Goal: Task Accomplishment & Management: Manage account settings

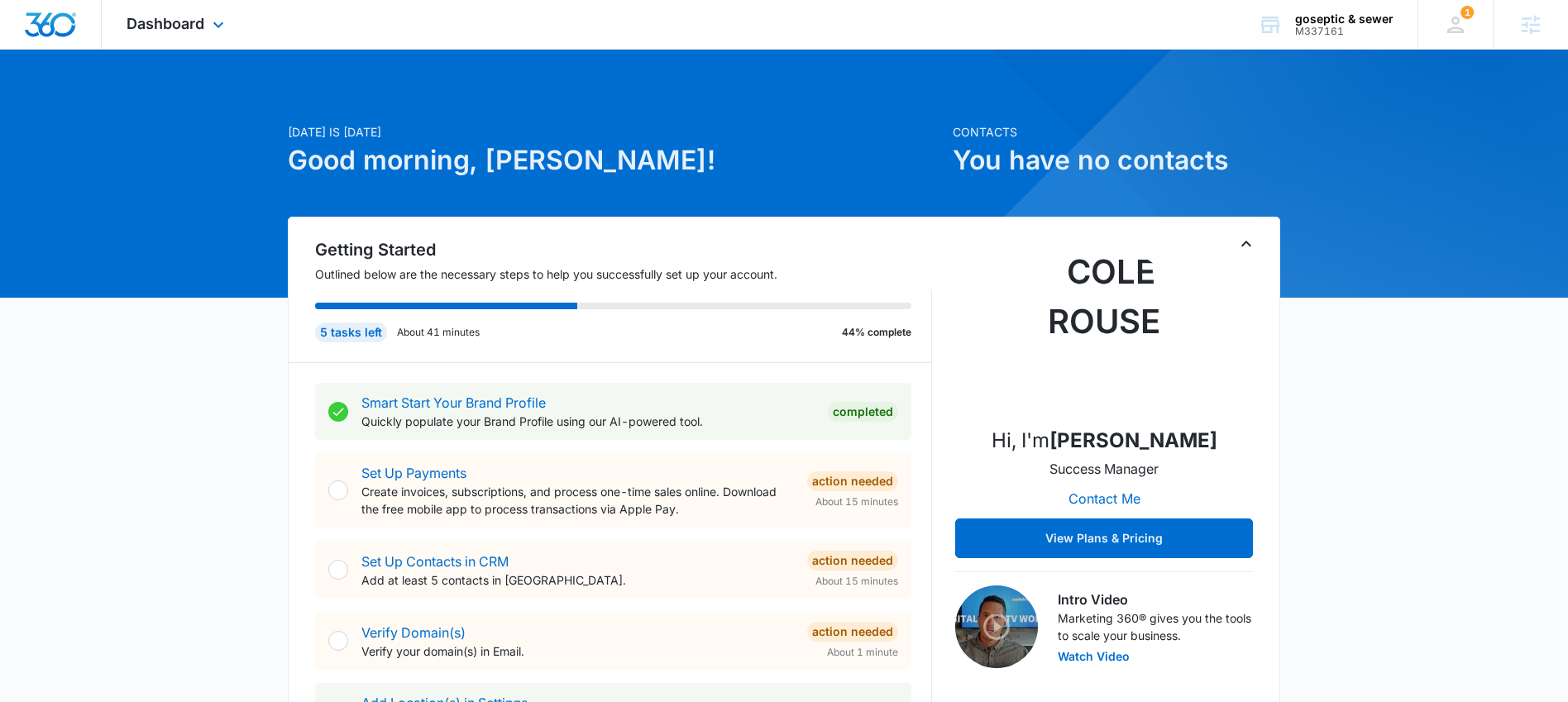
click at [154, 11] on div "Dashboard Apps Reputation Forms CRM Email Social Content Ads Intelligence Files…" at bounding box center [177, 24] width 151 height 49
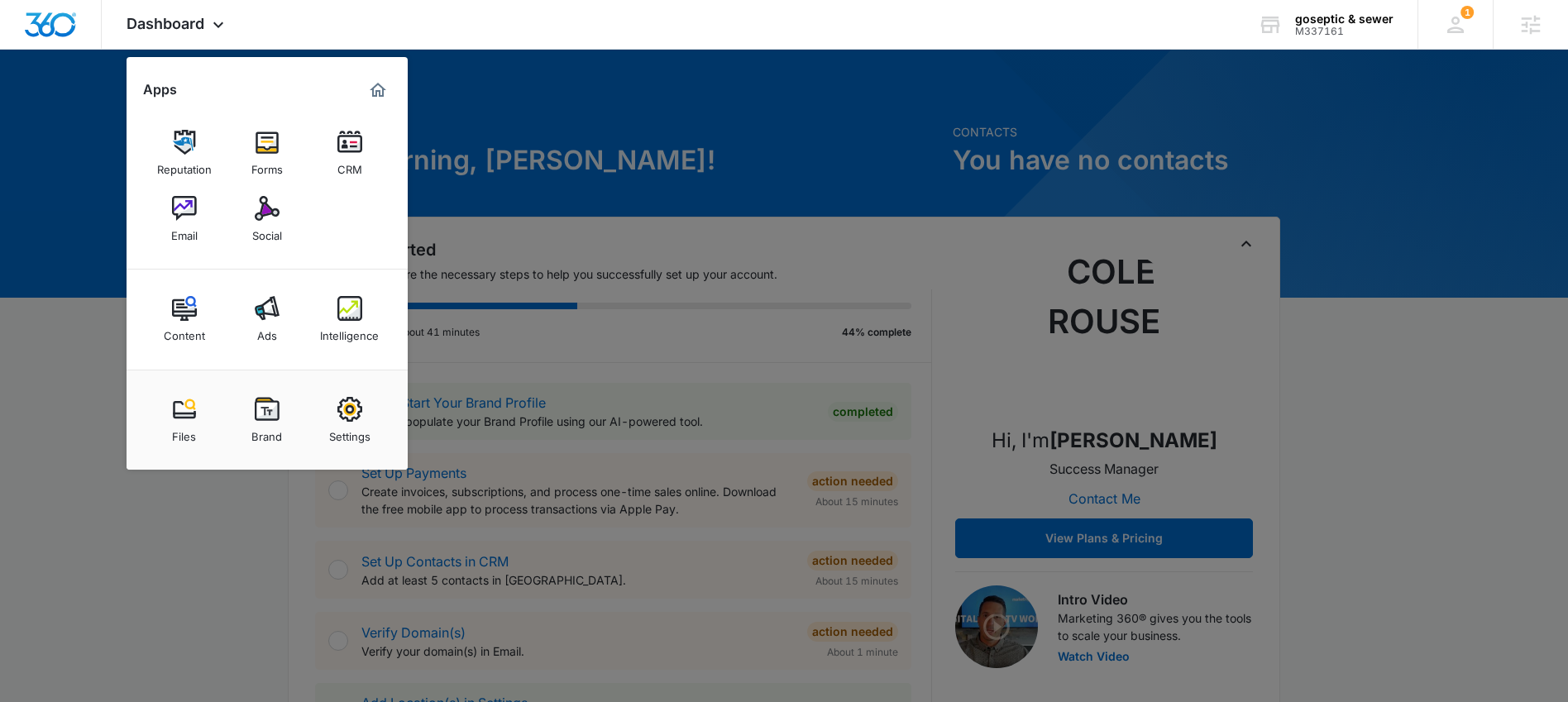
drag, startPoint x: 177, startPoint y: 204, endPoint x: 186, endPoint y: 206, distance: 9.2
click at [177, 204] on img at bounding box center [184, 208] width 25 height 25
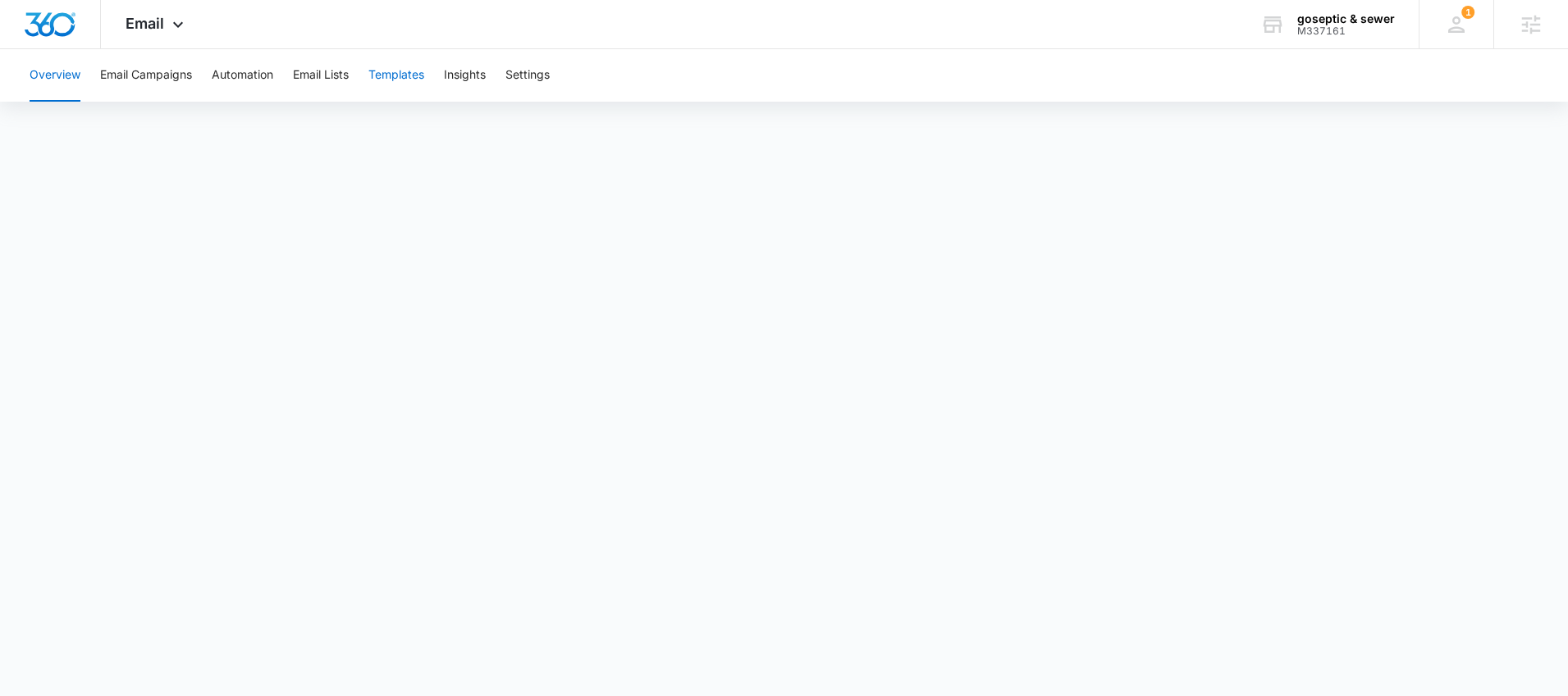
click at [409, 81] on button "Templates" at bounding box center [396, 76] width 56 height 53
click at [248, 82] on button "Automation" at bounding box center [243, 76] width 62 height 53
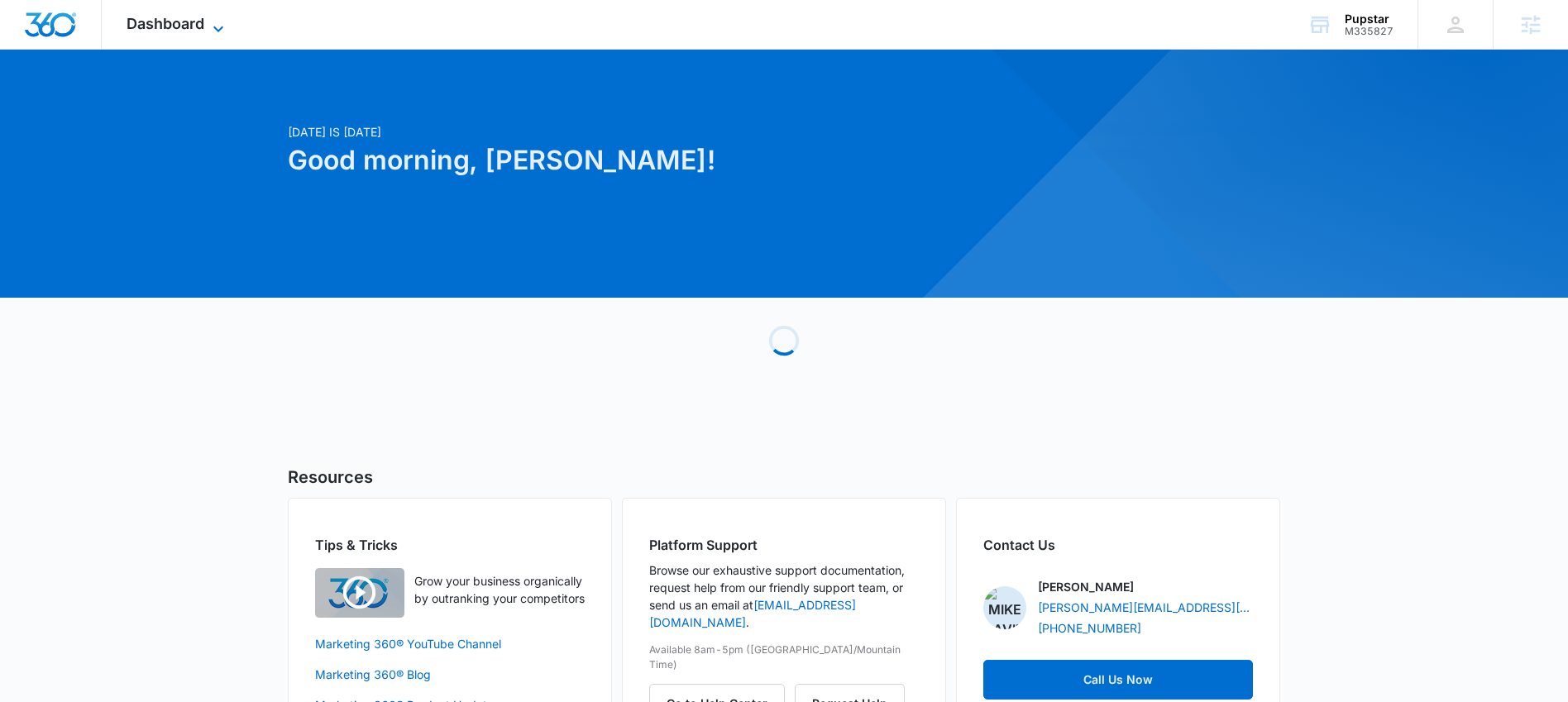
click at [165, 27] on span "Dashboard" at bounding box center [165, 23] width 78 height 17
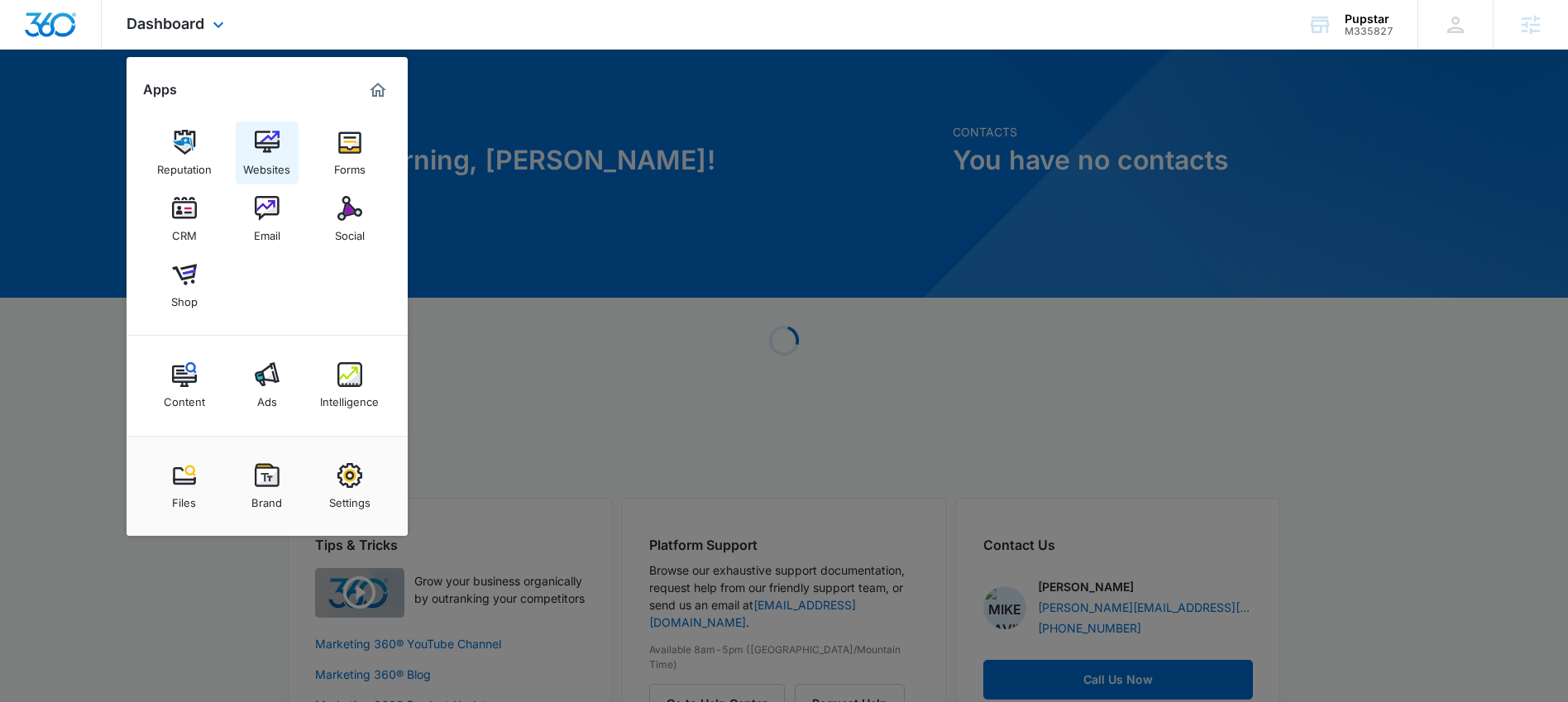
click at [270, 159] on div "Websites" at bounding box center [266, 165] width 47 height 21
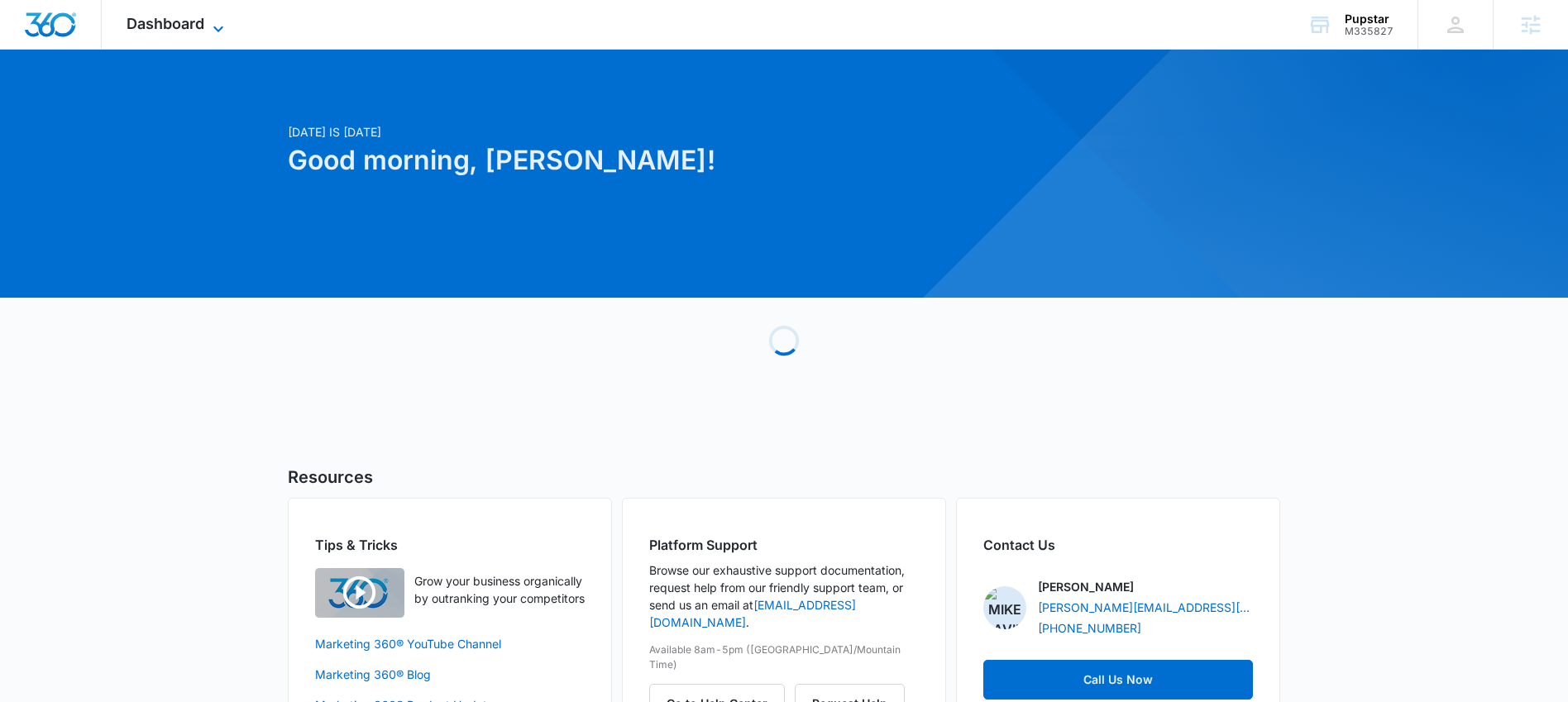
click at [164, 28] on span "Dashboard" at bounding box center [165, 23] width 78 height 17
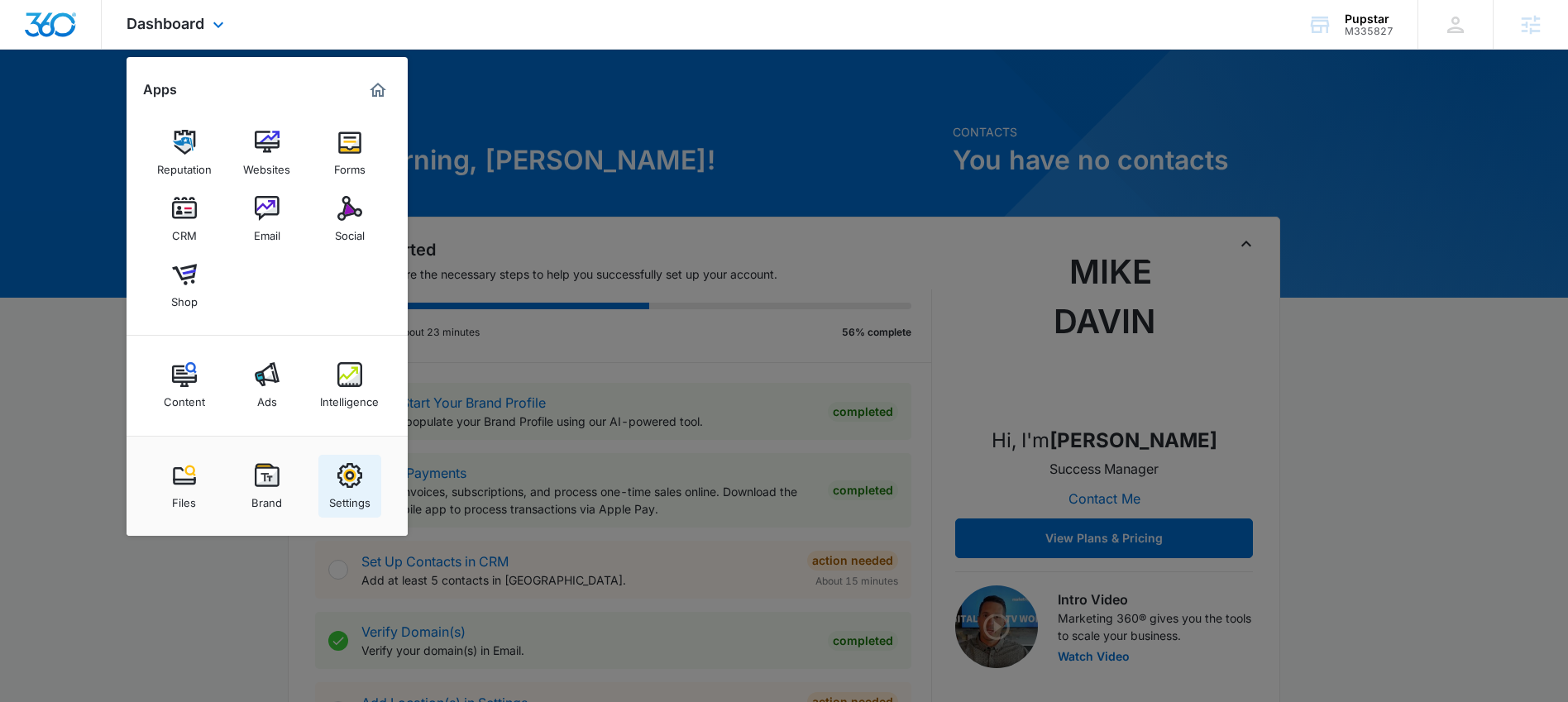
click at [354, 486] on img at bounding box center [350, 475] width 25 height 25
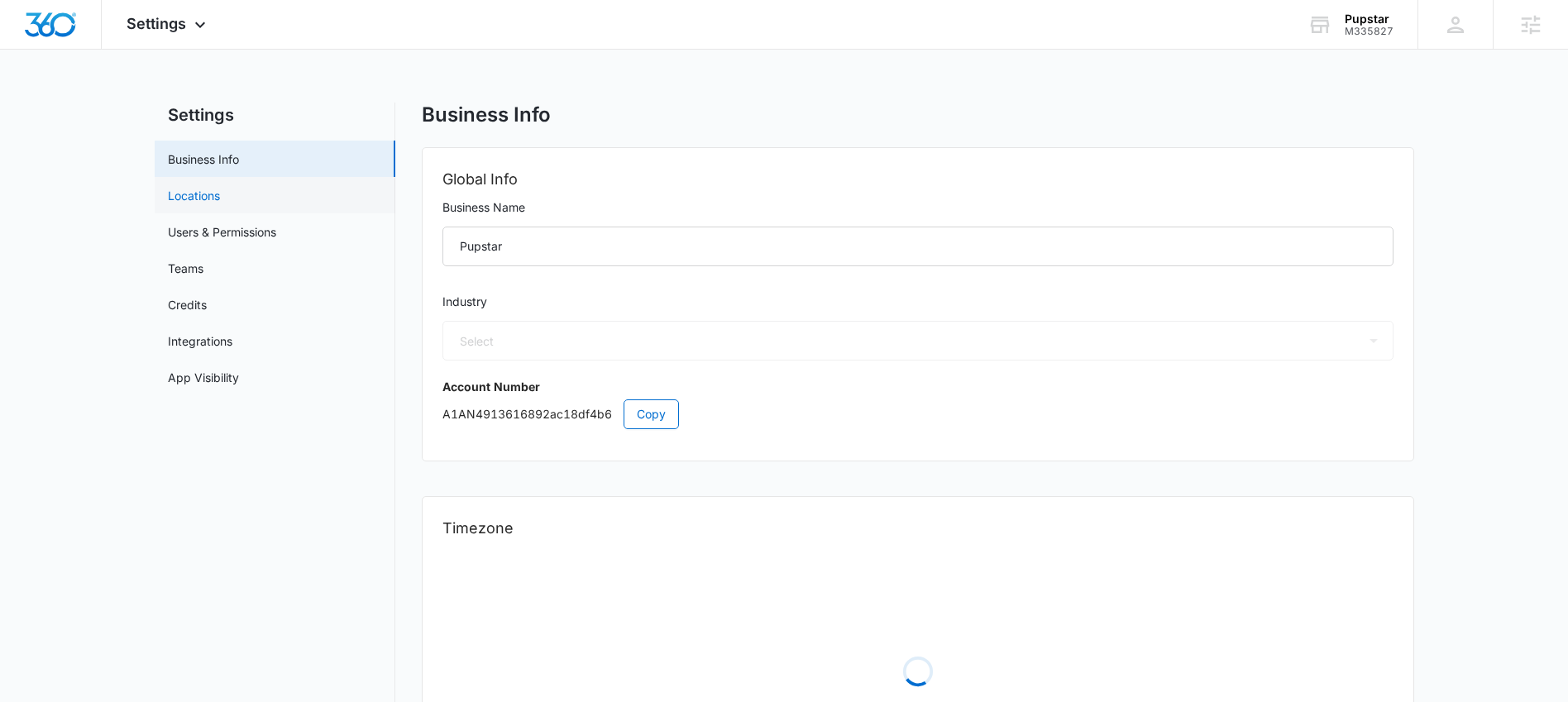
select select "52"
select select "US"
select select "America/New_York"
click at [220, 193] on link "Locations" at bounding box center [194, 195] width 52 height 17
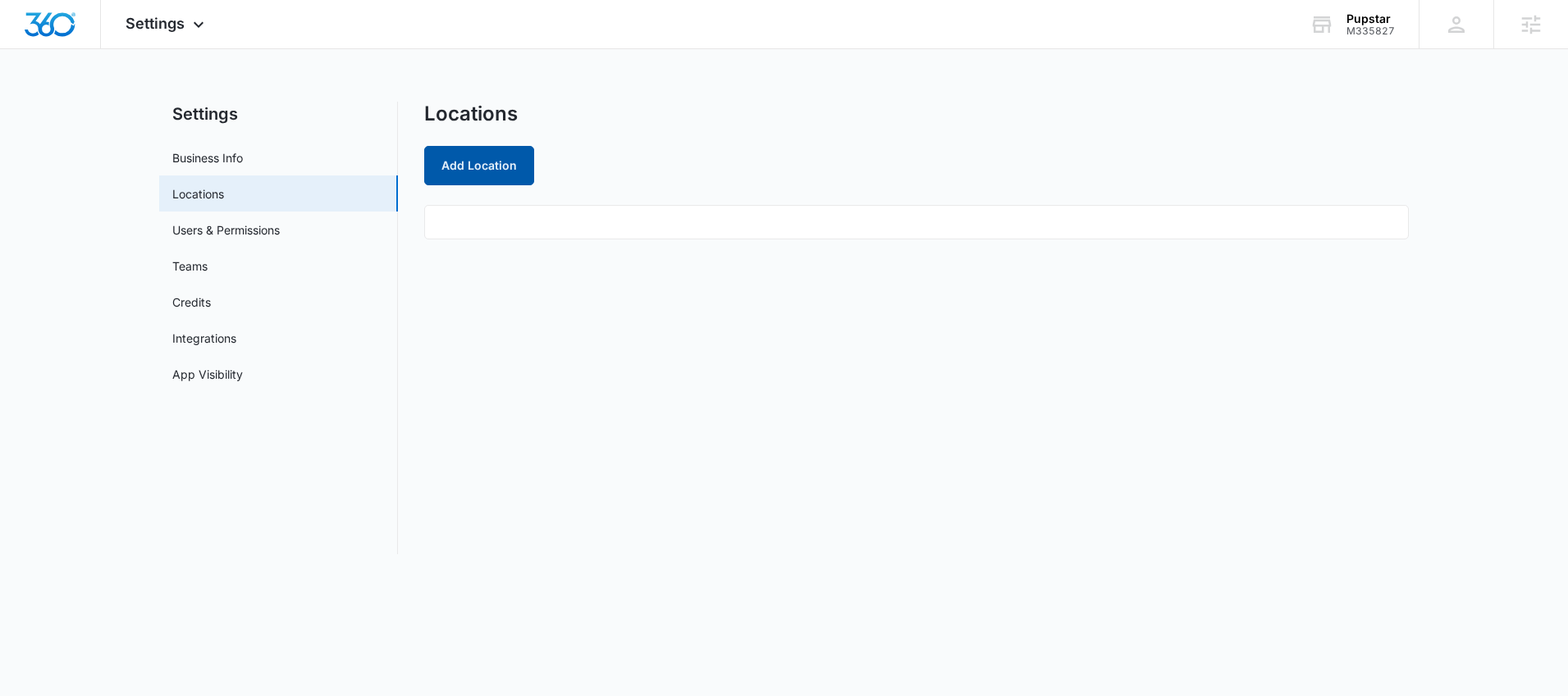
click at [481, 166] on button "Add Location" at bounding box center [479, 165] width 110 height 39
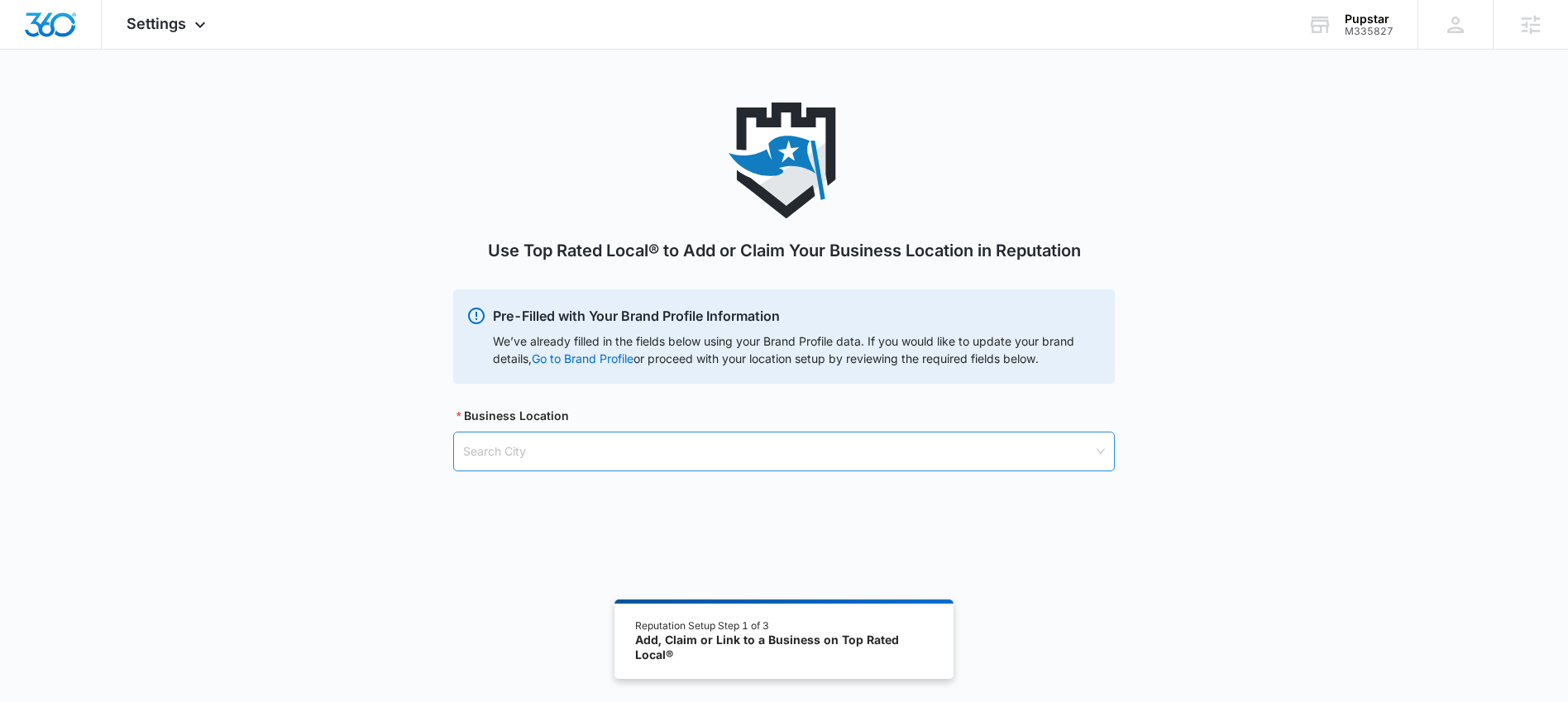
click at [599, 442] on input "search" at bounding box center [778, 451] width 630 height 38
paste input "Wesley Chapel"
type input "Wesley Chapel"
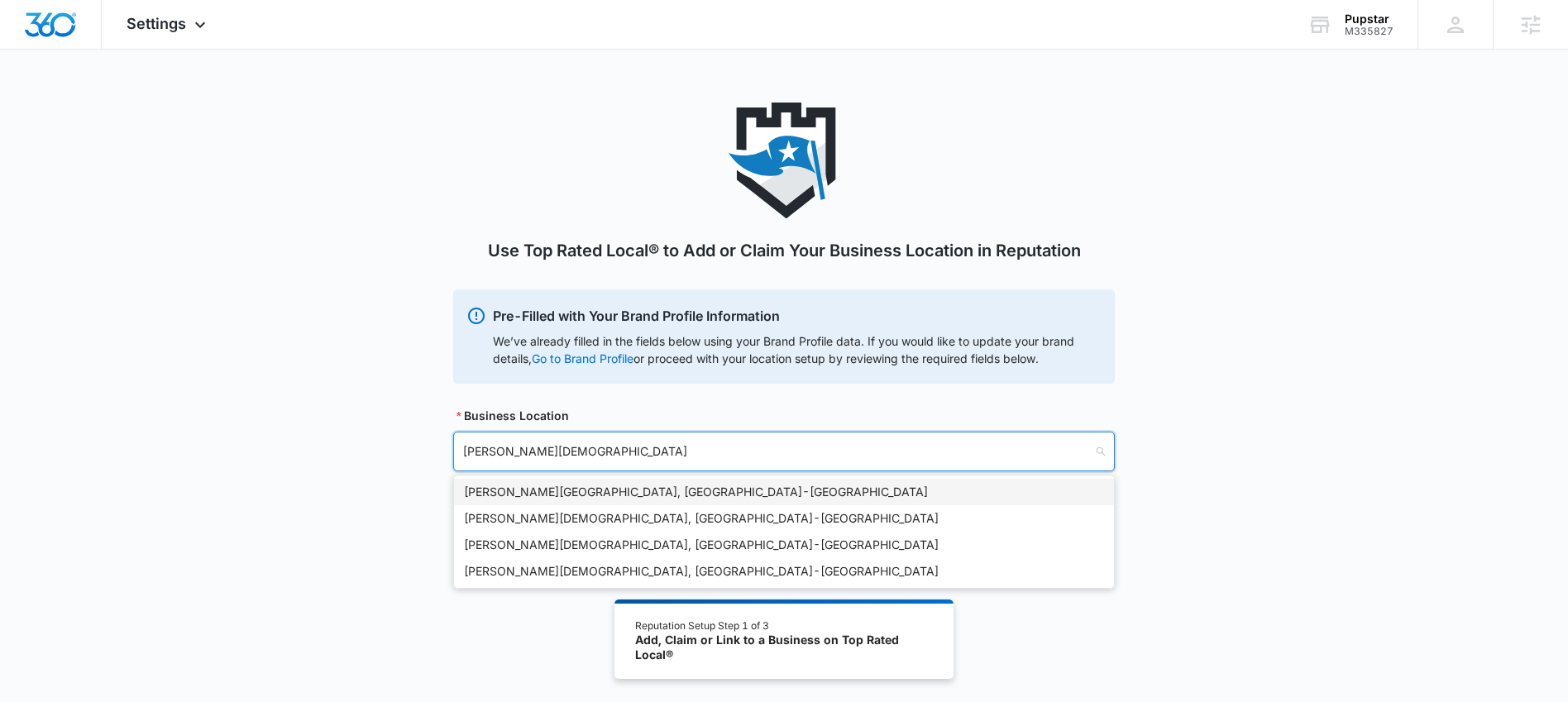
click at [583, 494] on div "Wesley Chapel, FL - USA" at bounding box center [784, 492] width 640 height 18
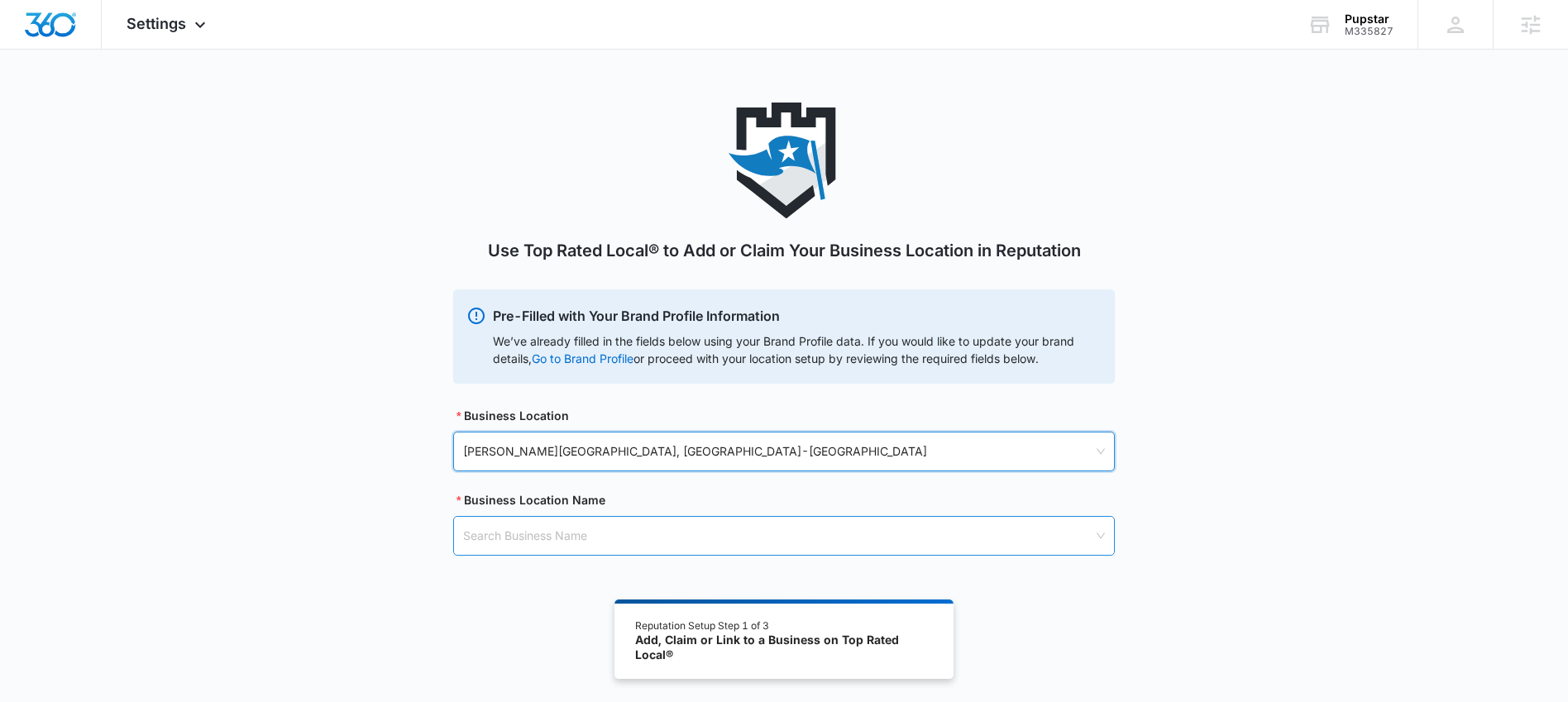
click at [572, 533] on input "search" at bounding box center [778, 535] width 630 height 38
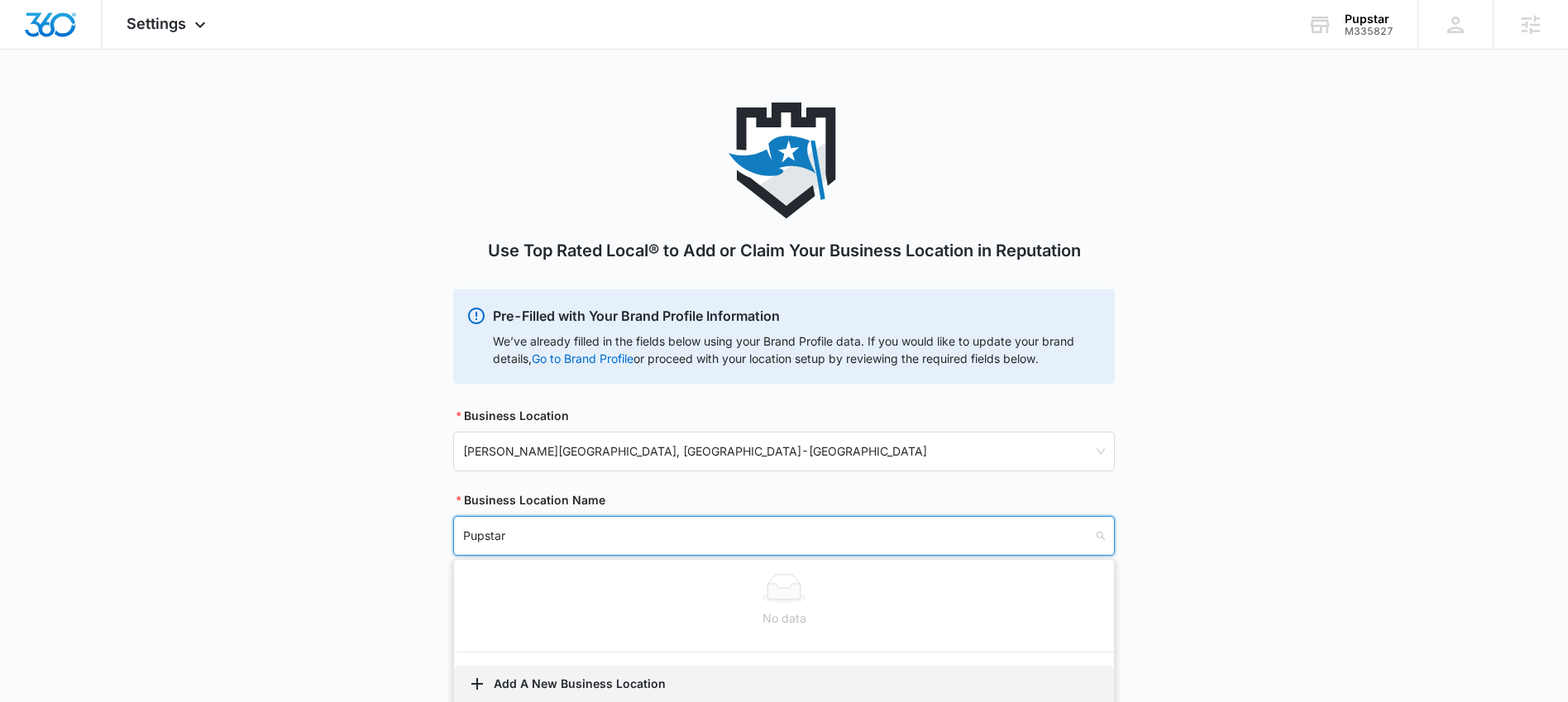
type input "Pupstar"
click at [544, 685] on button "Add A New Business Location" at bounding box center [784, 685] width 660 height 39
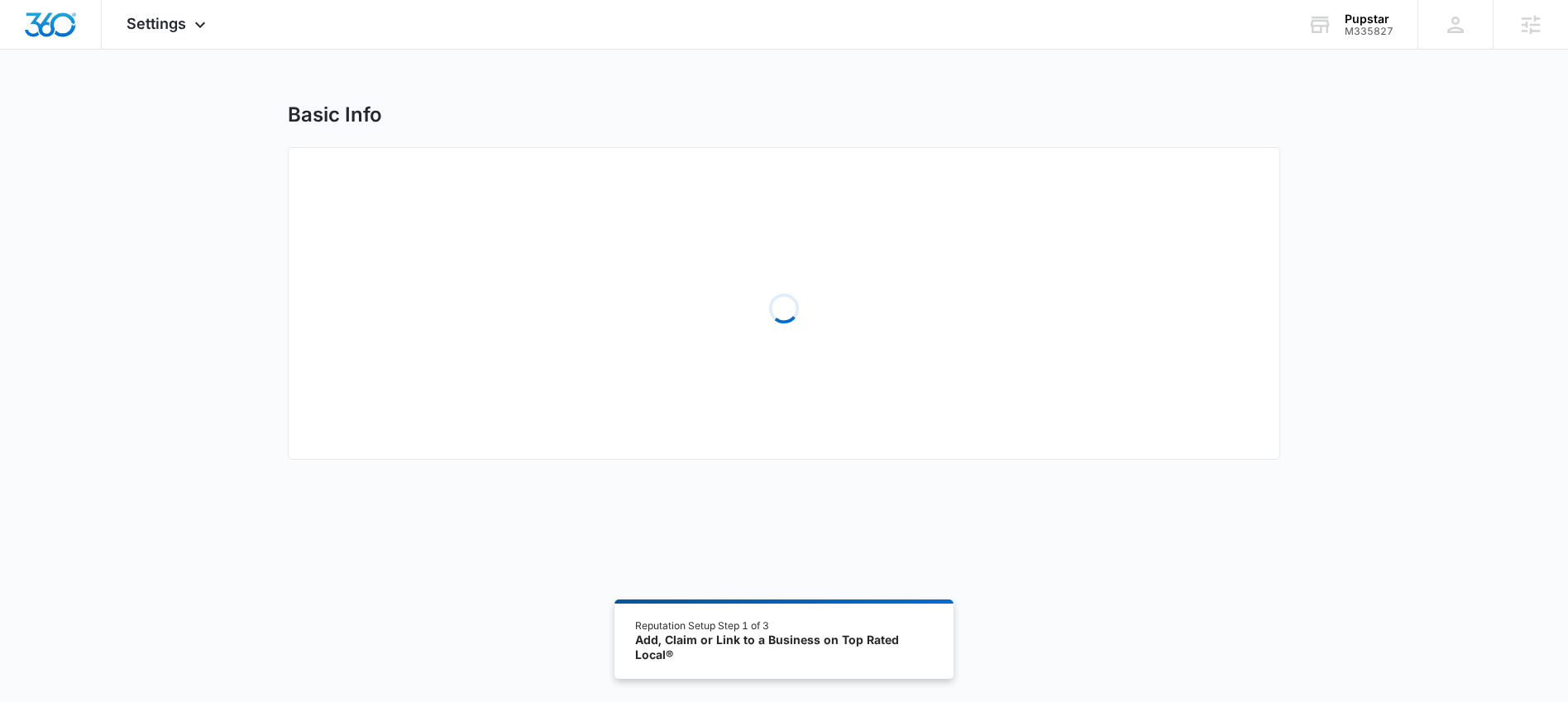
select select "Florida"
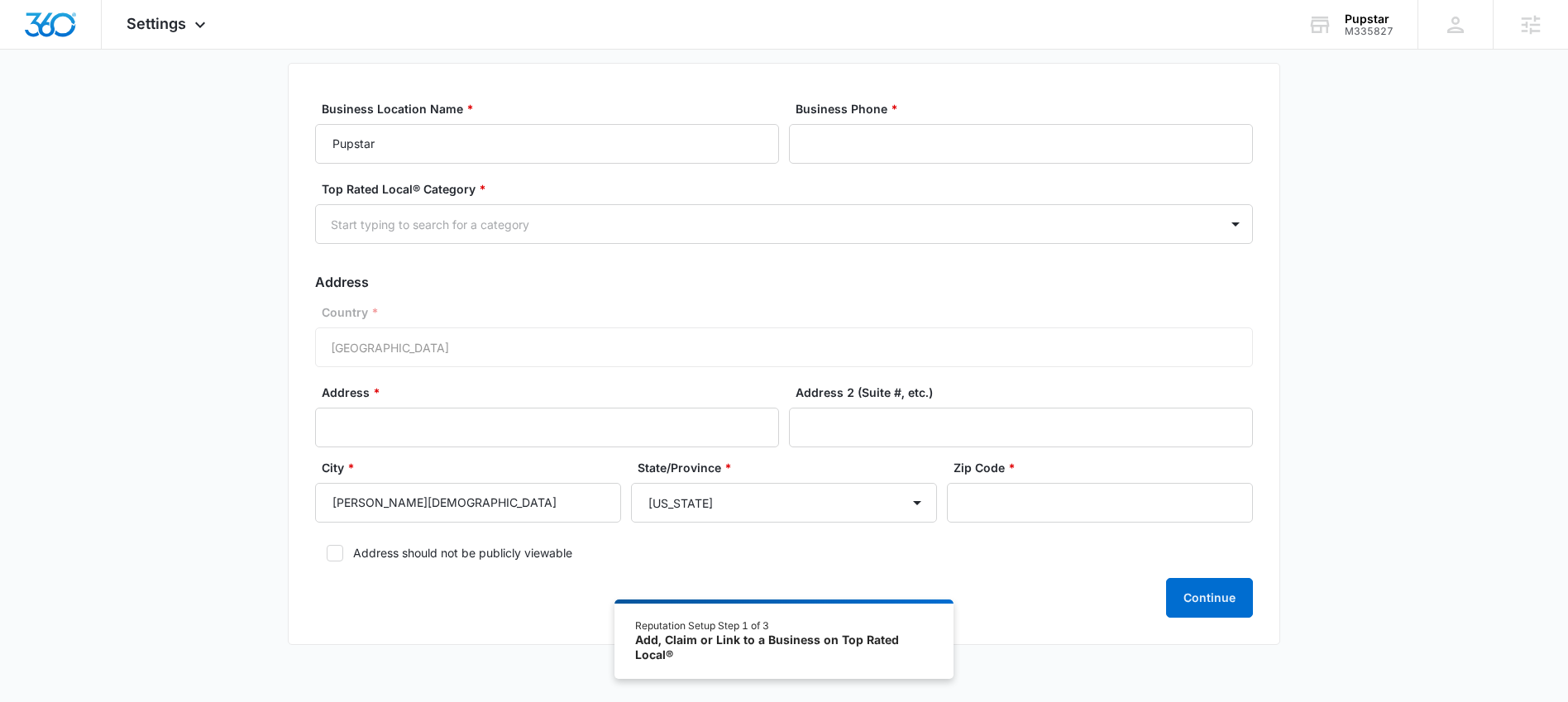
scroll to position [95, 0]
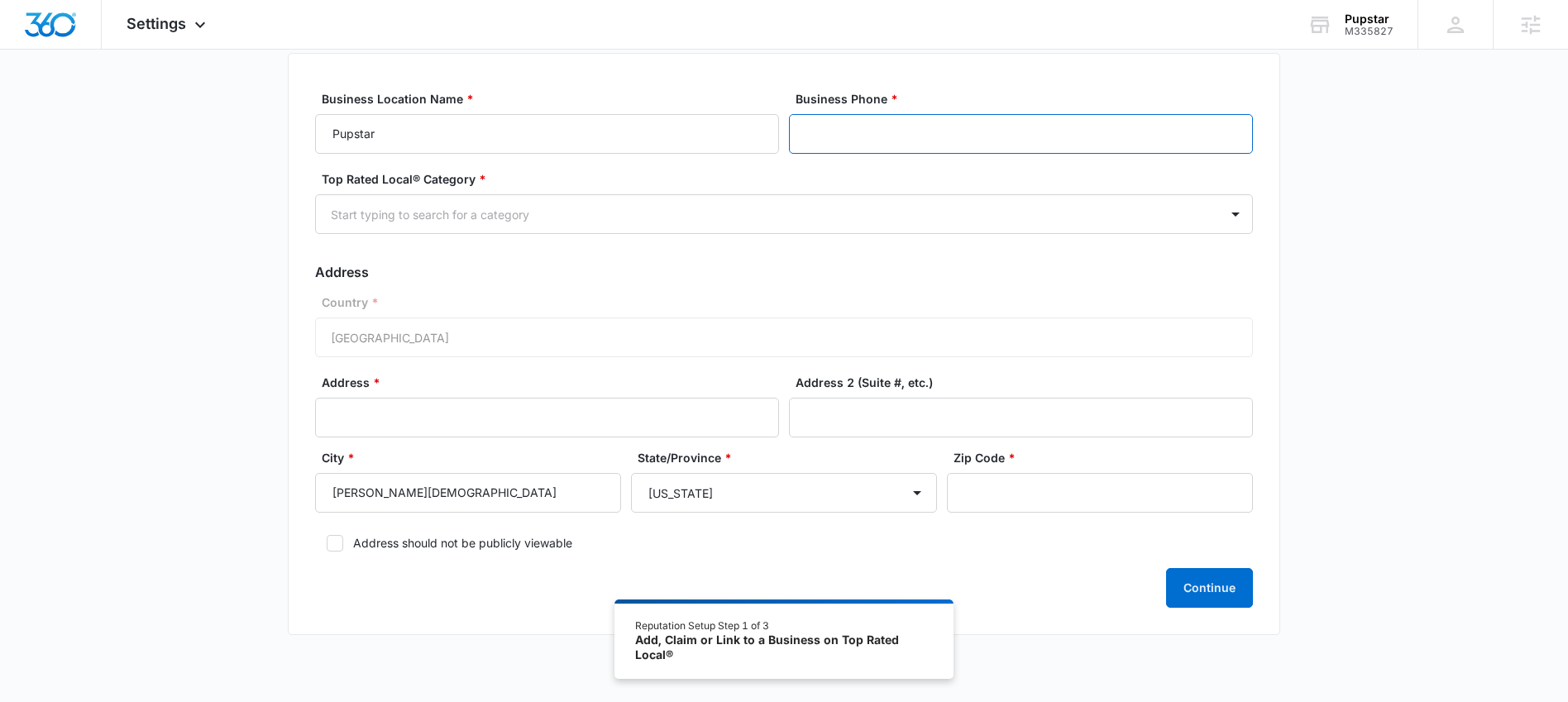
click at [803, 135] on input "Business Phone *" at bounding box center [1021, 133] width 464 height 39
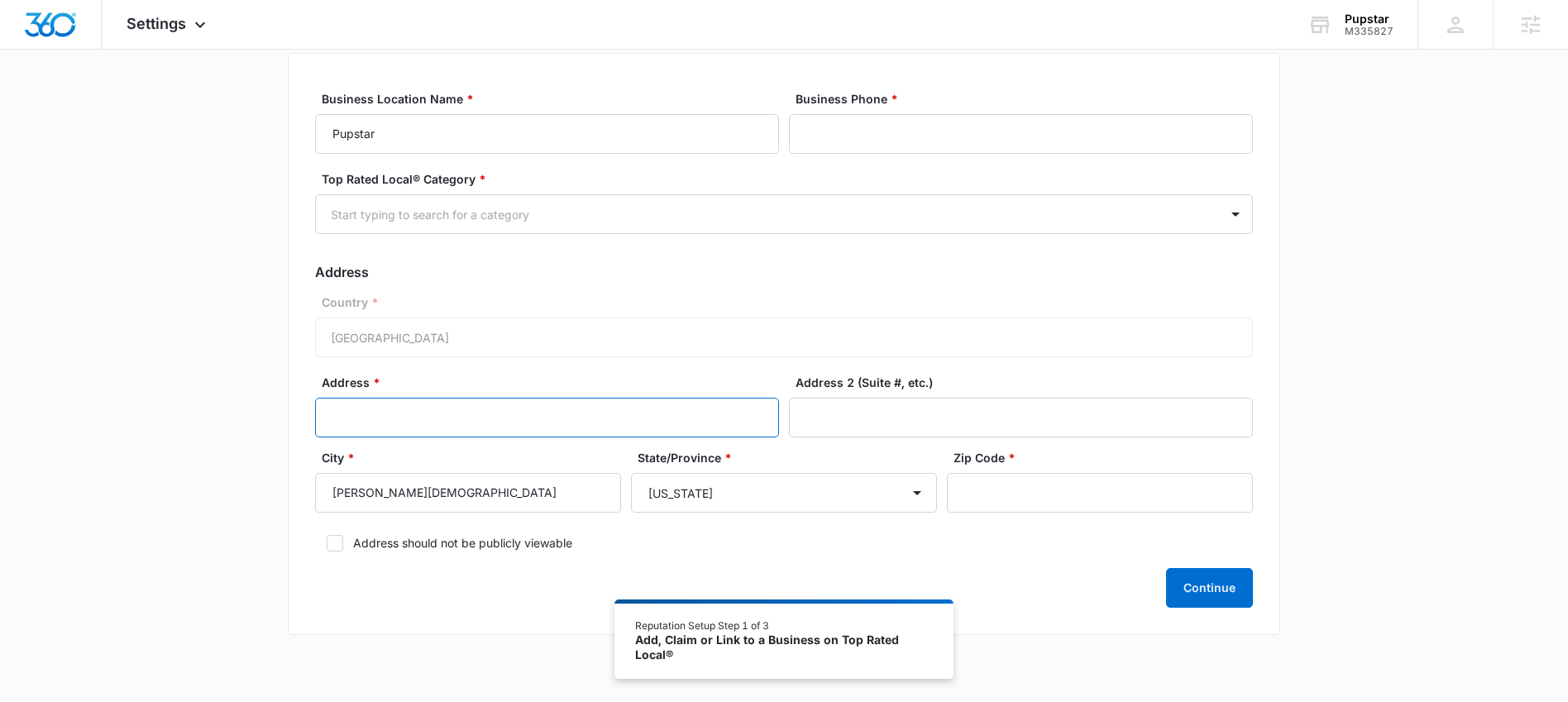
click at [471, 419] on input "Address *" at bounding box center [547, 418] width 464 height 39
paste input "4930 wandering way"
type input "4930 wandering way"
click at [328, 546] on icon at bounding box center [335, 543] width 15 height 15
click at [327, 546] on input "Address should not be publicly viewable" at bounding box center [320, 543] width 12 height 12
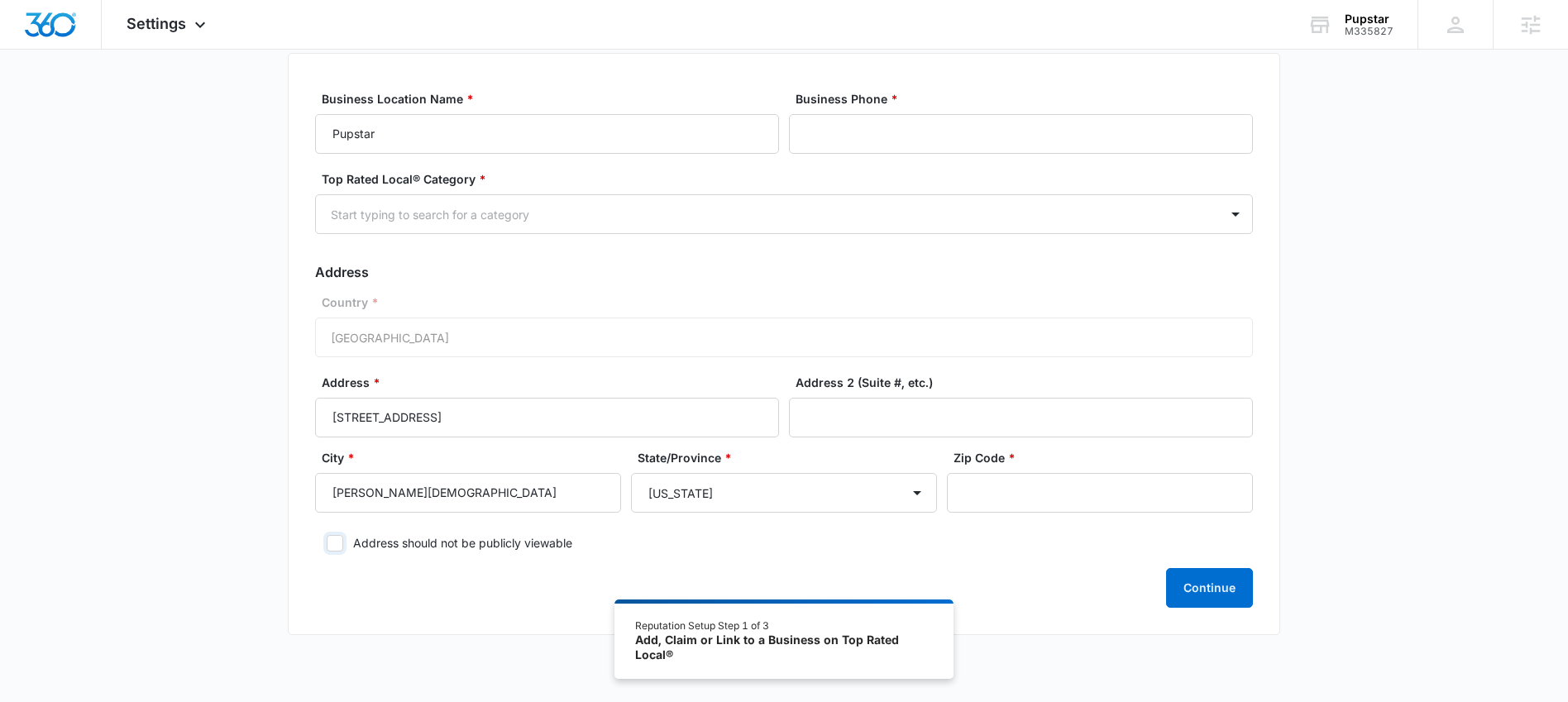
checkbox input "true"
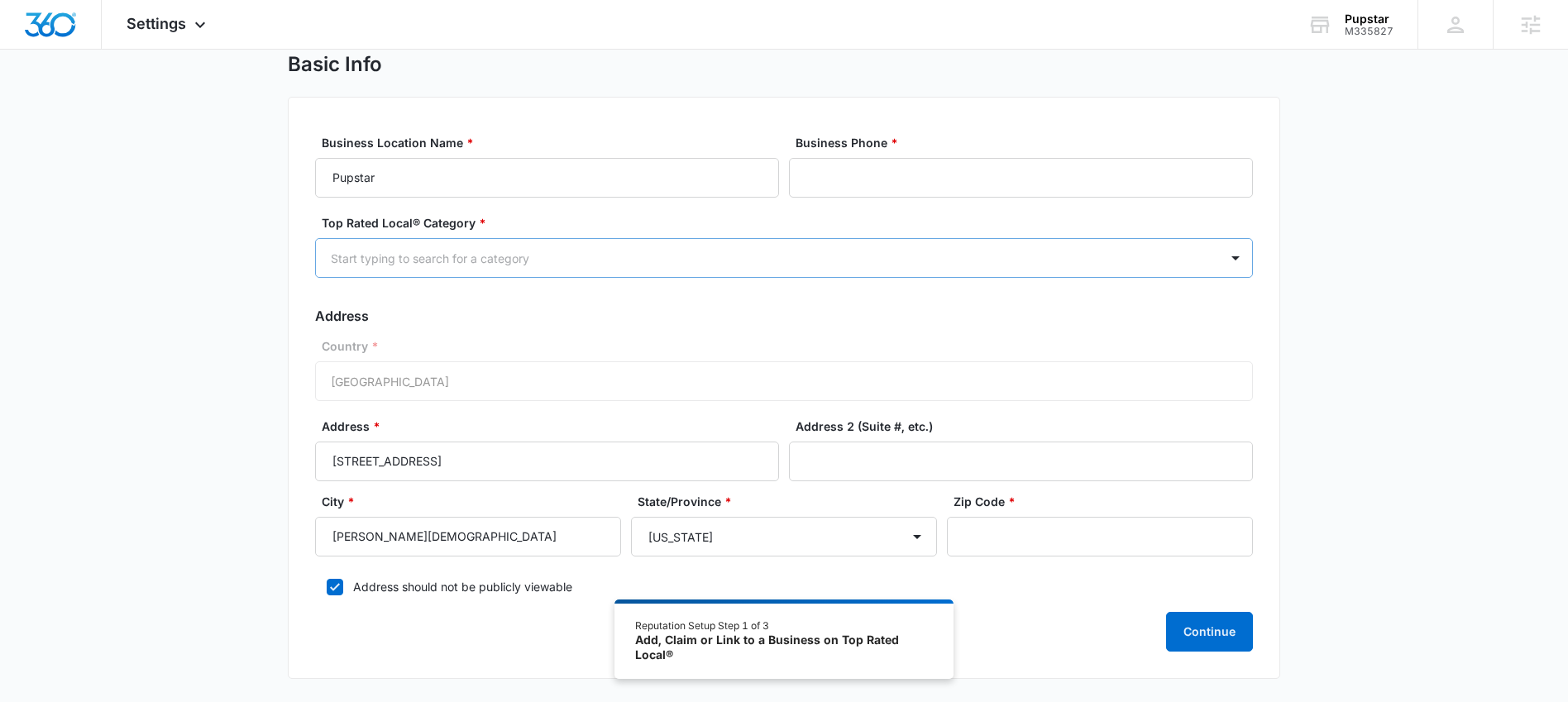
click at [681, 266] on div at bounding box center [764, 258] width 867 height 21
type input "ecomm"
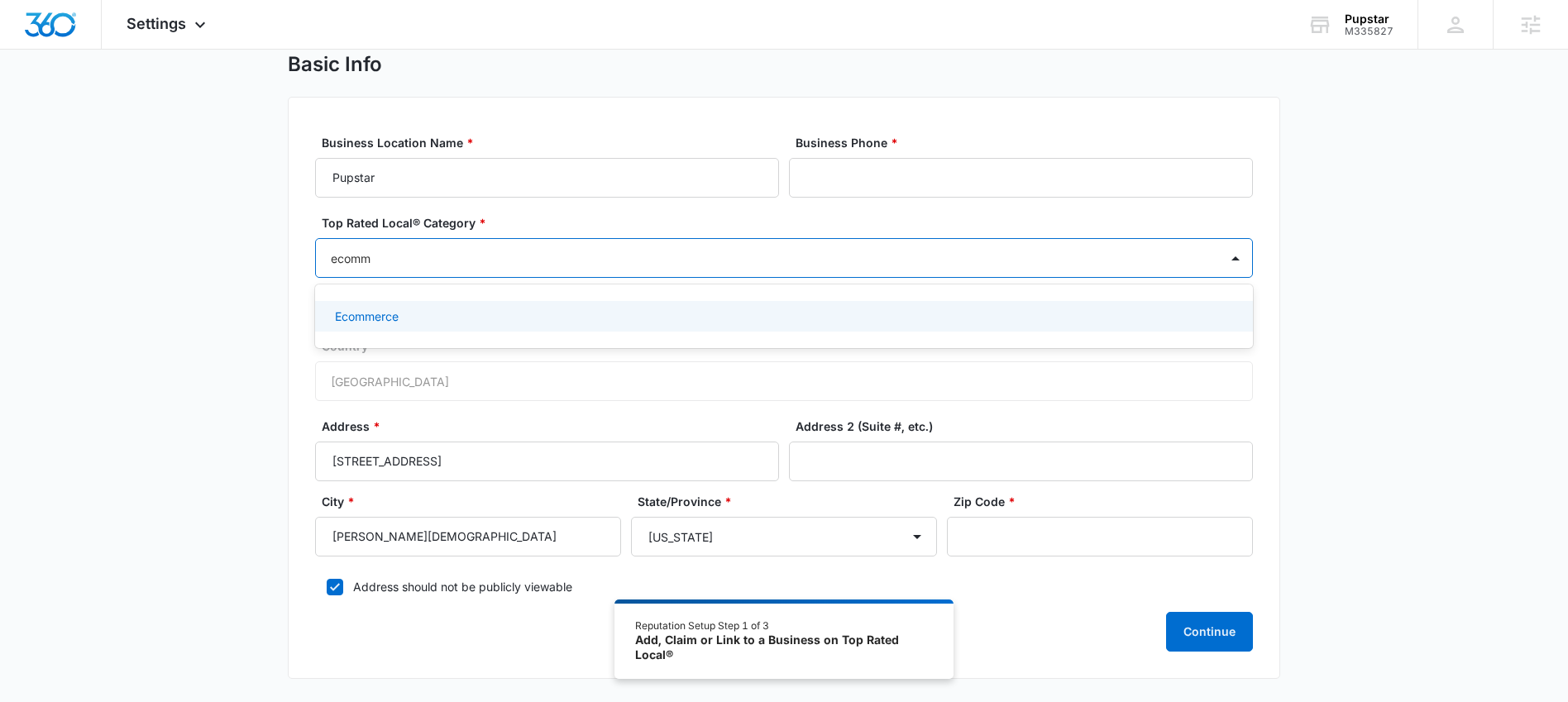
click at [551, 306] on div "Ecommerce" at bounding box center [784, 316] width 938 height 30
click at [801, 182] on input "Business Phone *" at bounding box center [1021, 177] width 464 height 39
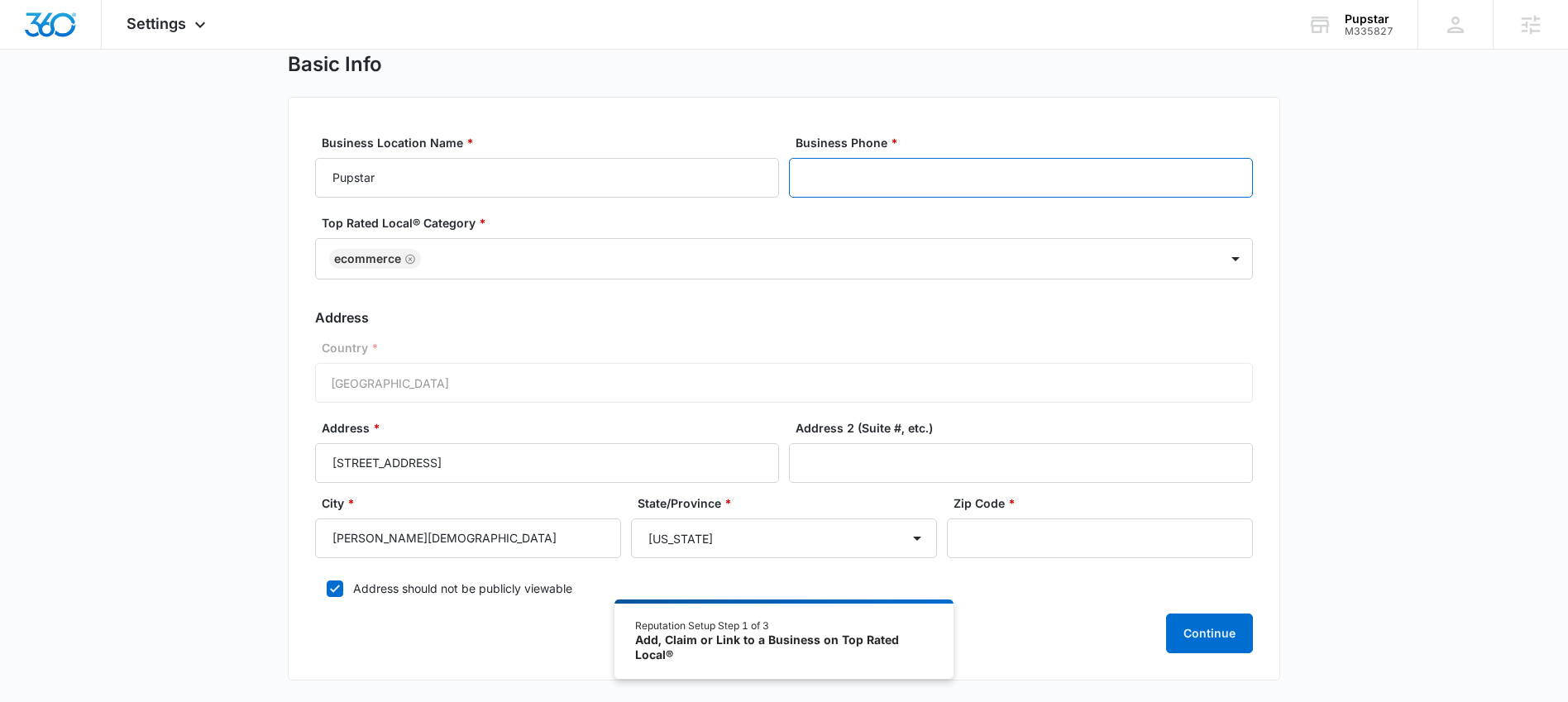
paste input "(321) 315-3020"
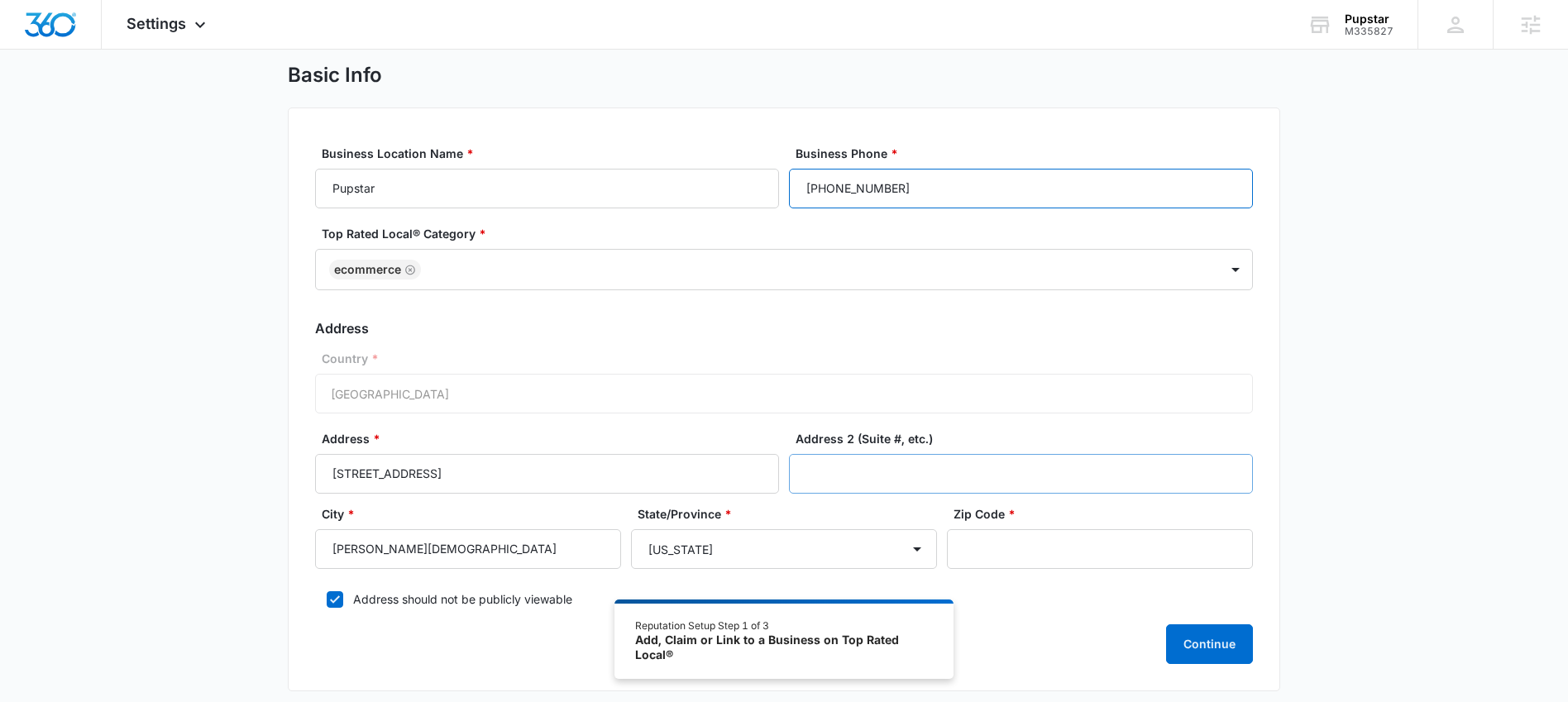
scroll to position [0, 0]
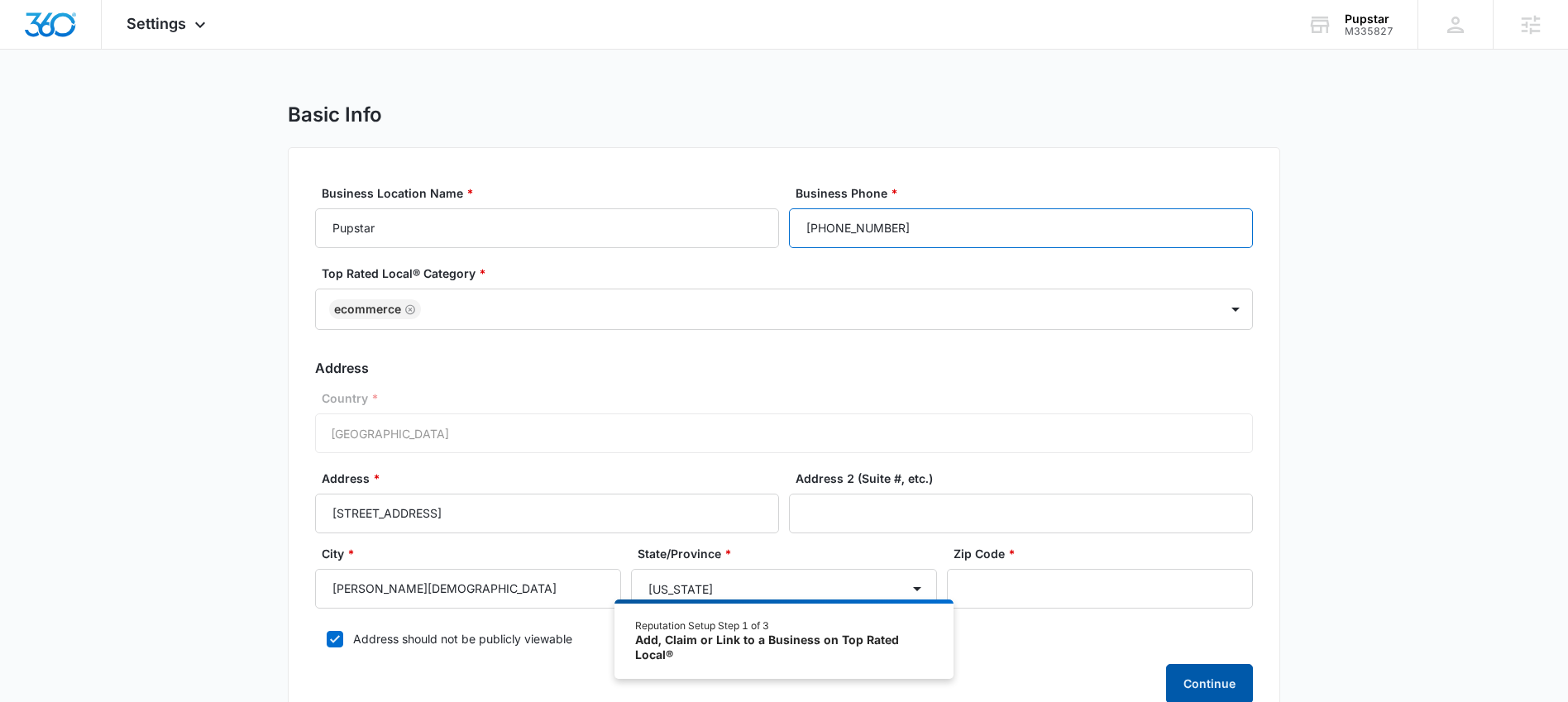
type input "(321) 315-3020"
click at [1212, 683] on button "Continue" at bounding box center [1209, 684] width 87 height 39
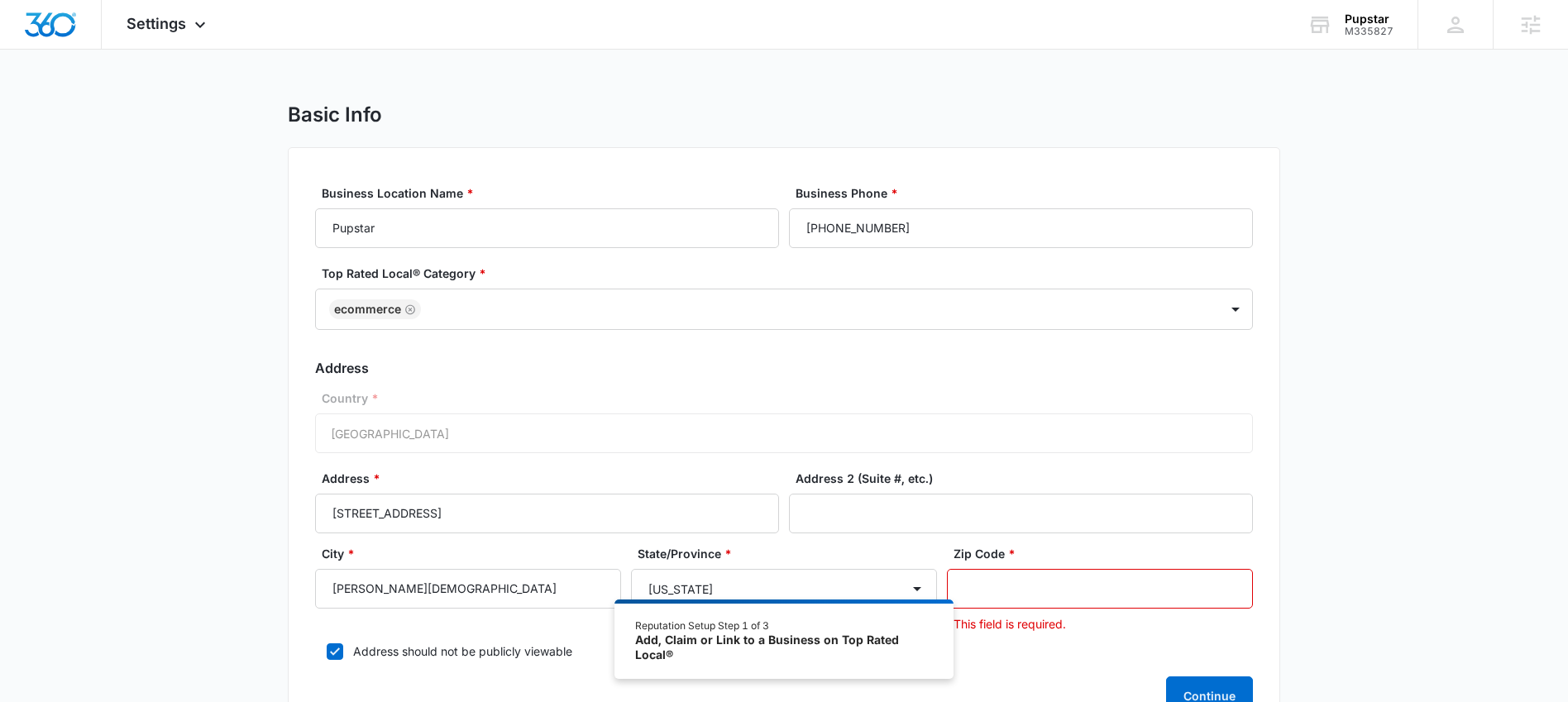
paste input "33544"
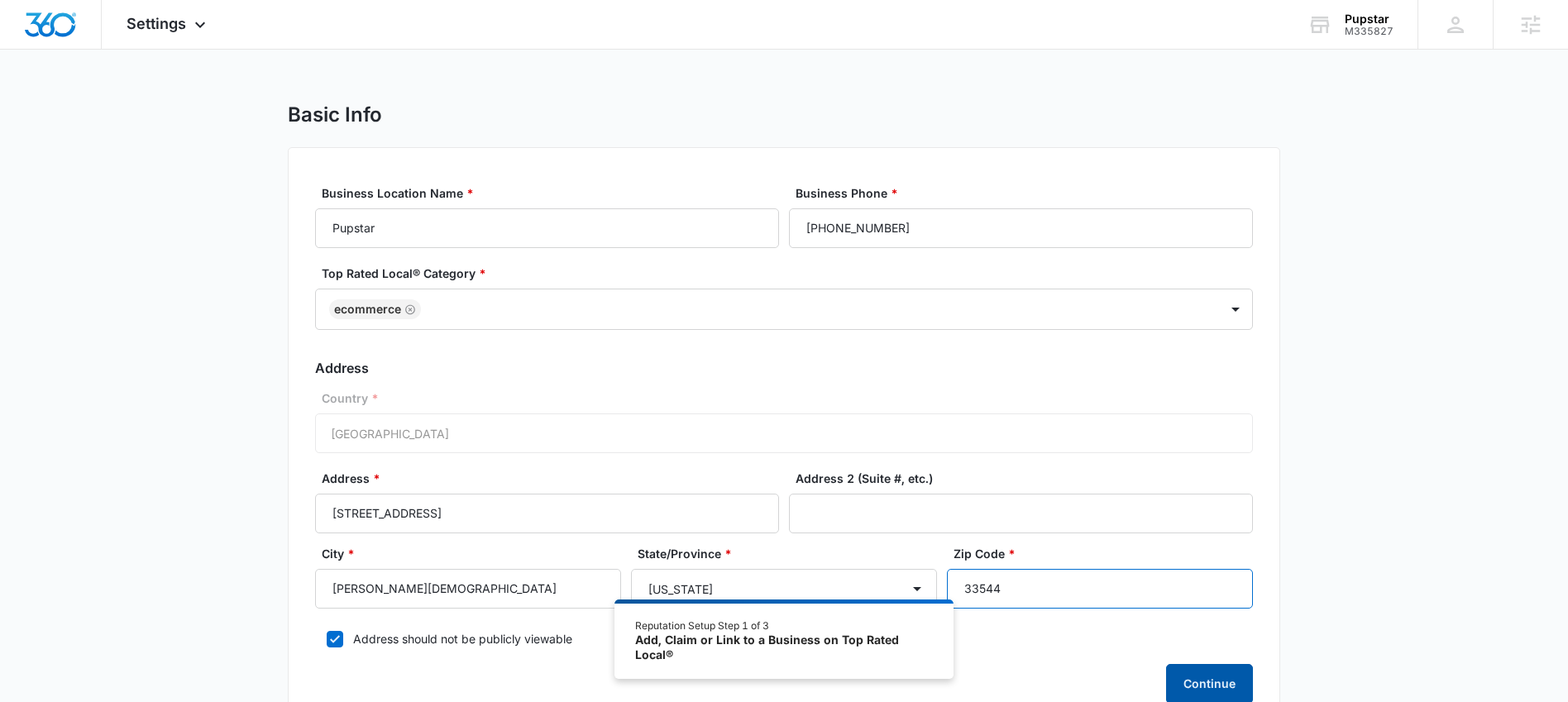
type input "33544"
click at [1218, 688] on button "Continue" at bounding box center [1209, 684] width 87 height 39
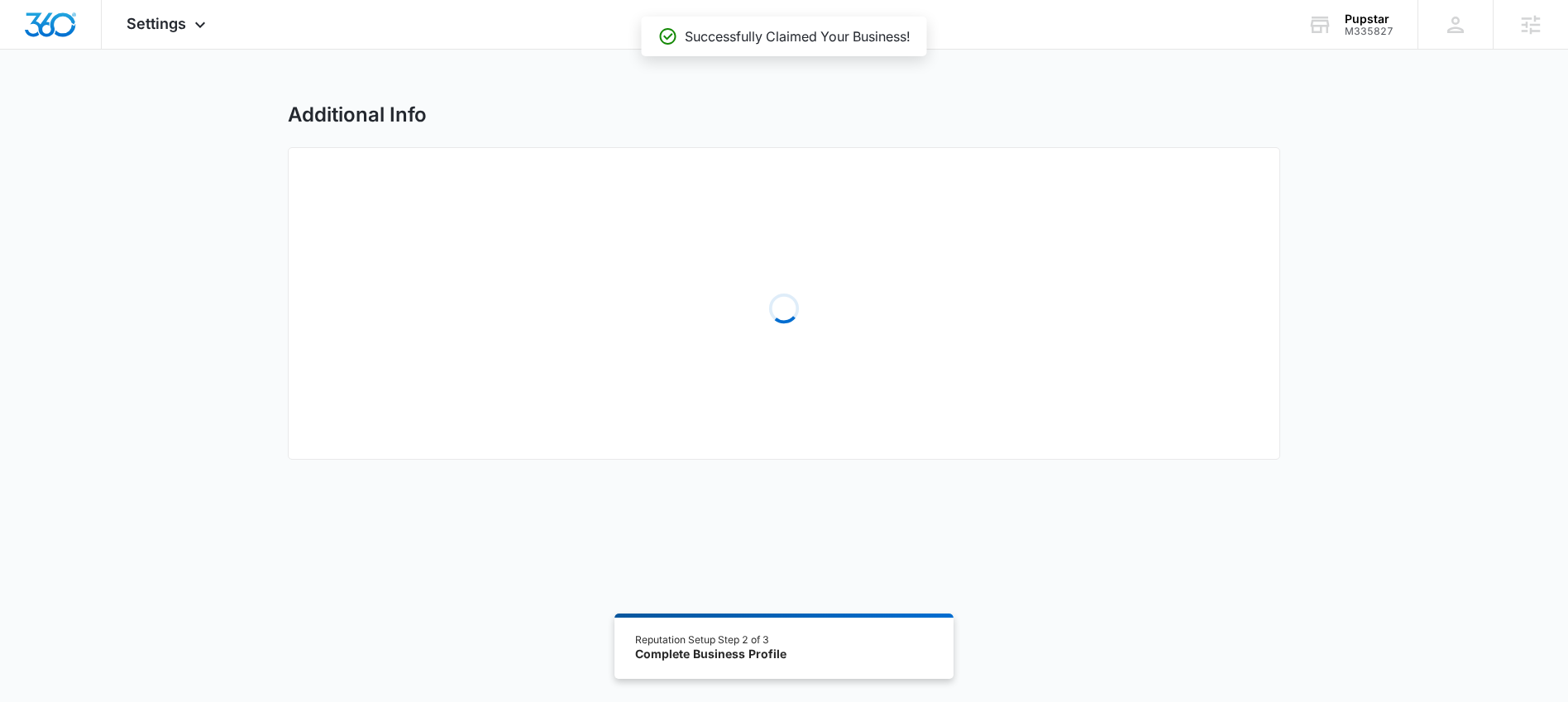
select select "2024"
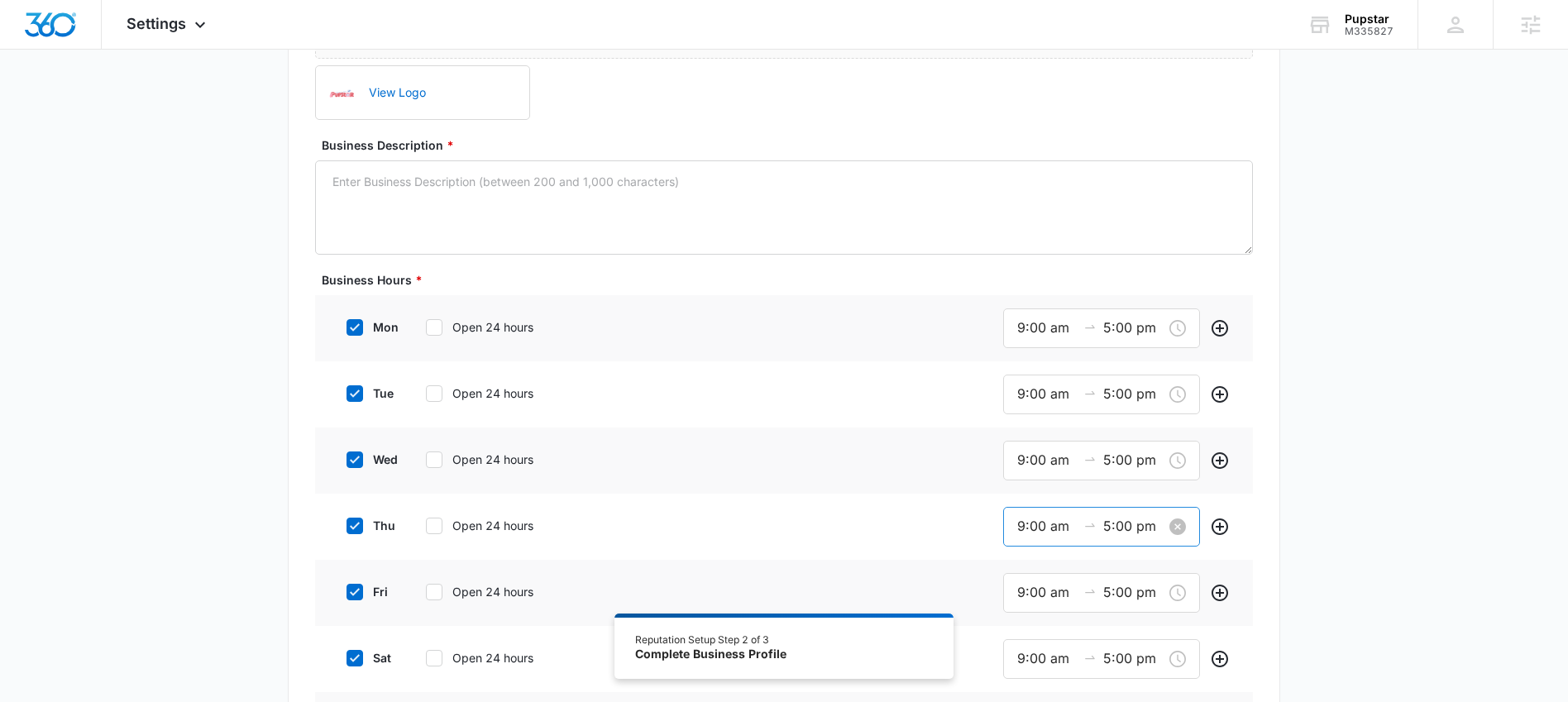
scroll to position [406, 0]
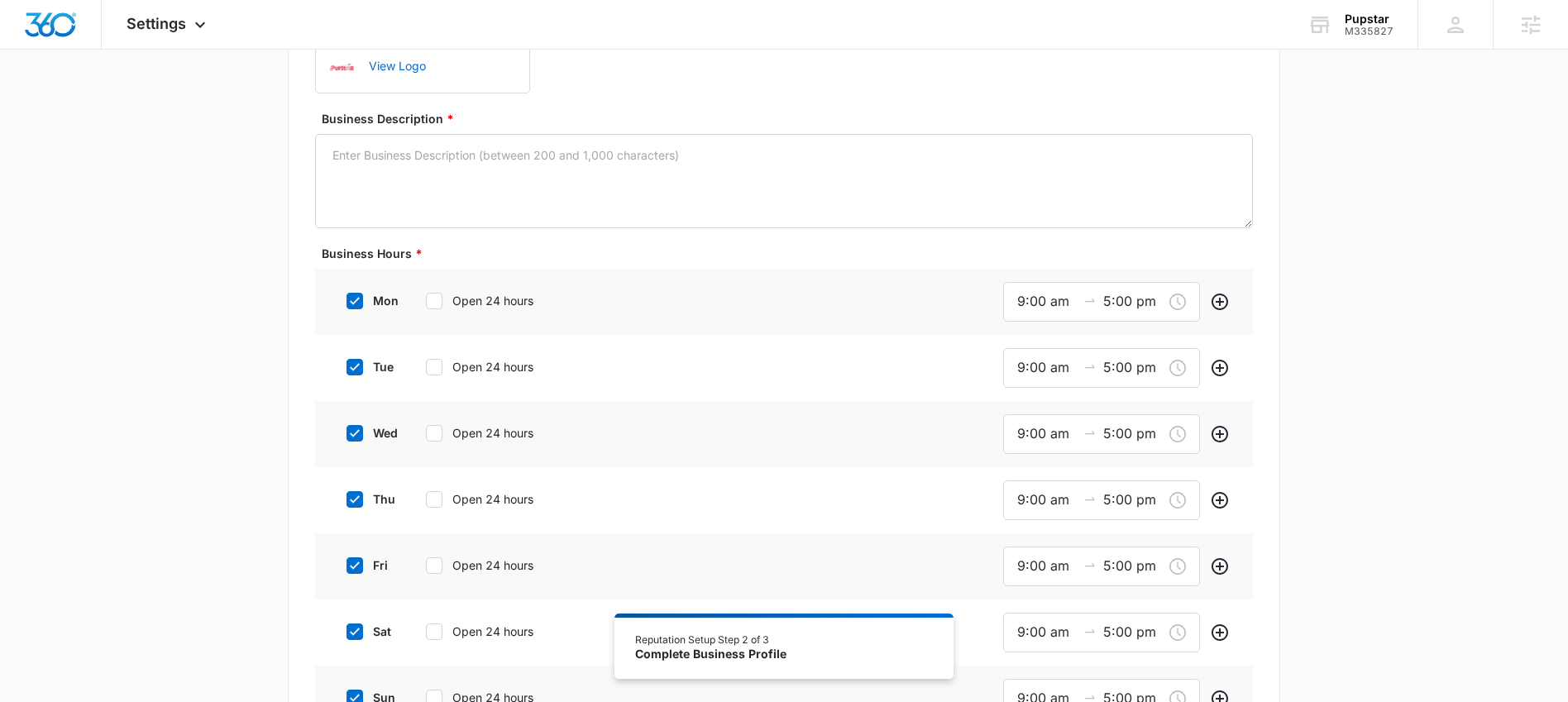
click at [441, 295] on div at bounding box center [434, 301] width 17 height 17
click at [426, 295] on input "Open 24 hours" at bounding box center [420, 301] width 12 height 12
checkbox input "true"
click at [441, 362] on div at bounding box center [434, 365] width 17 height 17
click at [426, 362] on input "Open 24 hours" at bounding box center [420, 364] width 12 height 12
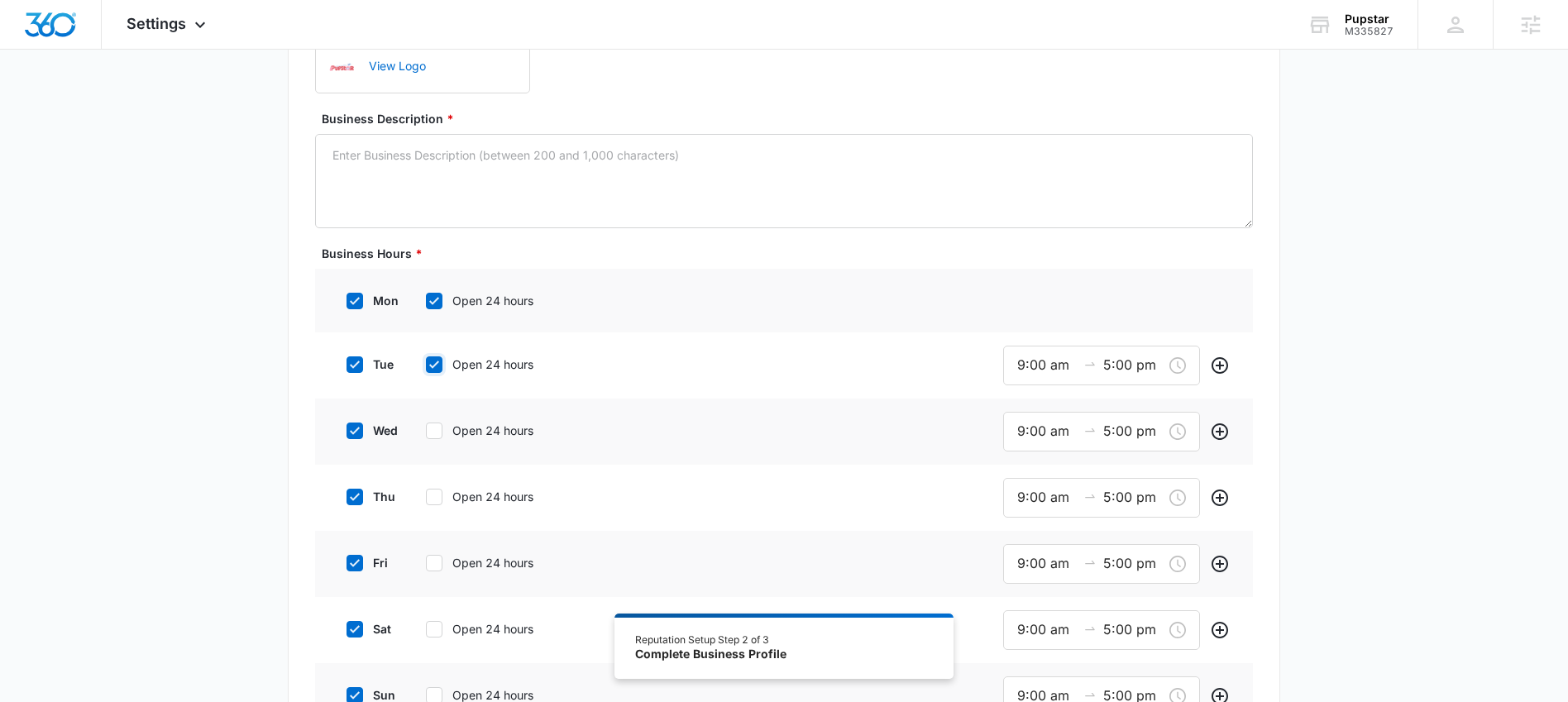
checkbox input "true"
click at [433, 424] on icon at bounding box center [434, 429] width 15 height 15
click at [426, 424] on input "Open 24 hours" at bounding box center [420, 429] width 12 height 12
checkbox input "true"
click at [433, 505] on div "thu Open 24 hours" at bounding box center [460, 492] width 250 height 38
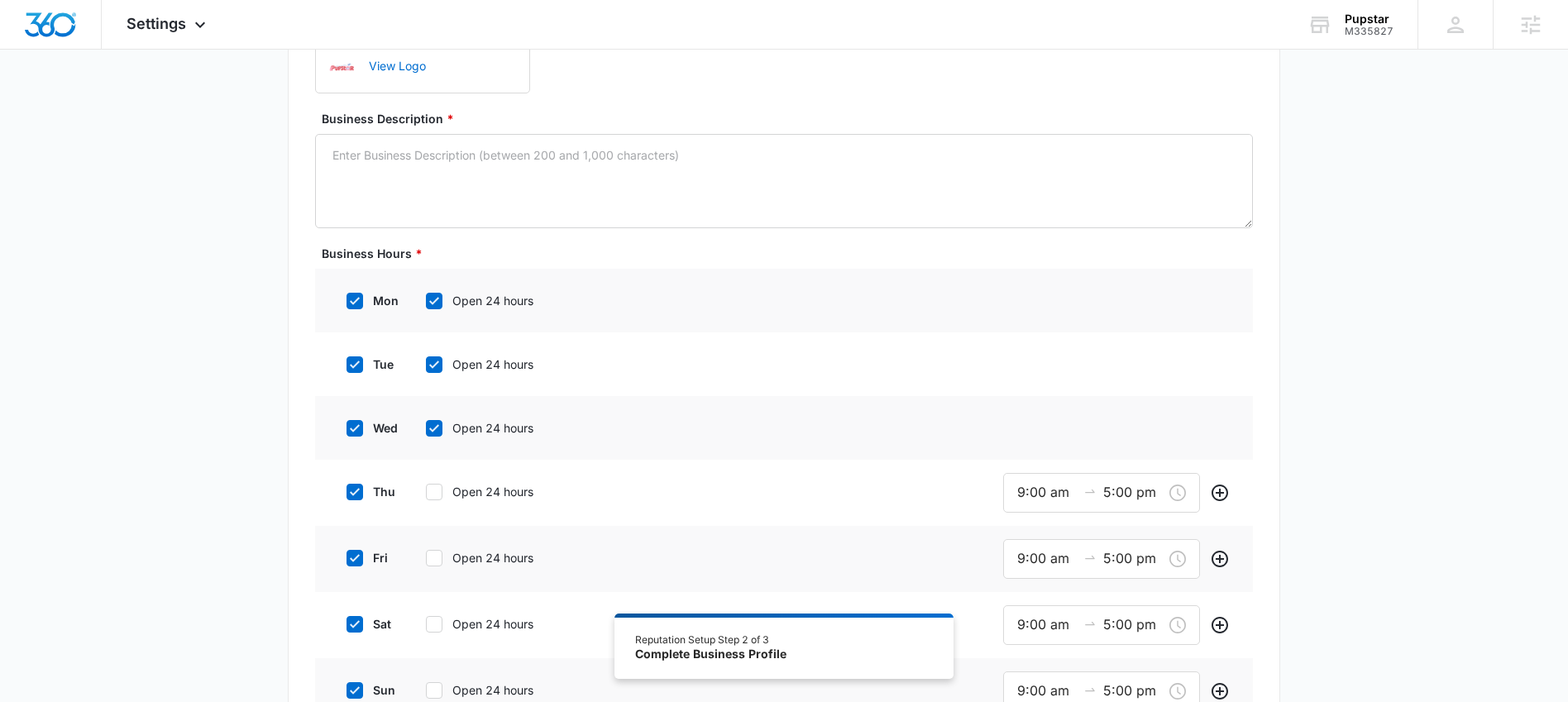
click at [433, 492] on icon at bounding box center [434, 492] width 15 height 15
click at [426, 492] on input "Open 24 hours" at bounding box center [420, 492] width 12 height 12
checkbox input "true"
click at [430, 562] on icon at bounding box center [434, 556] width 15 height 15
click at [426, 562] on input "Open 24 hours" at bounding box center [420, 556] width 12 height 12
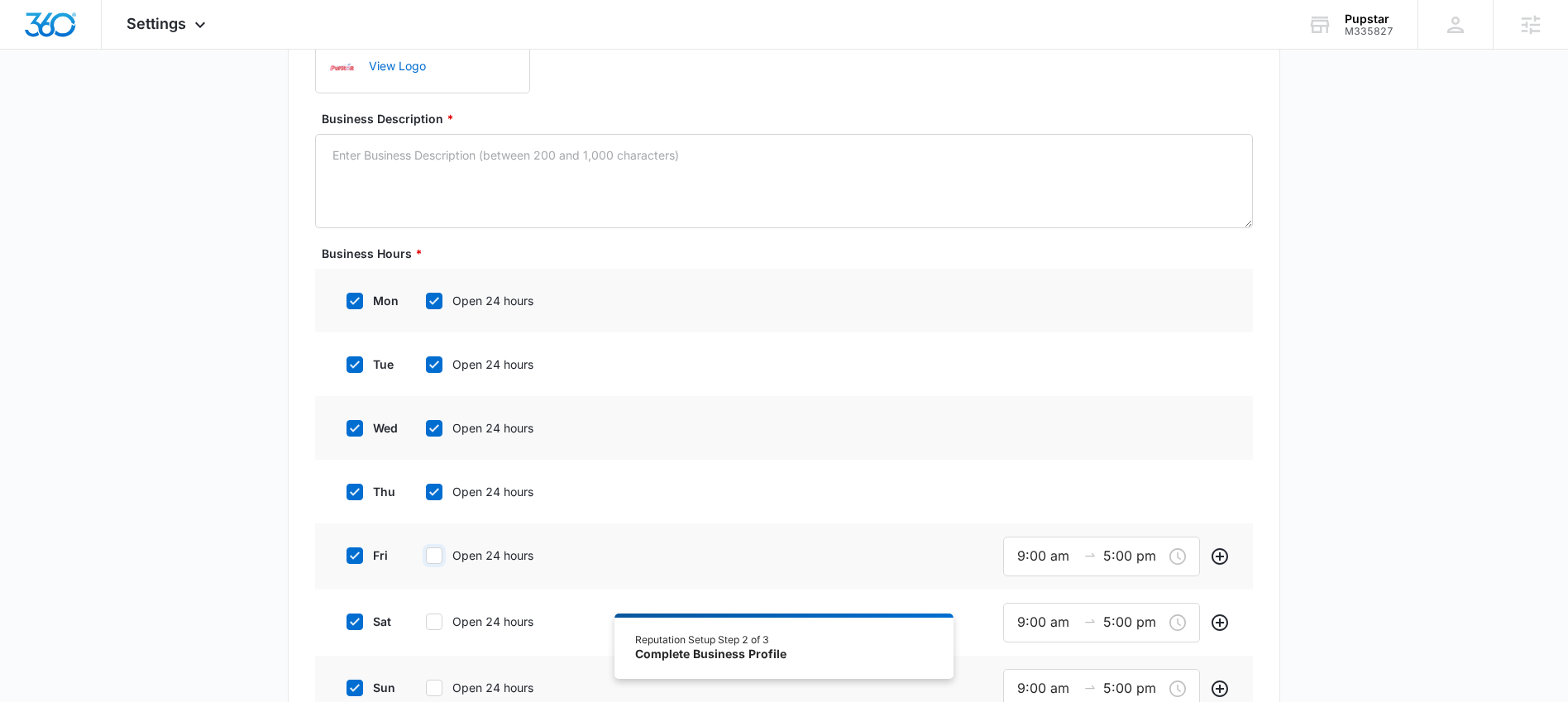
checkbox input "true"
click at [432, 617] on icon at bounding box center [434, 619] width 15 height 15
click at [426, 617] on input "Open 24 hours" at bounding box center [420, 619] width 12 height 12
checkbox input "true"
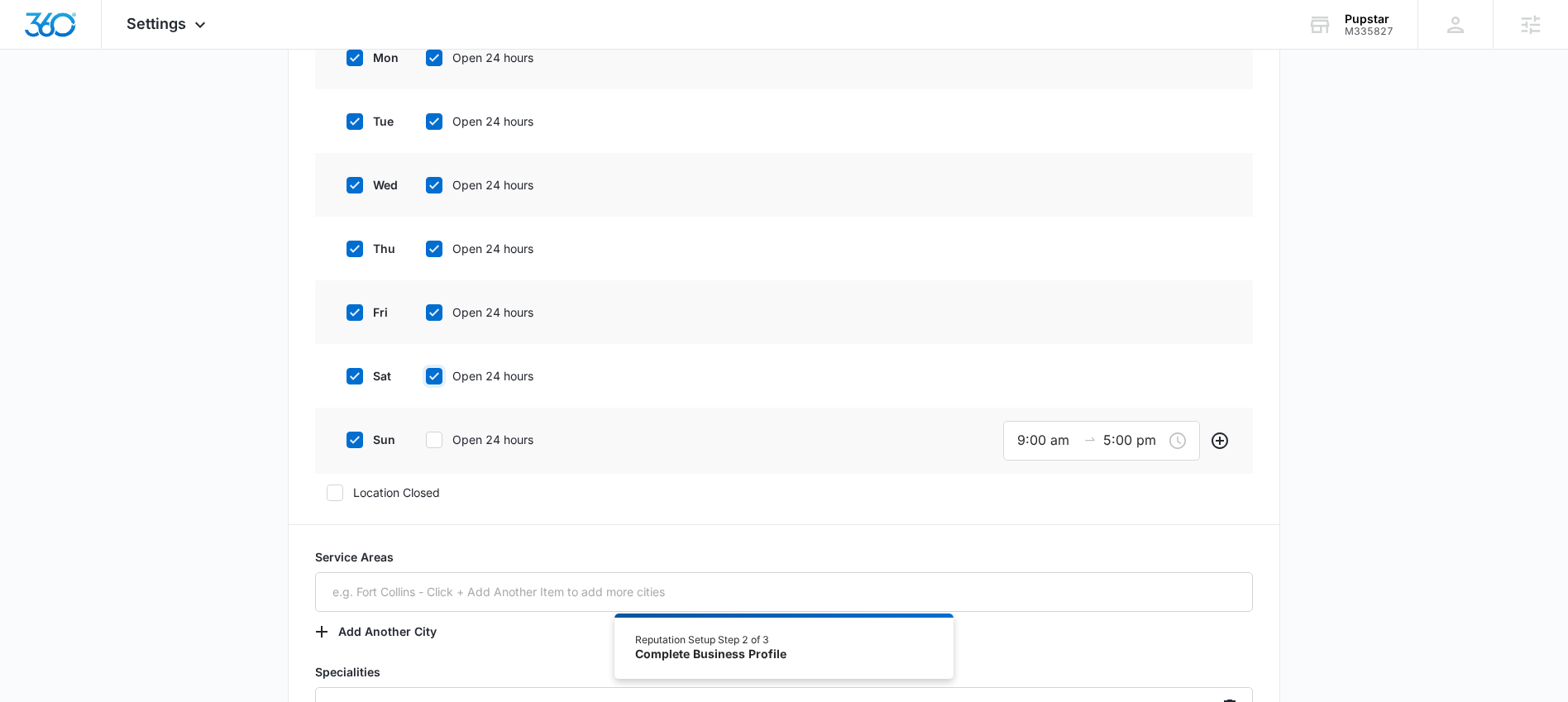
scroll to position [696, 0]
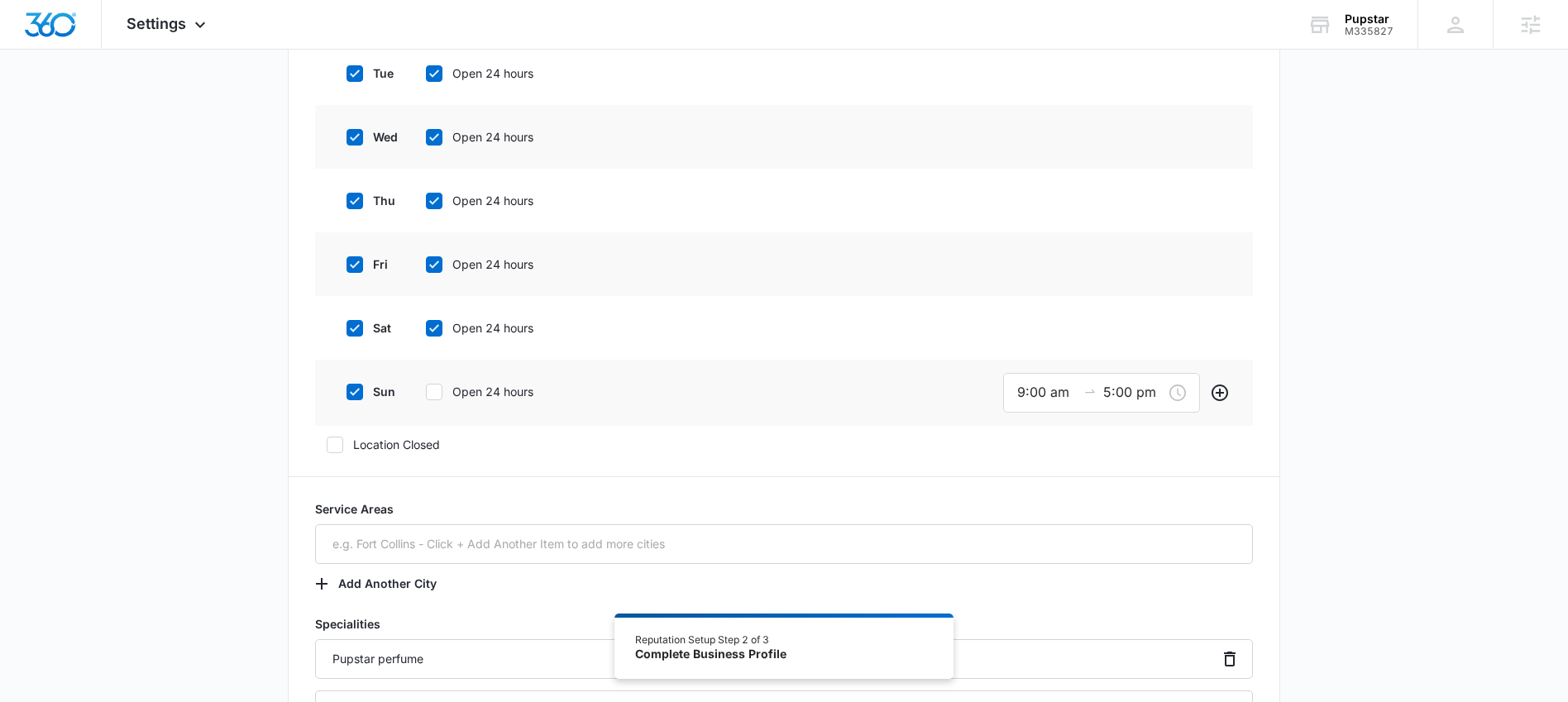
click at [430, 396] on icon at bounding box center [434, 392] width 15 height 15
click at [426, 396] on input "Open 24 hours" at bounding box center [420, 392] width 12 height 12
checkbox input "true"
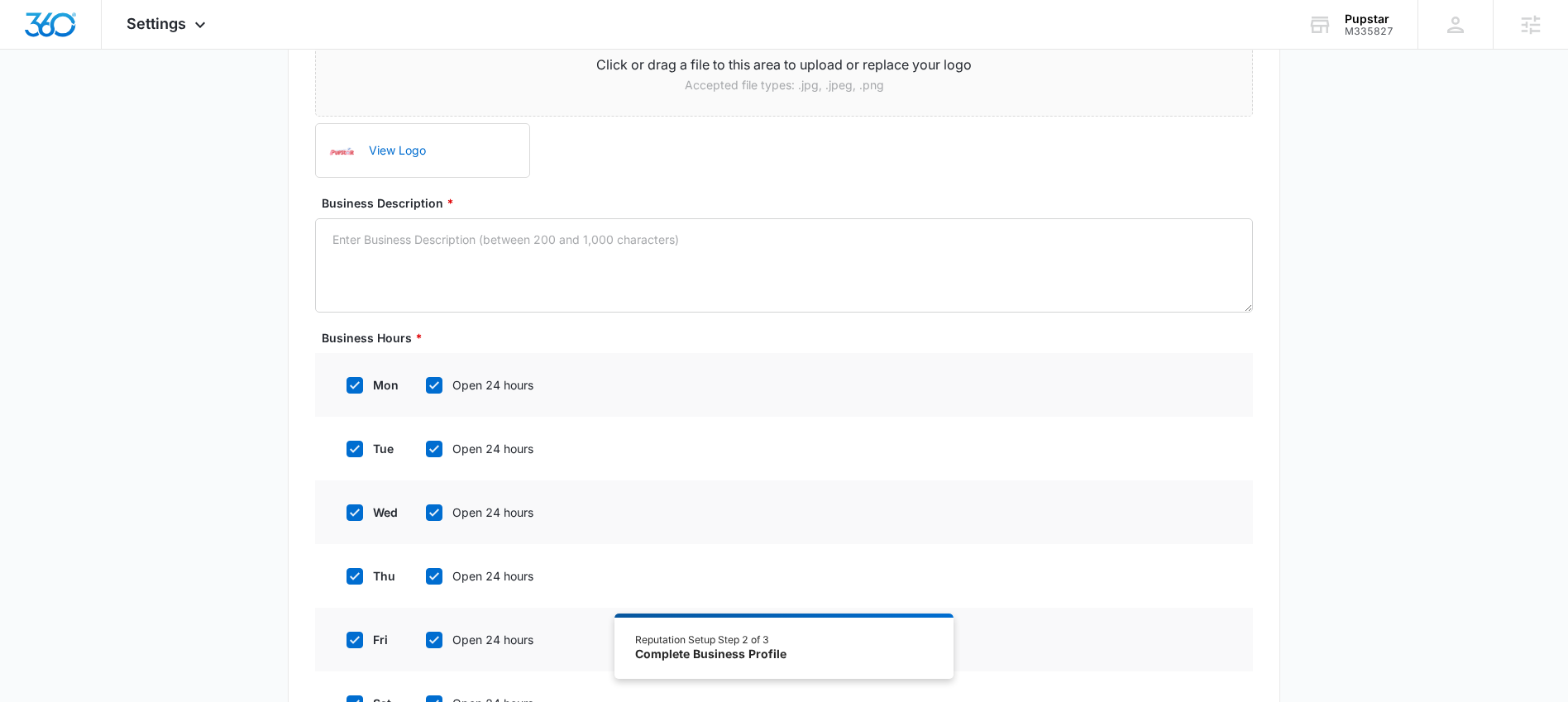
scroll to position [136, 0]
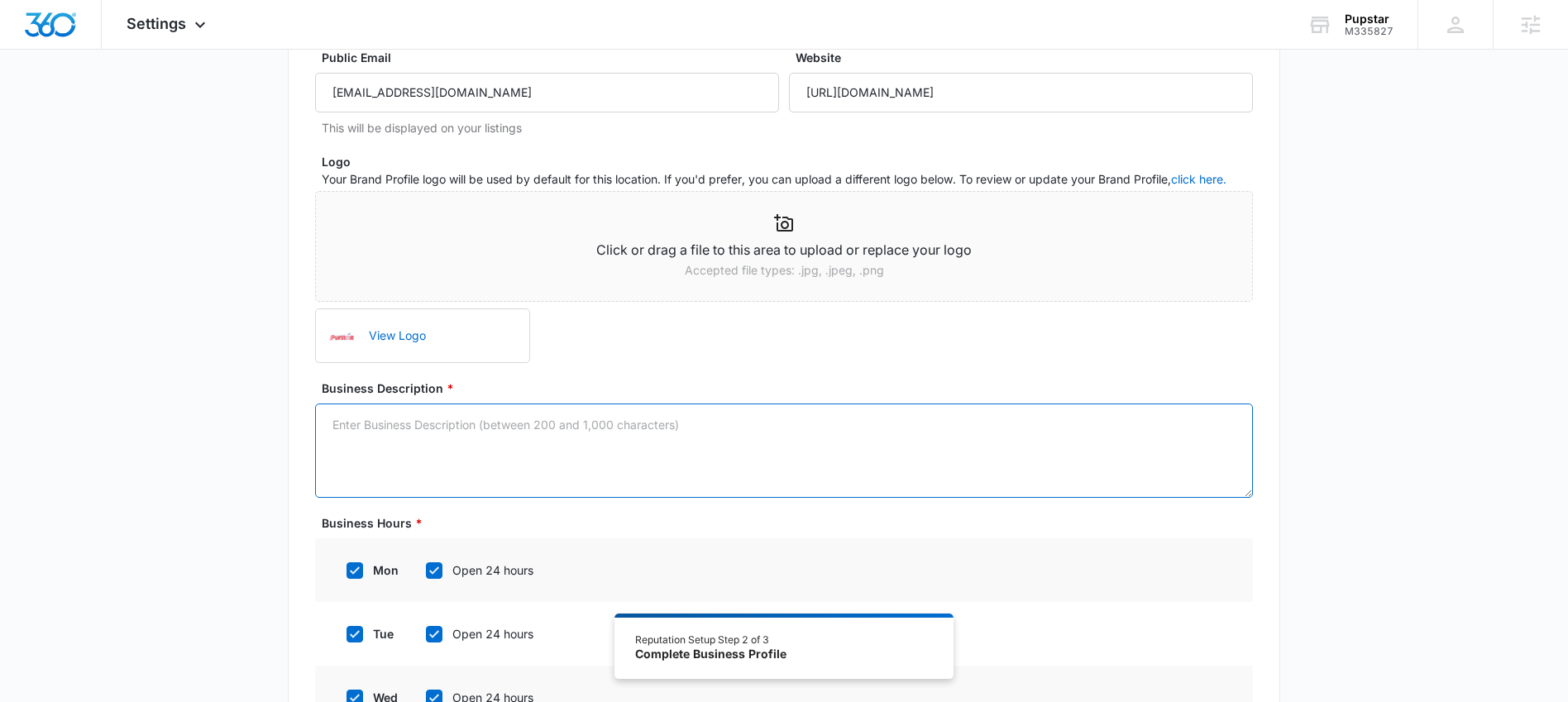
click at [568, 438] on textarea "Business Description *" at bounding box center [784, 451] width 938 height 95
paste textarea "Our story begins with a simple idea born from a deep love for our own four-legg…"
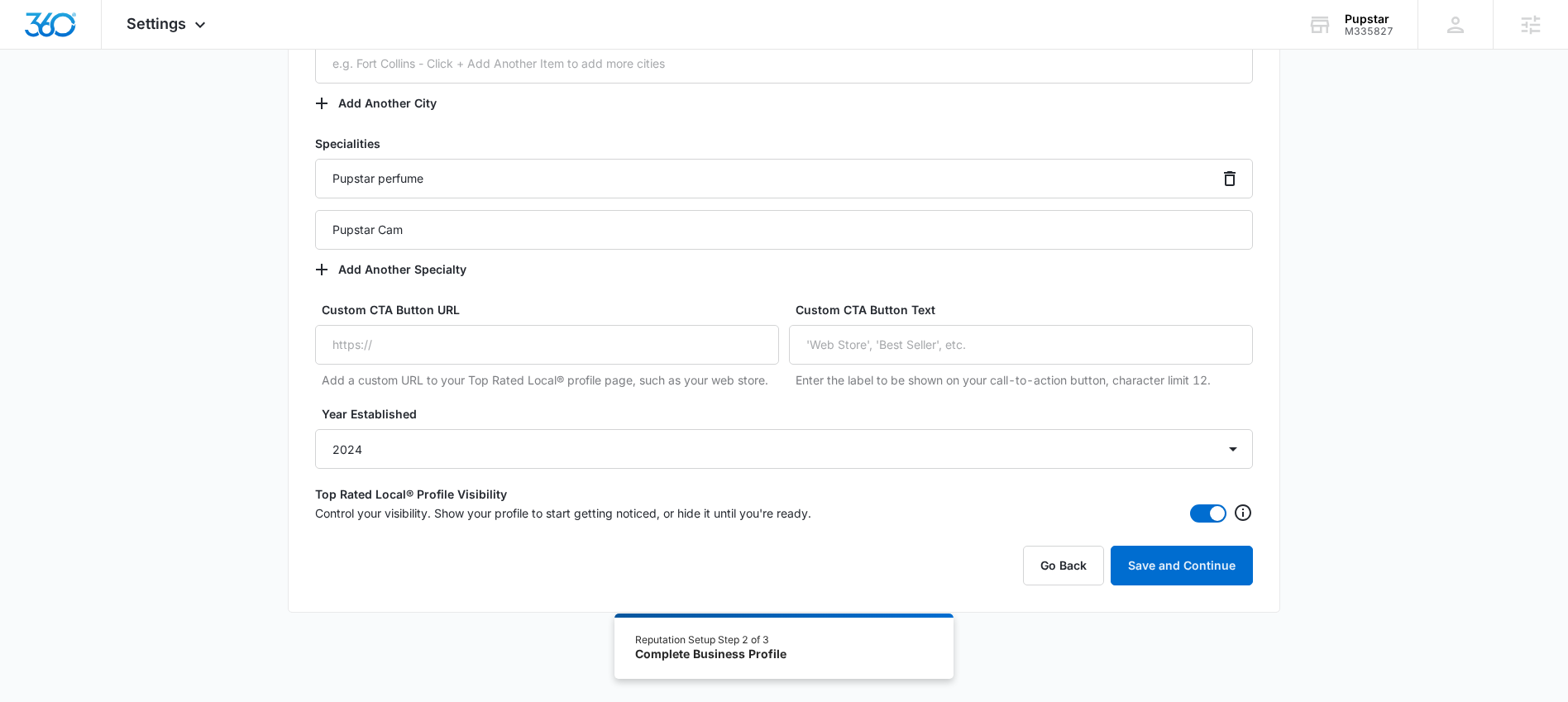
scroll to position [1176, 0]
type textarea "Our story begins with a simple idea born from a deep love for our own four-legg…"
click at [1180, 563] on button "Save and Continue" at bounding box center [1182, 563] width 142 height 39
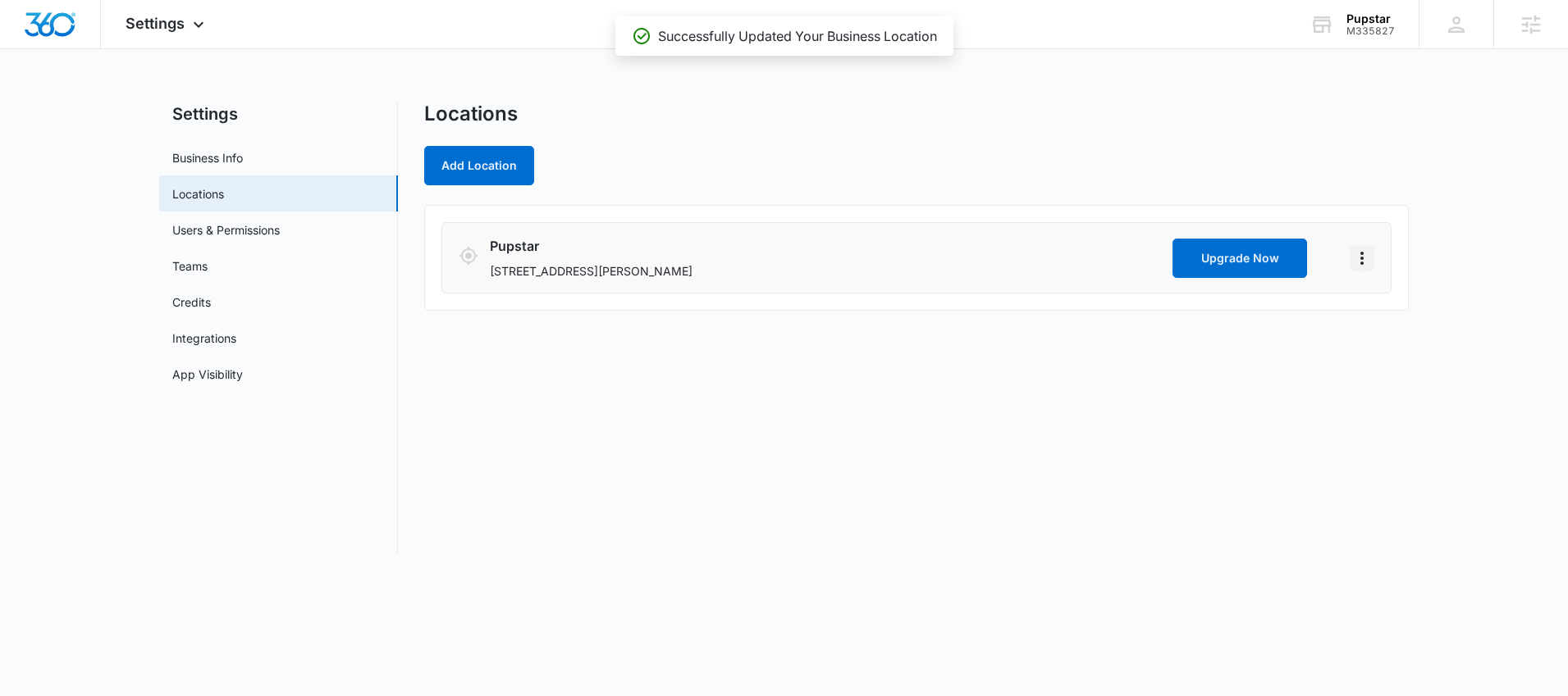
click at [1365, 262] on icon "Actions" at bounding box center [1362, 258] width 20 height 20
click at [1371, 298] on link "Edit" at bounding box center [1381, 303] width 21 height 14
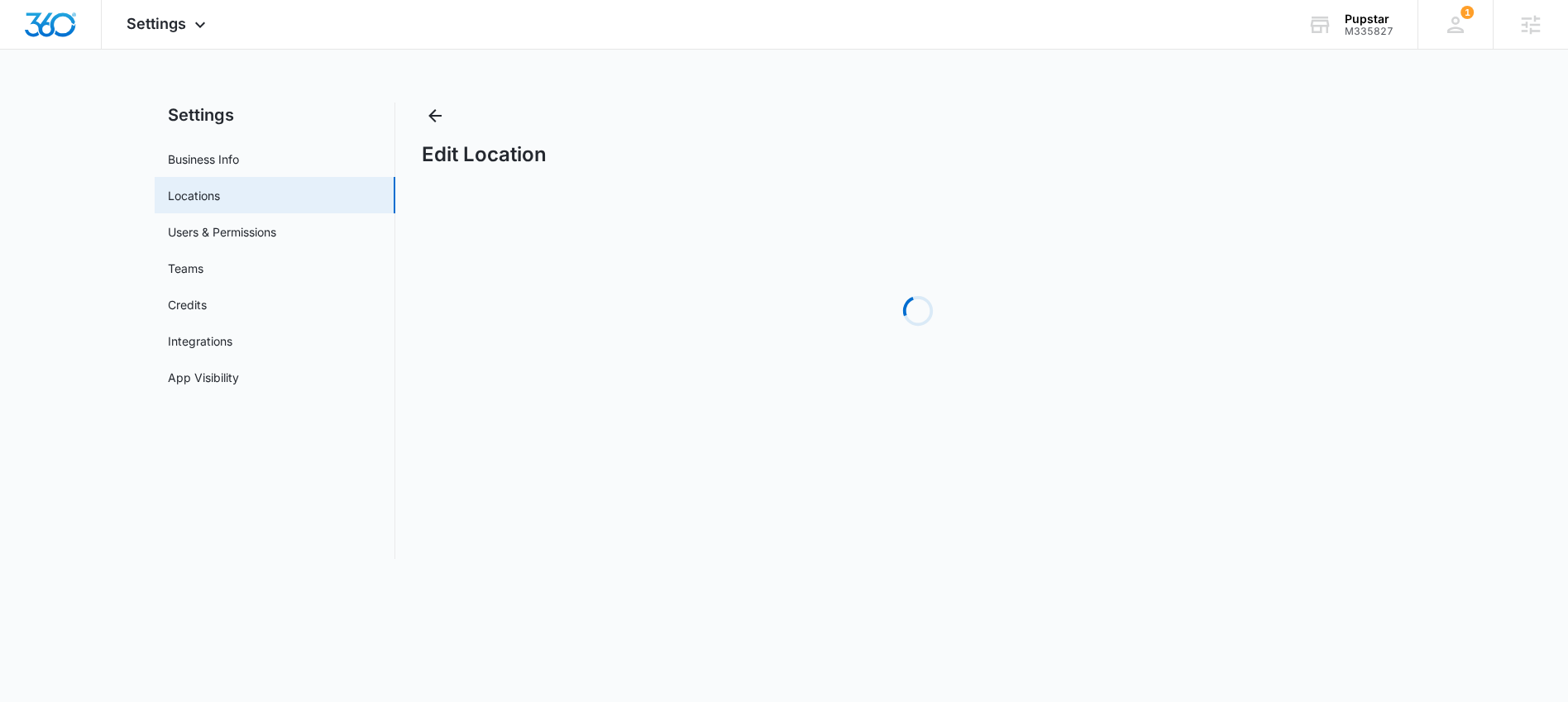
select select "[US_STATE]"
select select "2024"
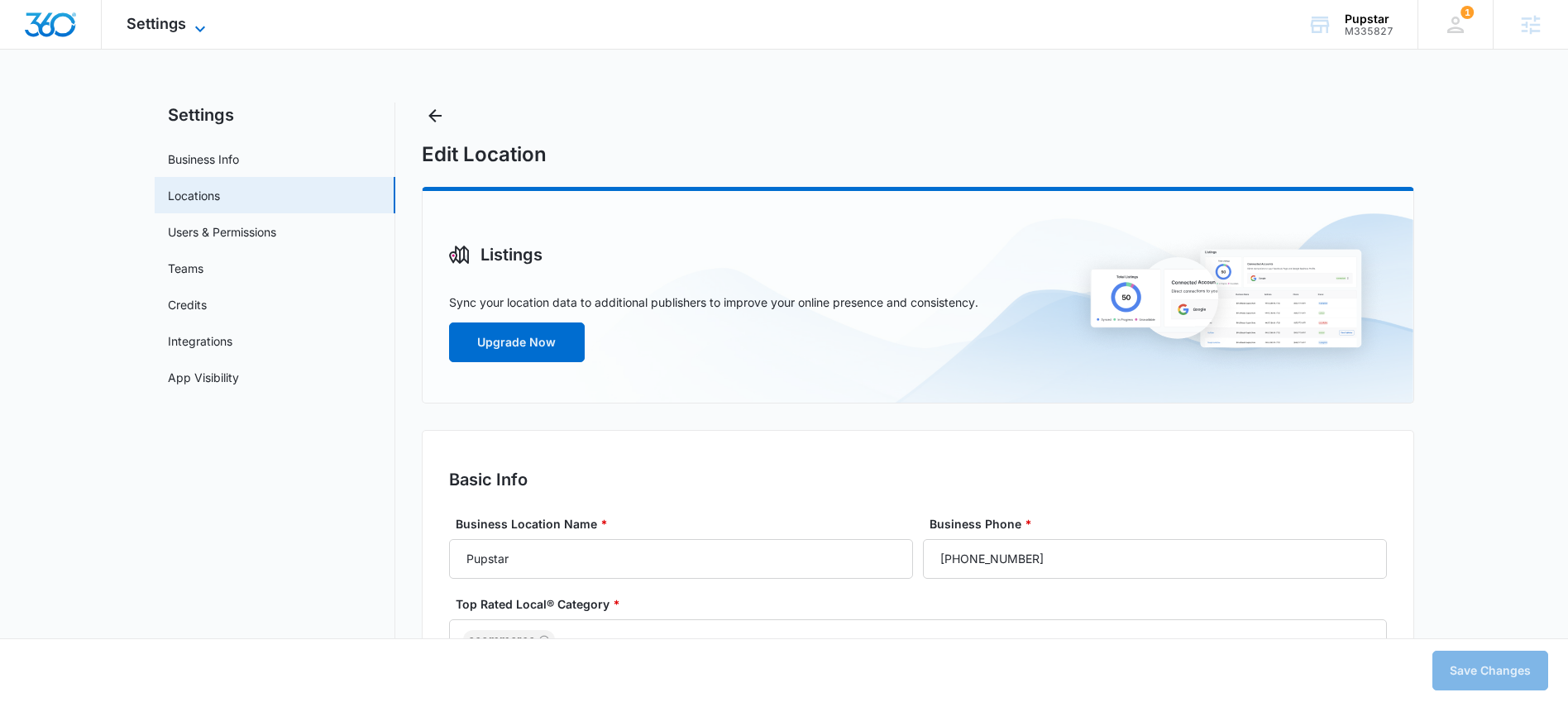
click at [184, 29] on span "Settings" at bounding box center [156, 23] width 60 height 17
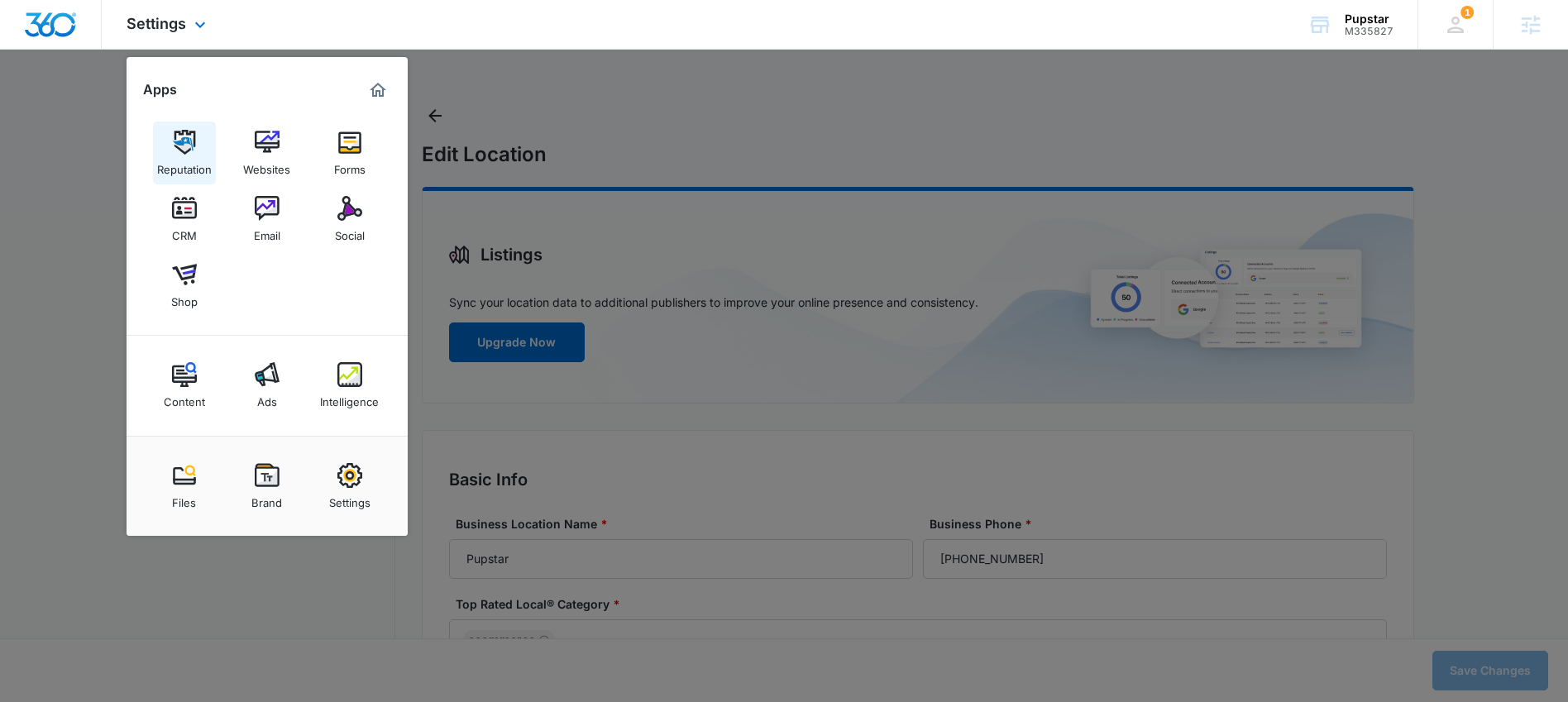
click at [204, 140] on link "Reputation" at bounding box center [184, 153] width 63 height 63
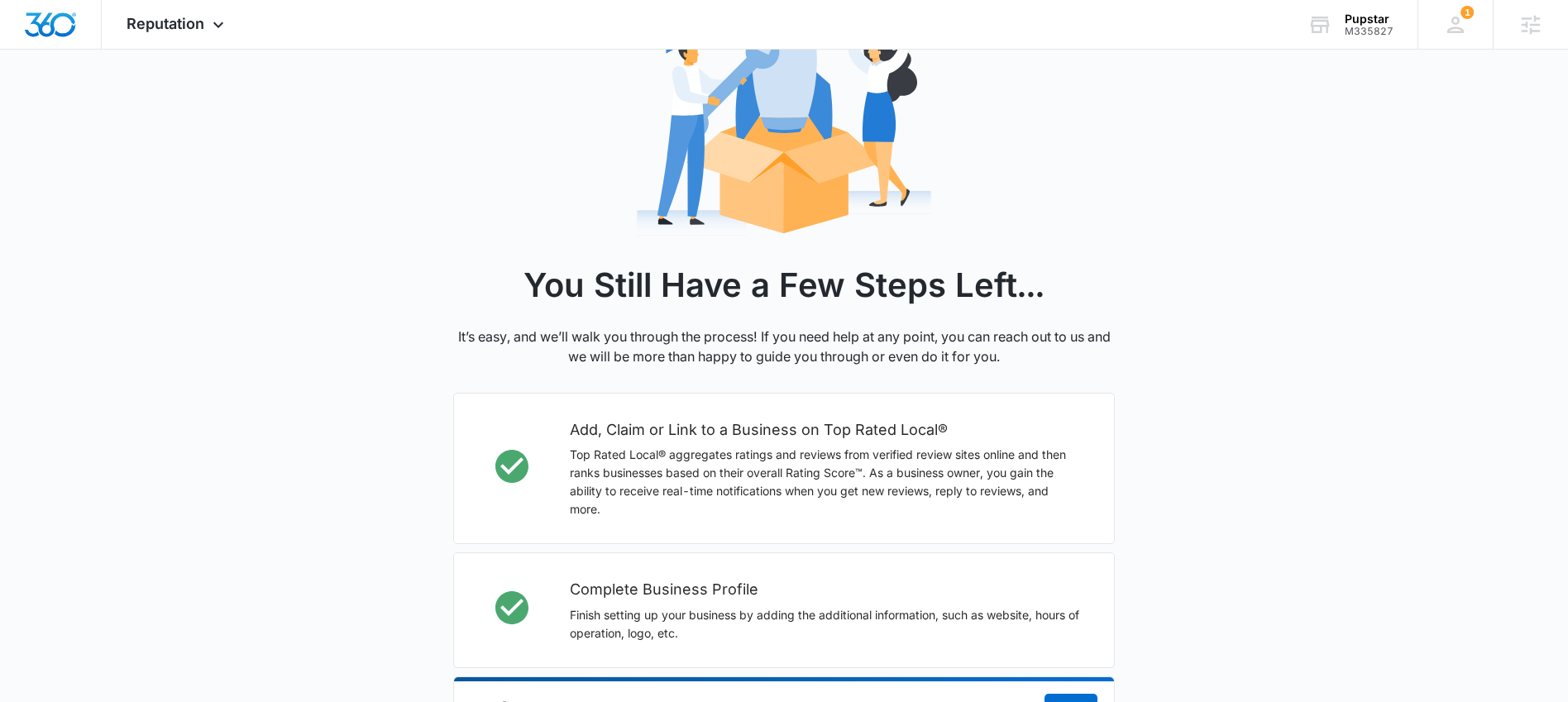
scroll to position [330, 0]
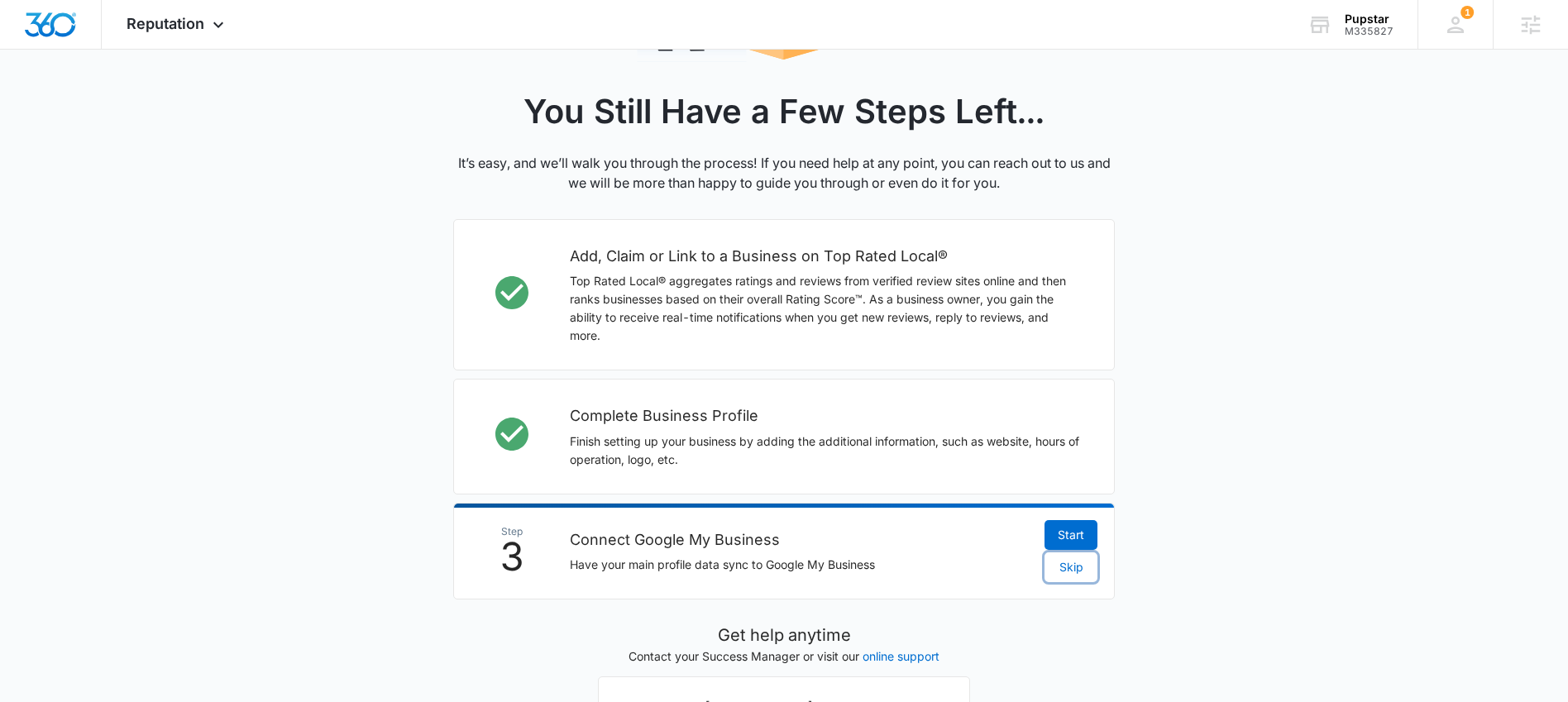
click at [1077, 567] on span "Skip" at bounding box center [1072, 568] width 24 height 18
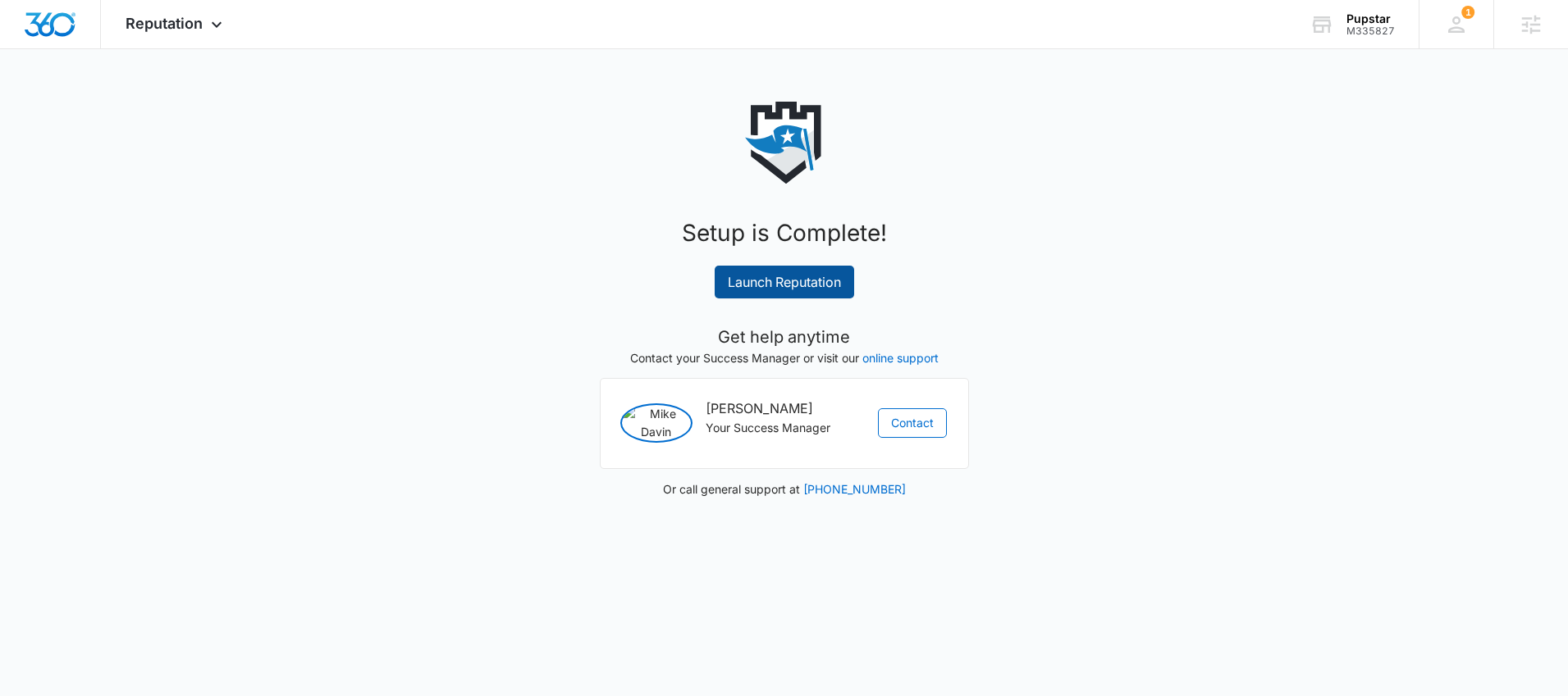
click at [764, 278] on link "Launch Reputation" at bounding box center [784, 282] width 139 height 33
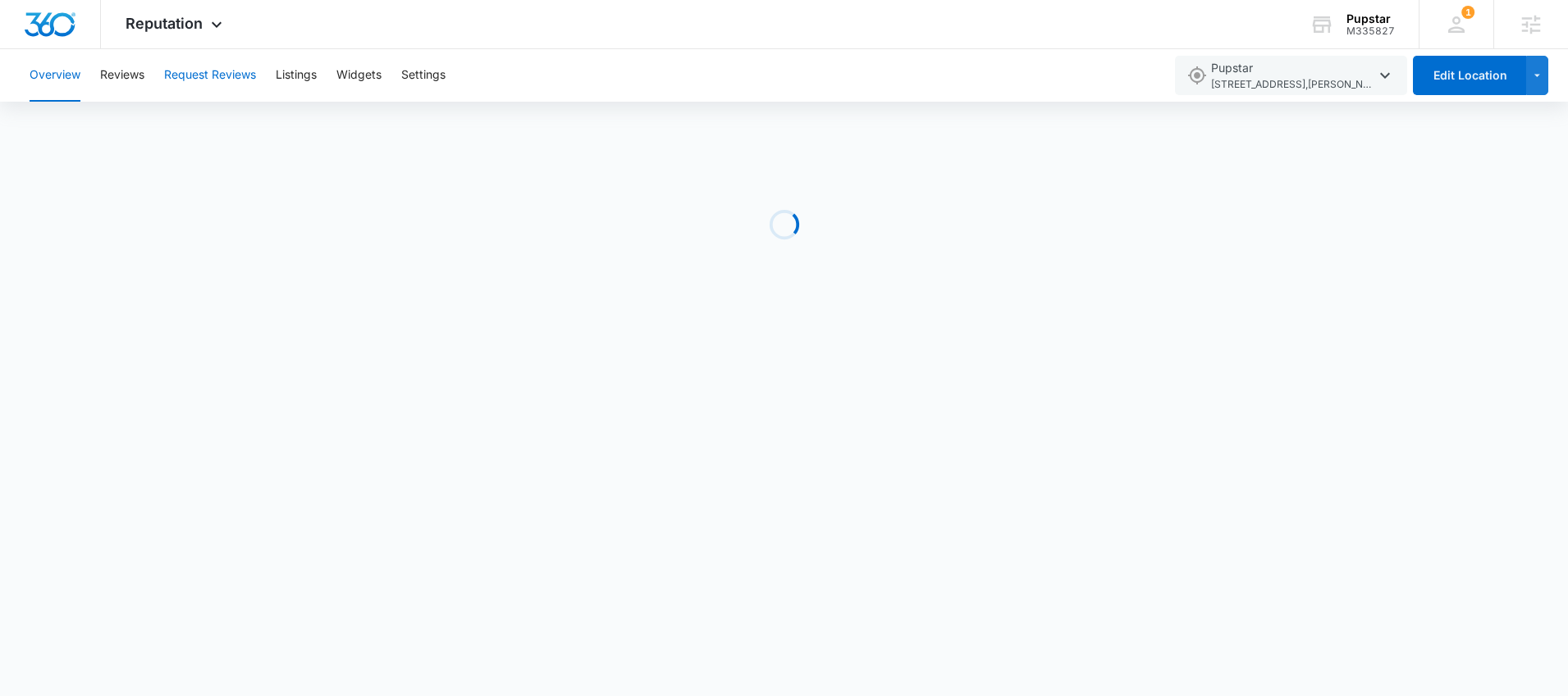
click at [207, 88] on button "Request Reviews" at bounding box center [209, 76] width 92 height 53
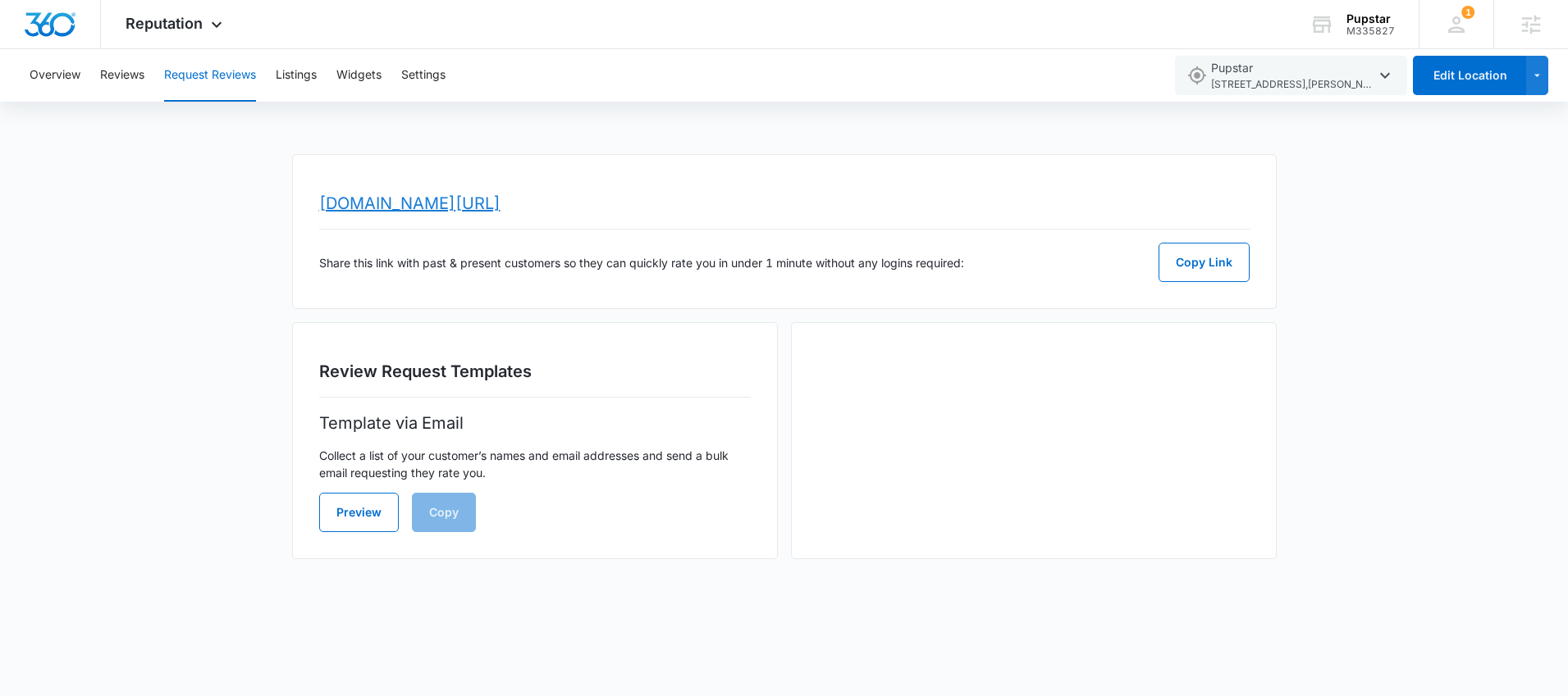
click at [473, 210] on link "www.topratedlocal.com/review/pupstar-reviews" at bounding box center [410, 204] width 181 height 20
click at [154, 17] on span "Reputation" at bounding box center [164, 23] width 77 height 17
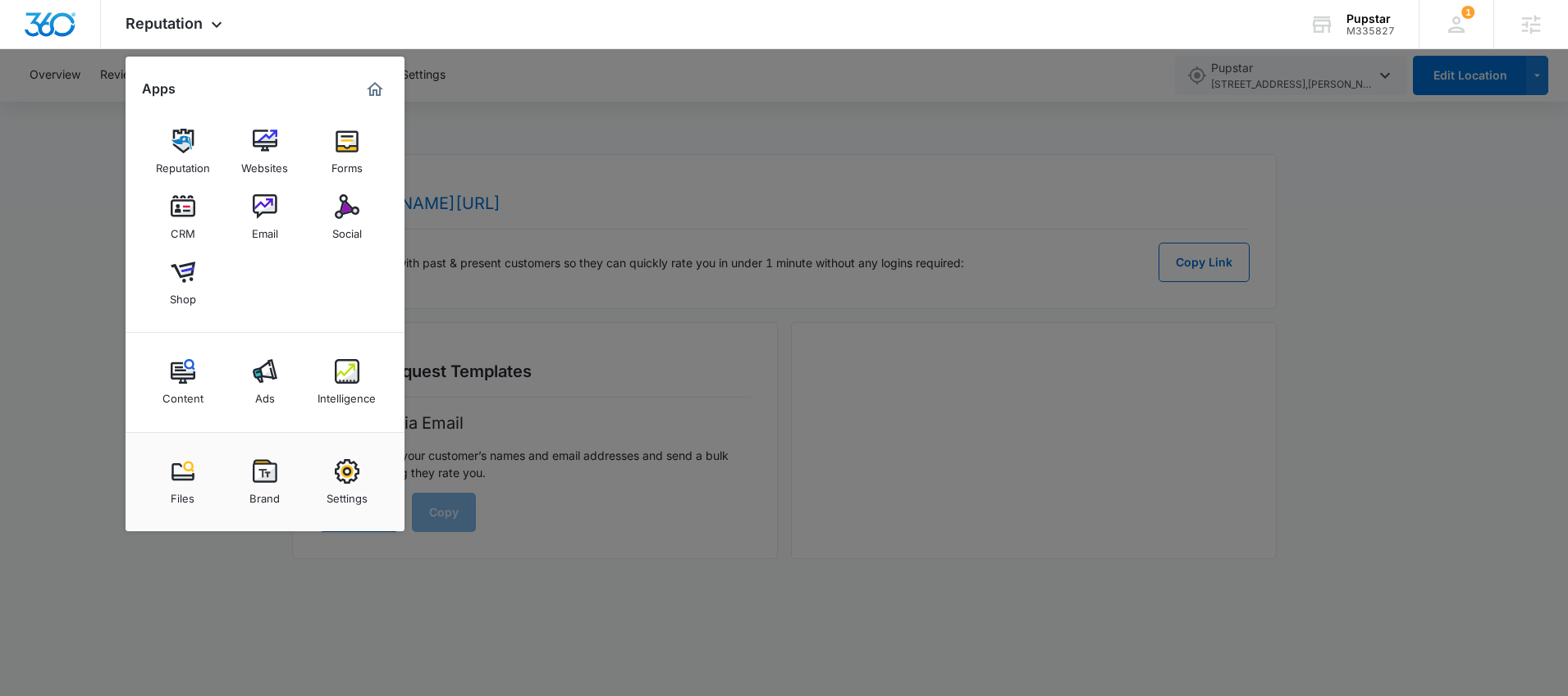
click at [338, 483] on img at bounding box center [347, 471] width 25 height 25
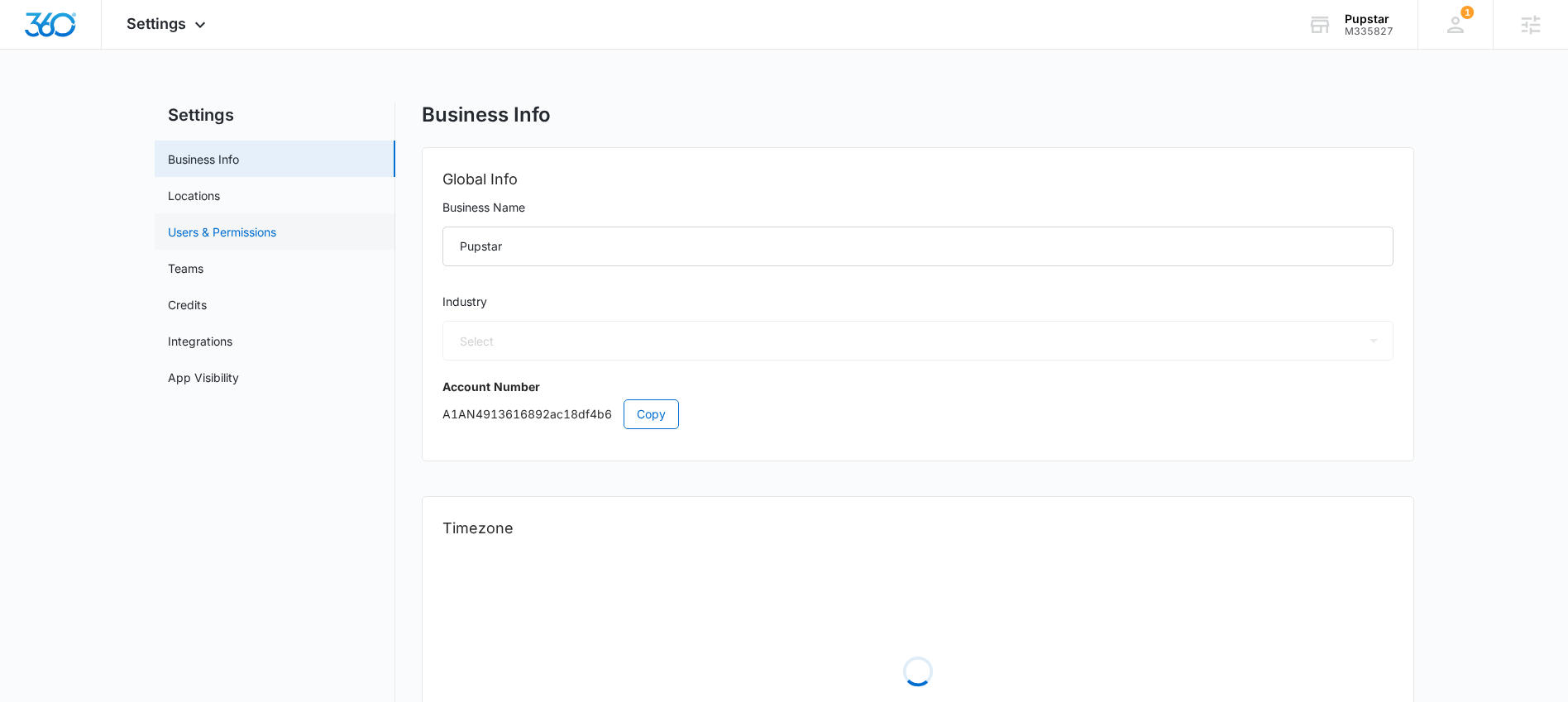
select select "52"
select select "US"
select select "America/New_York"
click at [220, 201] on link "Locations" at bounding box center [194, 195] width 52 height 17
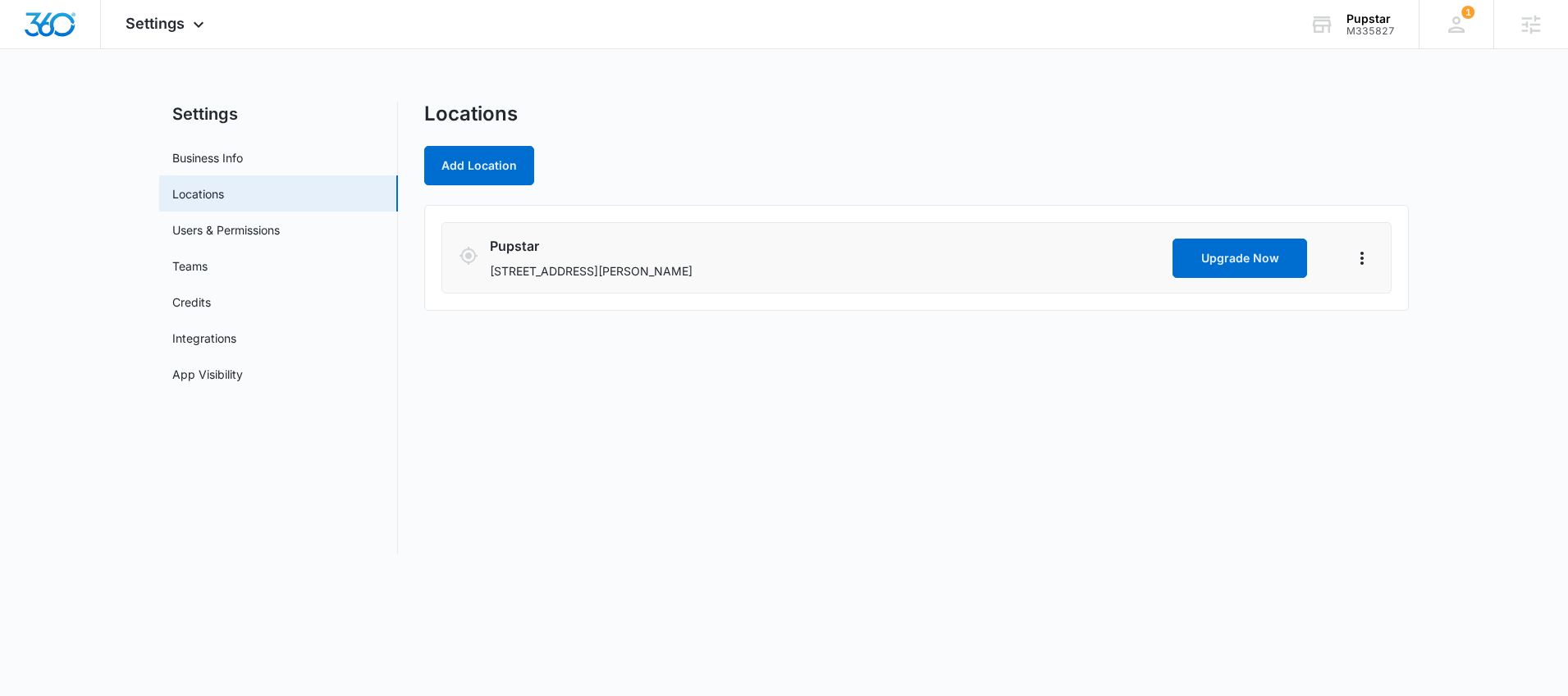
click at [769, 273] on p "4930 wandering way, Wesley Chapel, FL 33544" at bounding box center [827, 270] width 676 height 17
drag, startPoint x: 769, startPoint y: 273, endPoint x: 494, endPoint y: 277, distance: 275.0
click at [494, 277] on p "4930 wandering way, Wesley Chapel, FL 33544" at bounding box center [827, 270] width 676 height 17
copy p "4930 wandering way, Wesley Chapel, FL 33544"
click at [838, 298] on ul "Pupstar 4930 wandering way, Wesley Chapel, FL 33544 Upgrade Now" at bounding box center [916, 257] width 985 height 106
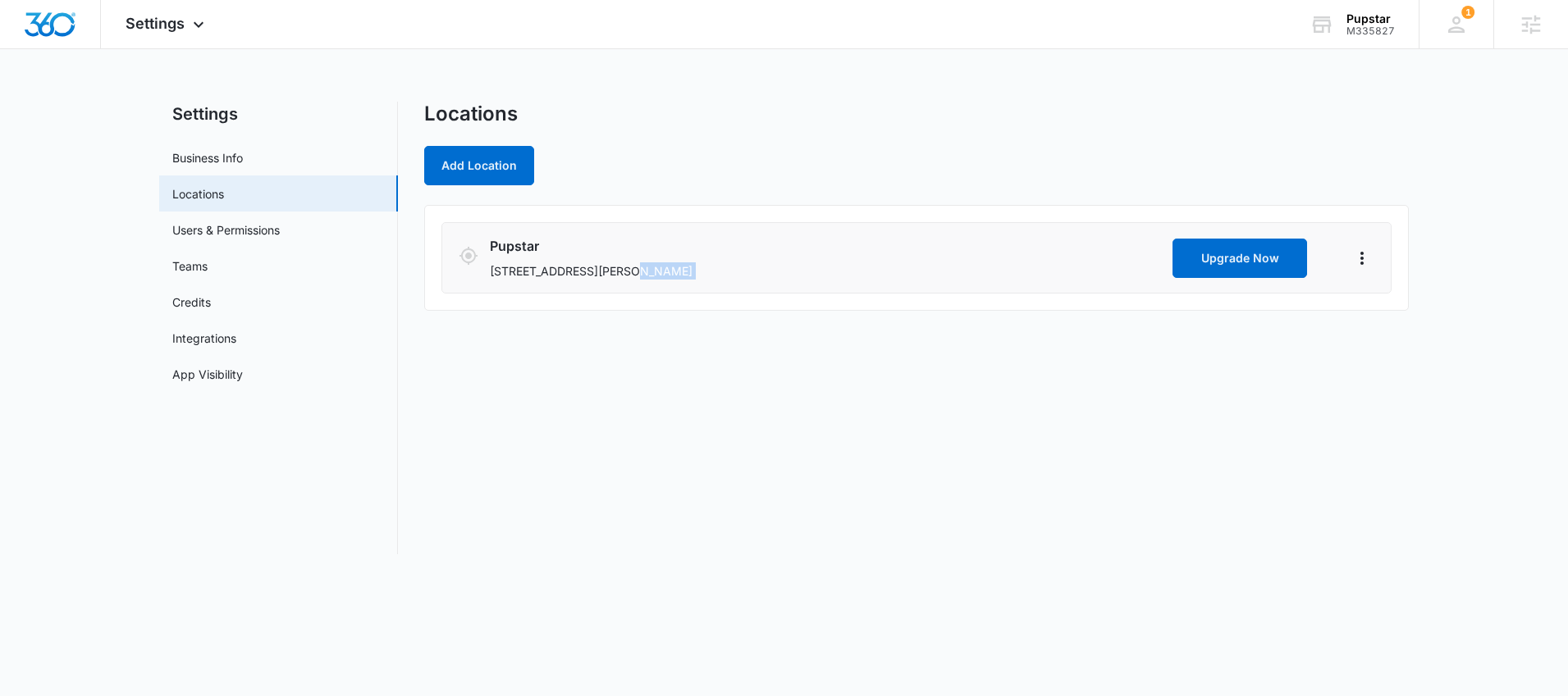
drag, startPoint x: 764, startPoint y: 271, endPoint x: 640, endPoint y: 273, distance: 124.0
click at [640, 273] on p "4930 wandering way, Wesley Chapel, FL 33544" at bounding box center [827, 270] width 676 height 17
copy p "Wesley Chapel, FL 33544"
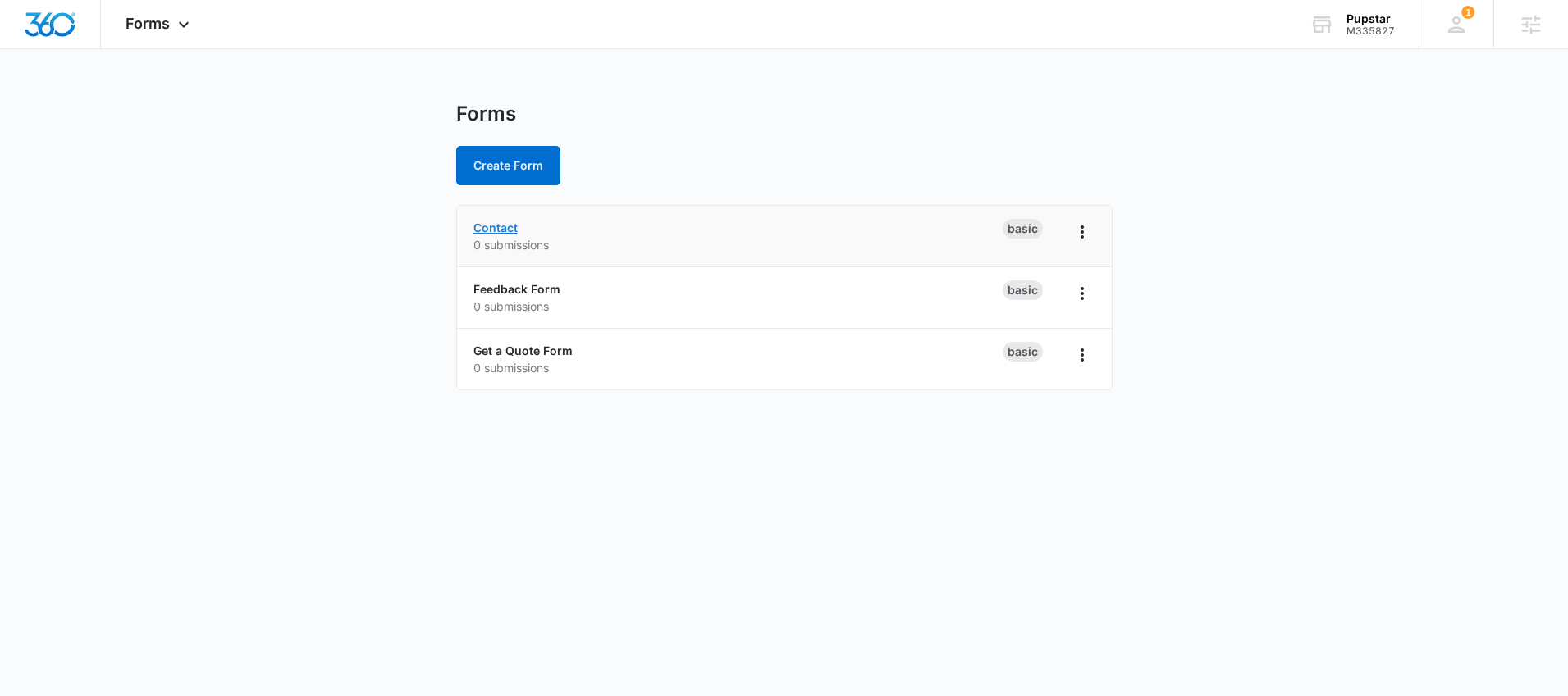
click at [494, 226] on link "Contact" at bounding box center [495, 227] width 45 height 14
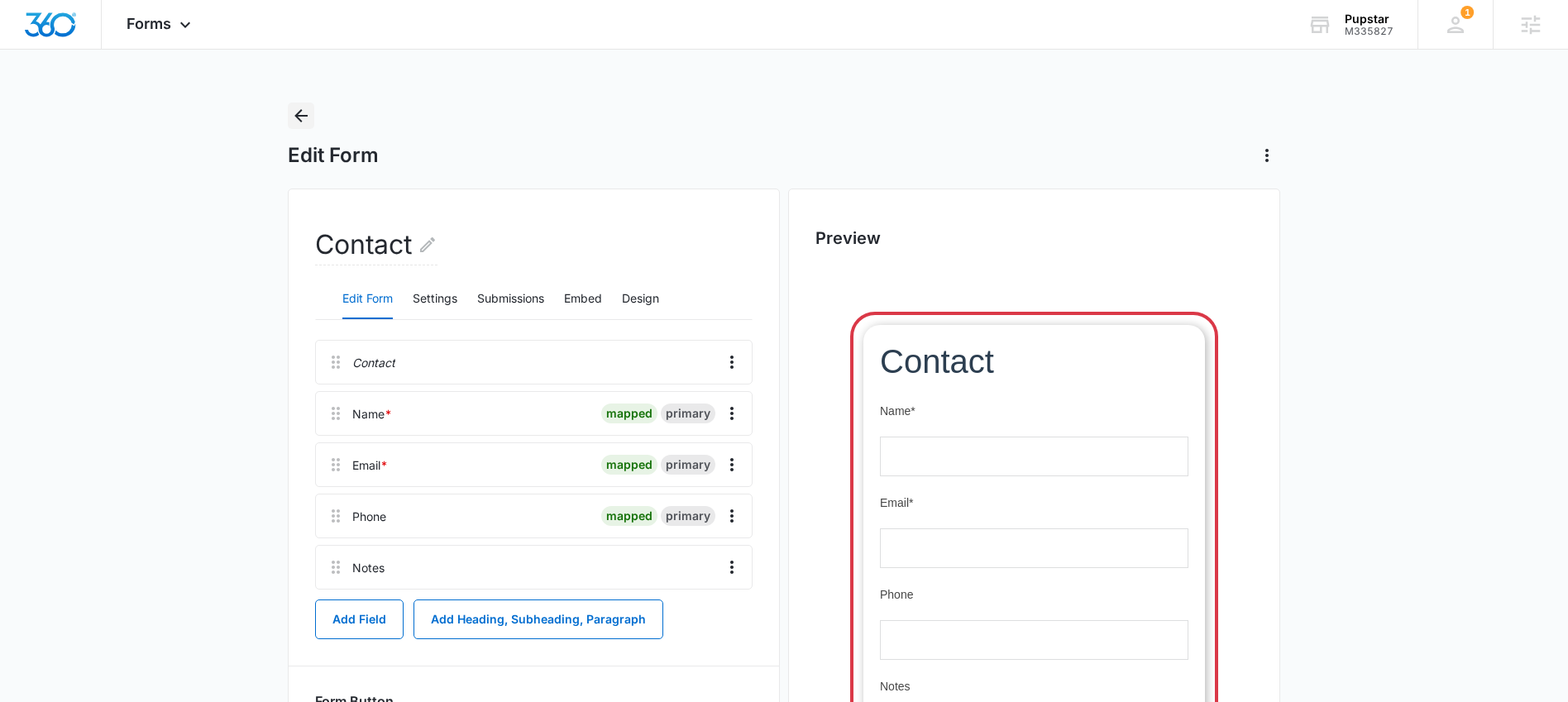
click at [300, 113] on icon "Back" at bounding box center [301, 116] width 20 height 20
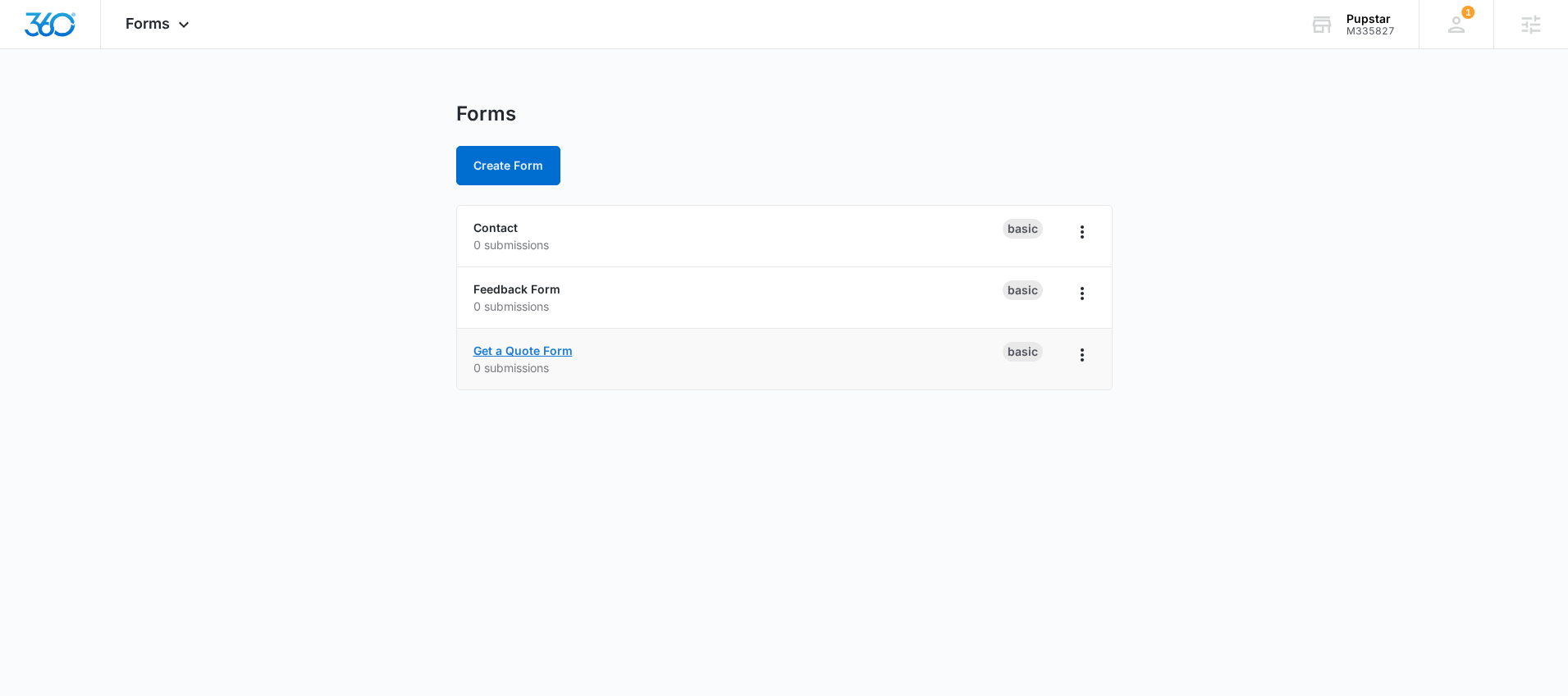
click at [528, 354] on link "Get a Quote Form" at bounding box center [522, 350] width 99 height 14
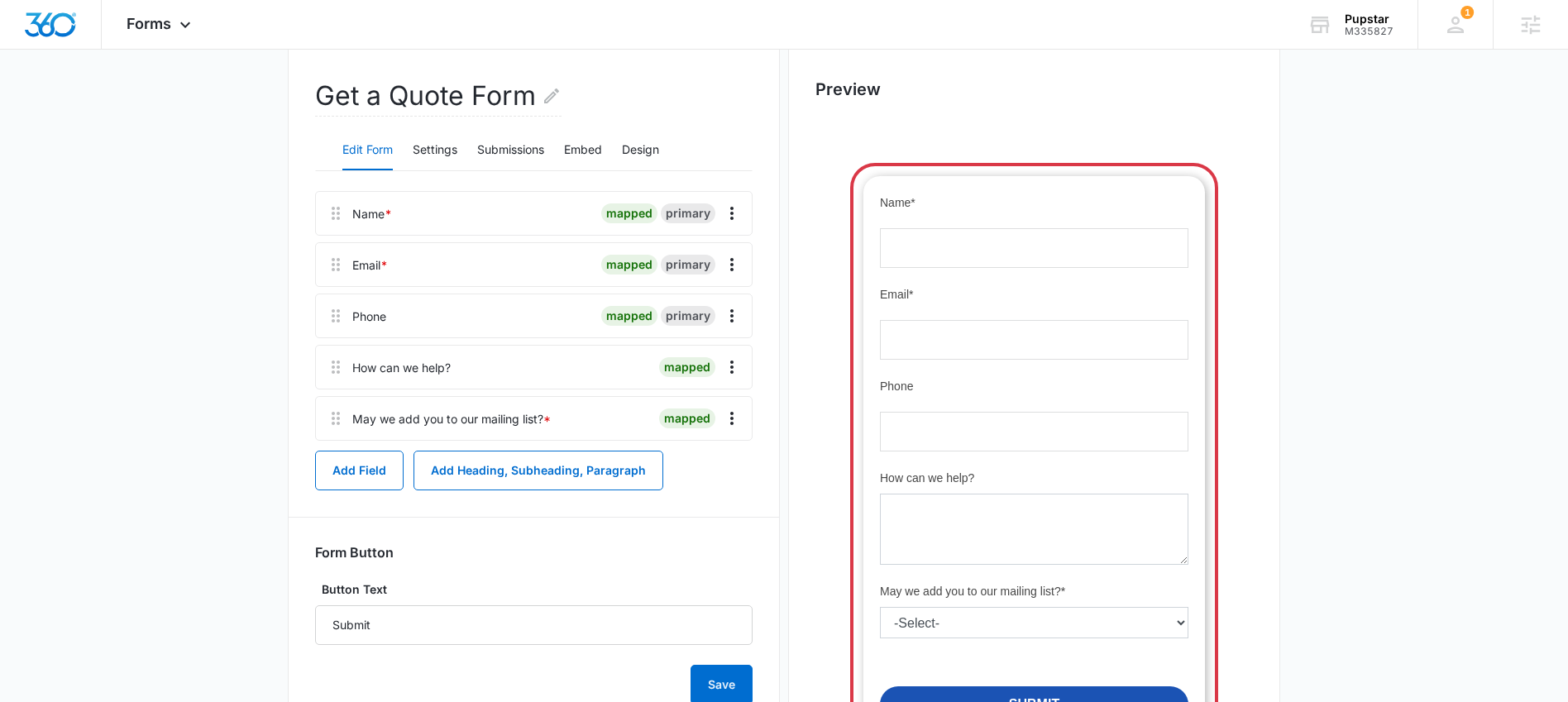
scroll to position [150, 0]
click at [543, 93] on icon "Edit Form Name" at bounding box center [551, 95] width 20 height 20
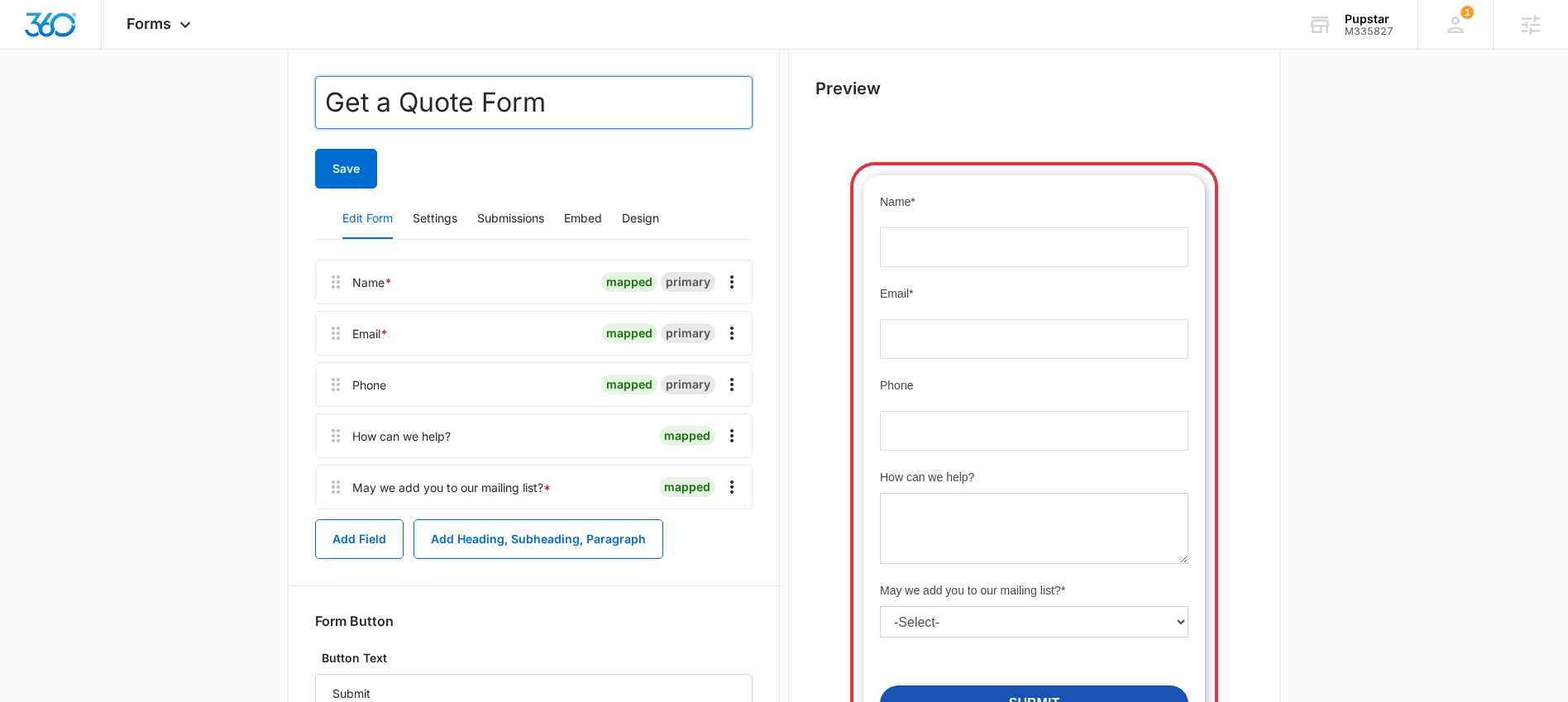
click at [457, 112] on input "Get a Quote Form" at bounding box center [533, 103] width 438 height 53
type input "Contact"
click at [315, 149] on button "Save" at bounding box center [346, 168] width 62 height 39
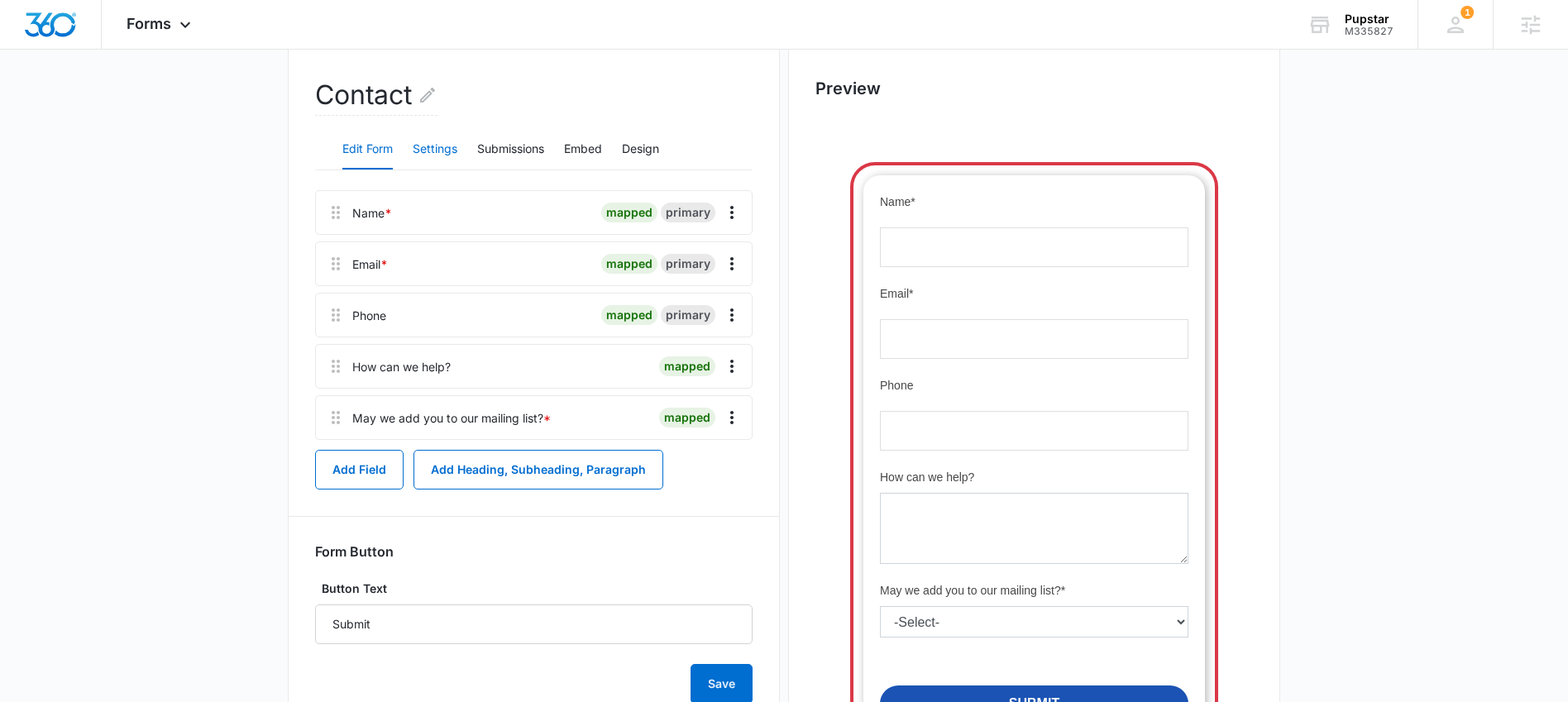
click at [424, 150] on button "Settings" at bounding box center [435, 150] width 45 height 39
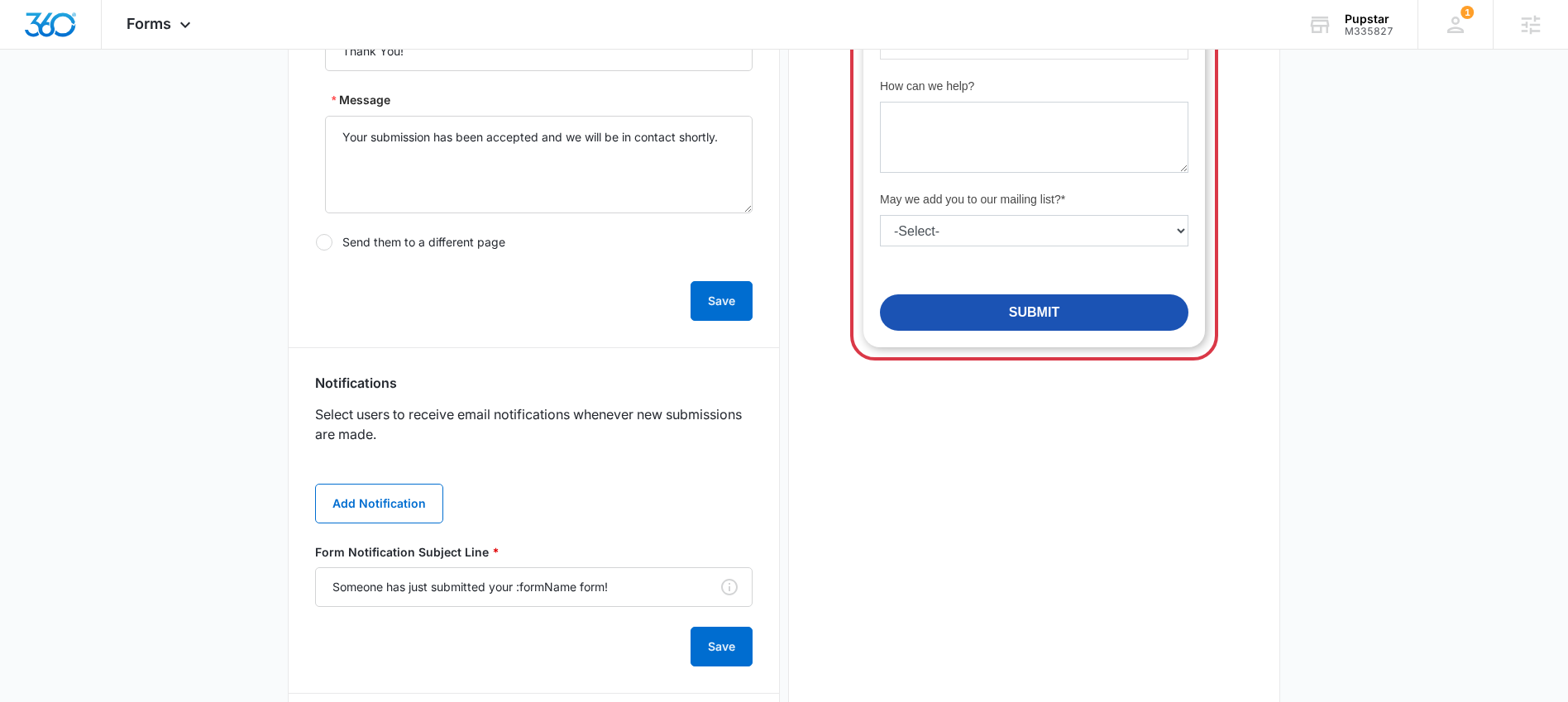
scroll to position [595, 0]
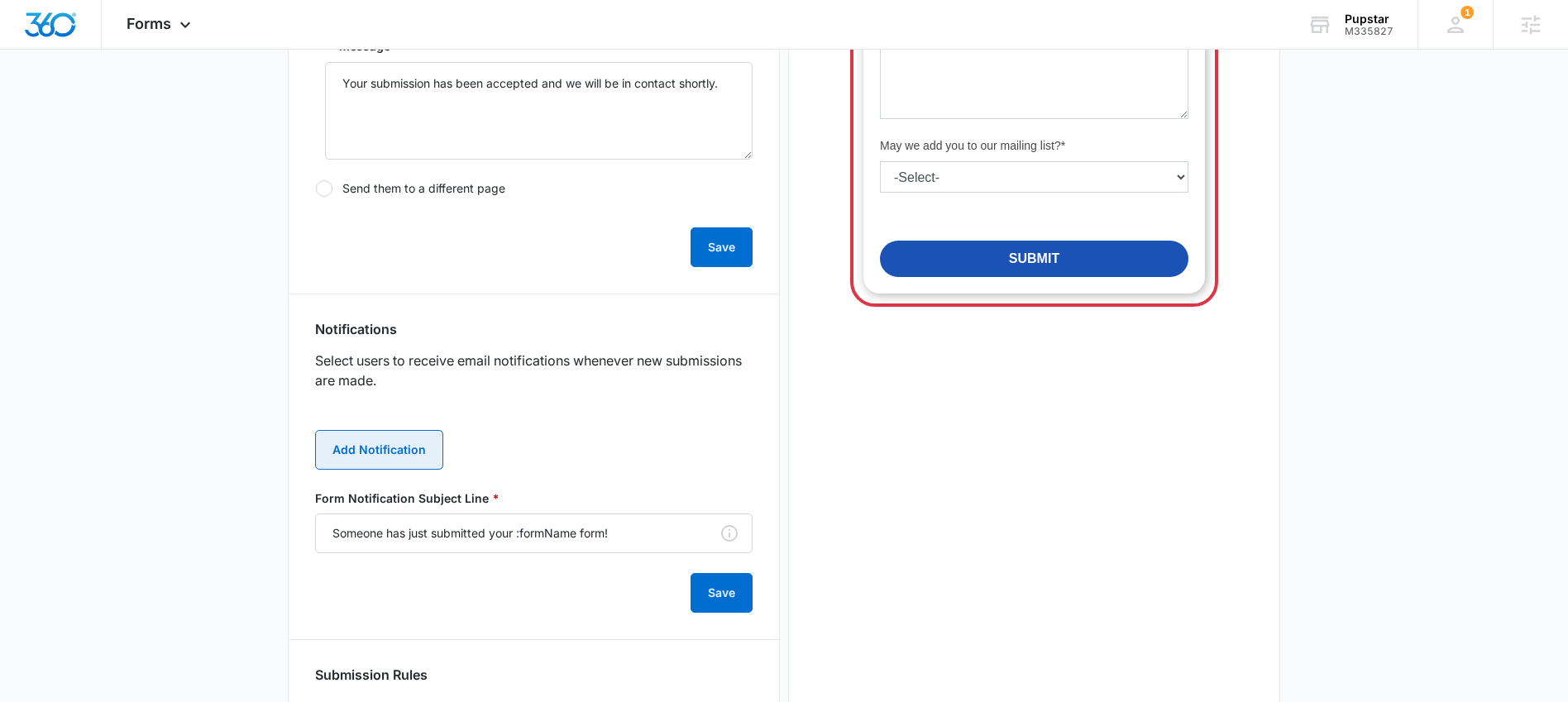
click at [386, 451] on button "Add Notification" at bounding box center [379, 450] width 128 height 39
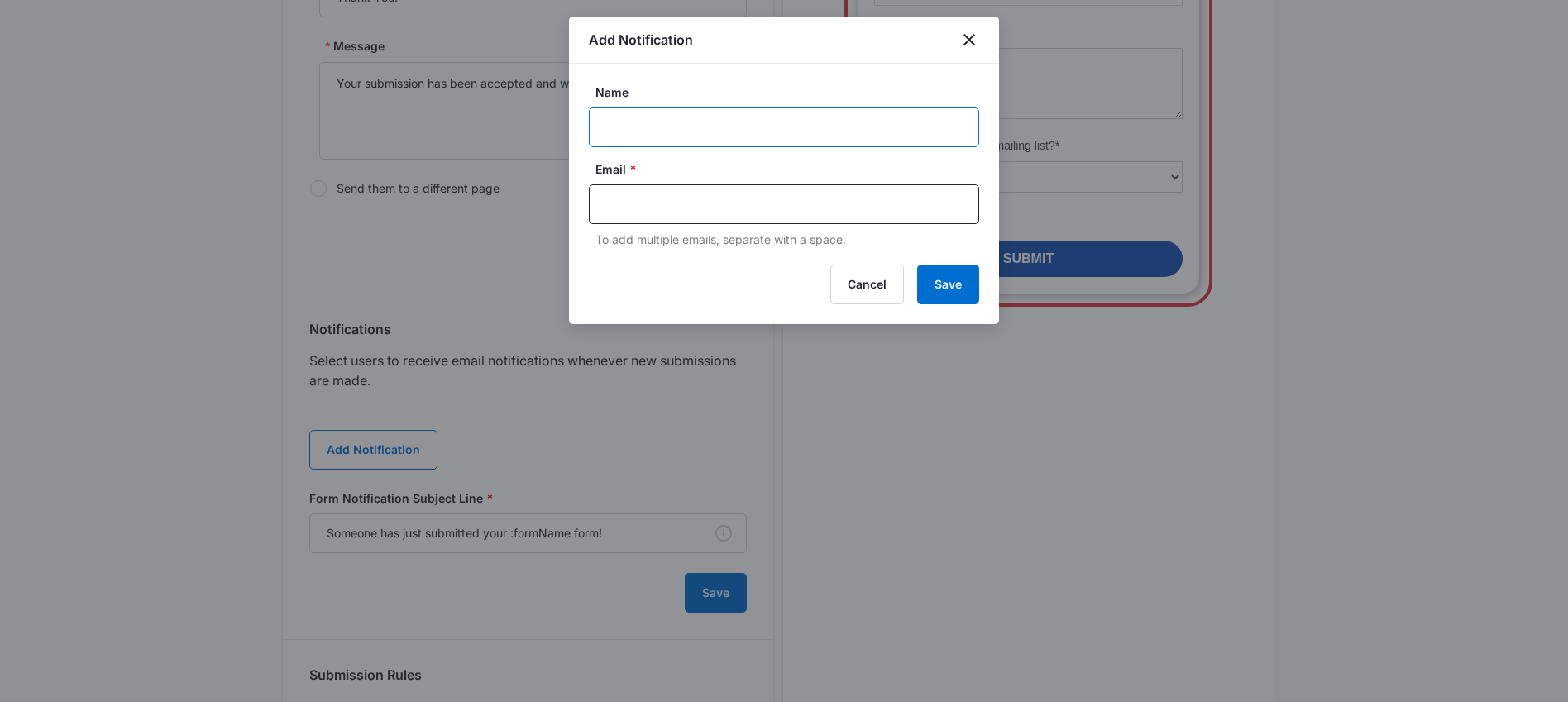
click at [673, 136] on input "Name" at bounding box center [784, 127] width 391 height 39
paste input "[EMAIL_ADDRESS][DOMAIN_NAME]"
type input "[EMAIL_ADDRESS][DOMAIN_NAME]"
click at [718, 195] on input "text" at bounding box center [785, 204] width 359 height 25
click at [718, 202] on input "text" at bounding box center [785, 204] width 359 height 25
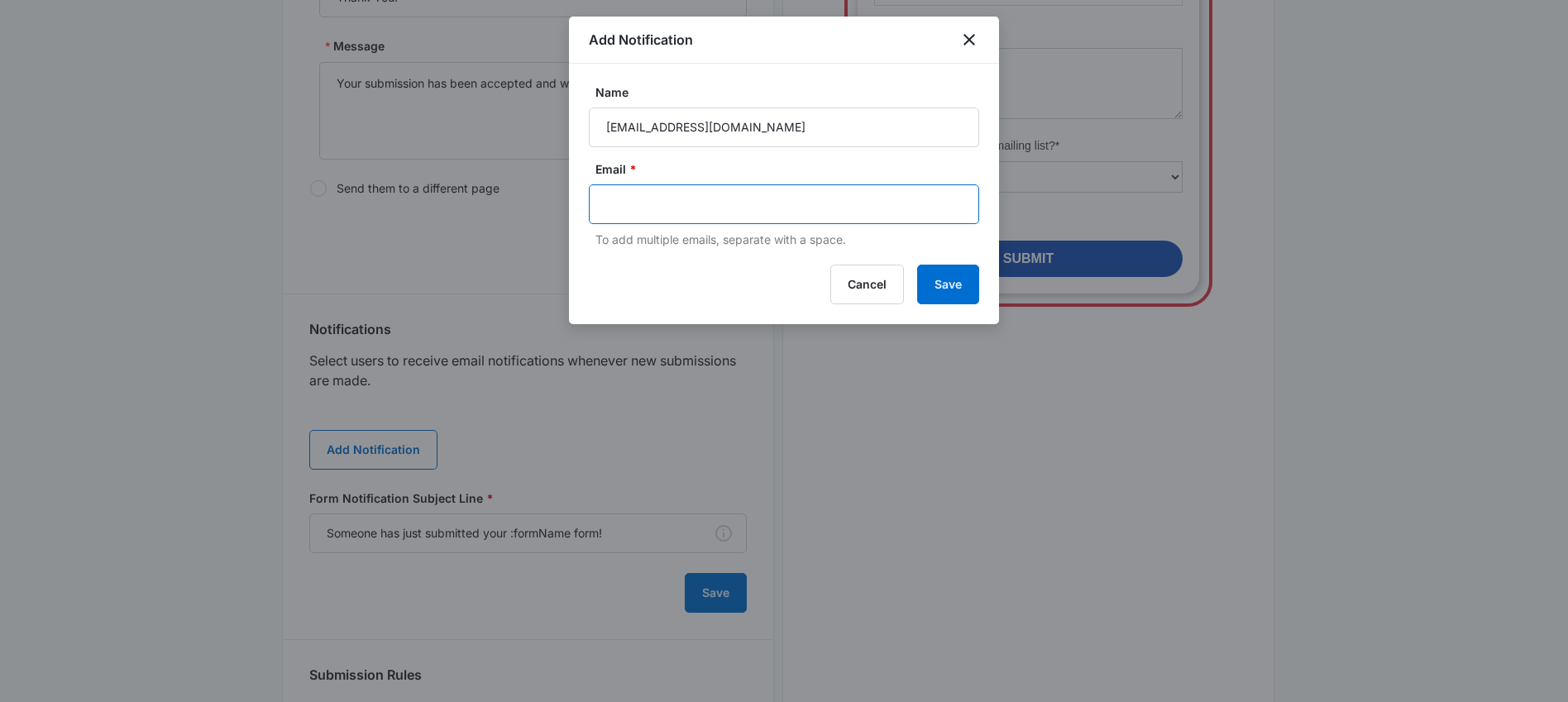
paste input "[EMAIL_ADDRESS][DOMAIN_NAME]"
type input "[EMAIL_ADDRESS][DOMAIN_NAME]"
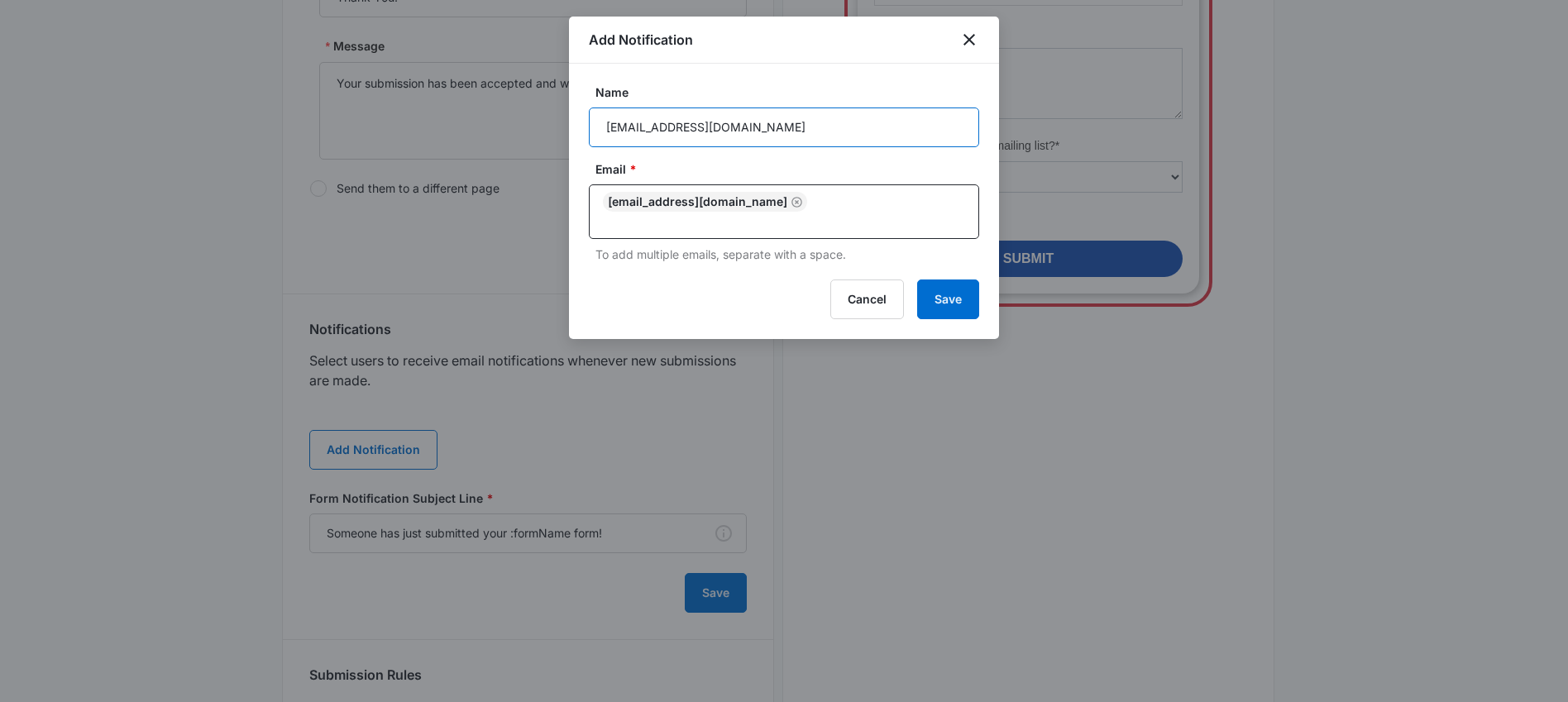
click at [713, 132] on input "[EMAIL_ADDRESS][DOMAIN_NAME]" at bounding box center [784, 127] width 391 height 39
type input "Pupstar"
click at [968, 285] on button "Save" at bounding box center [949, 299] width 62 height 39
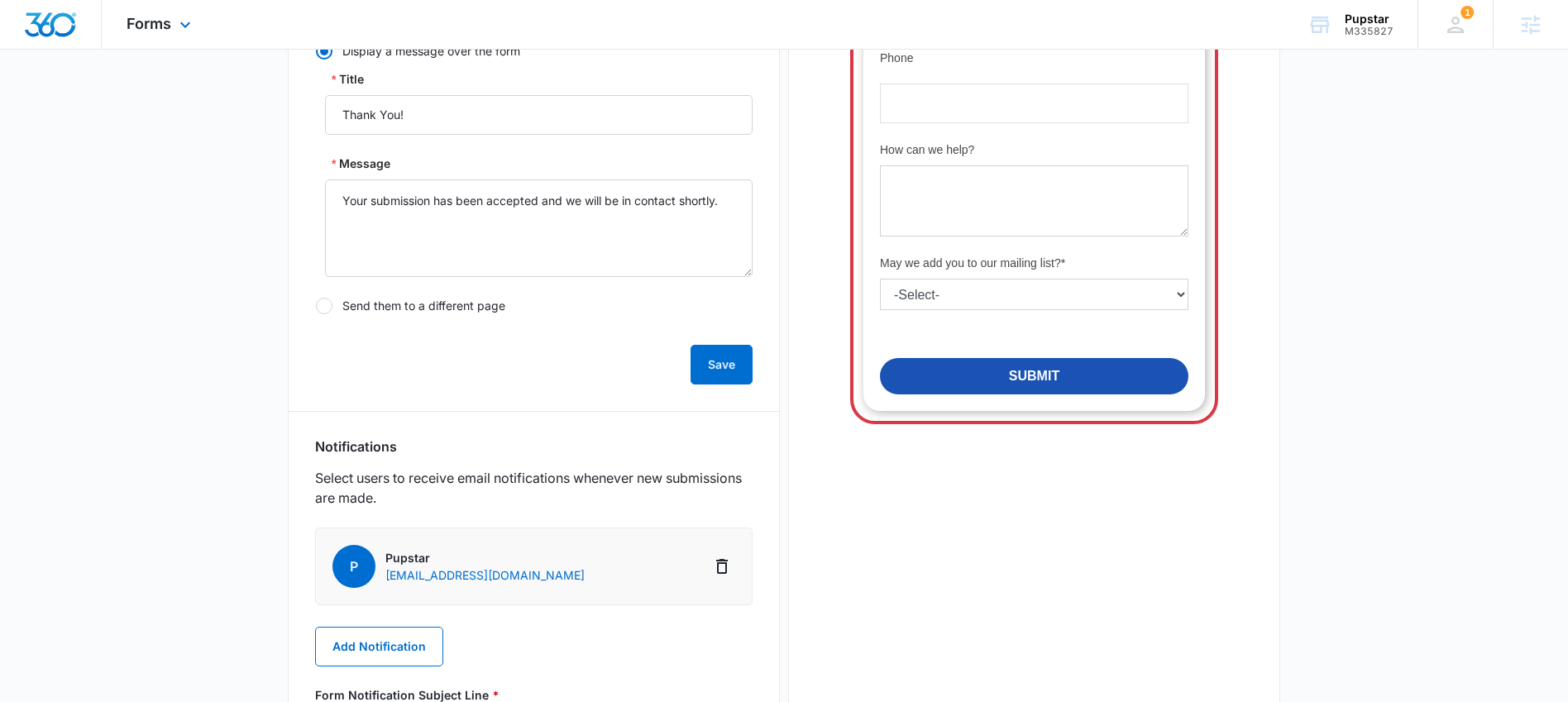
scroll to position [551, 0]
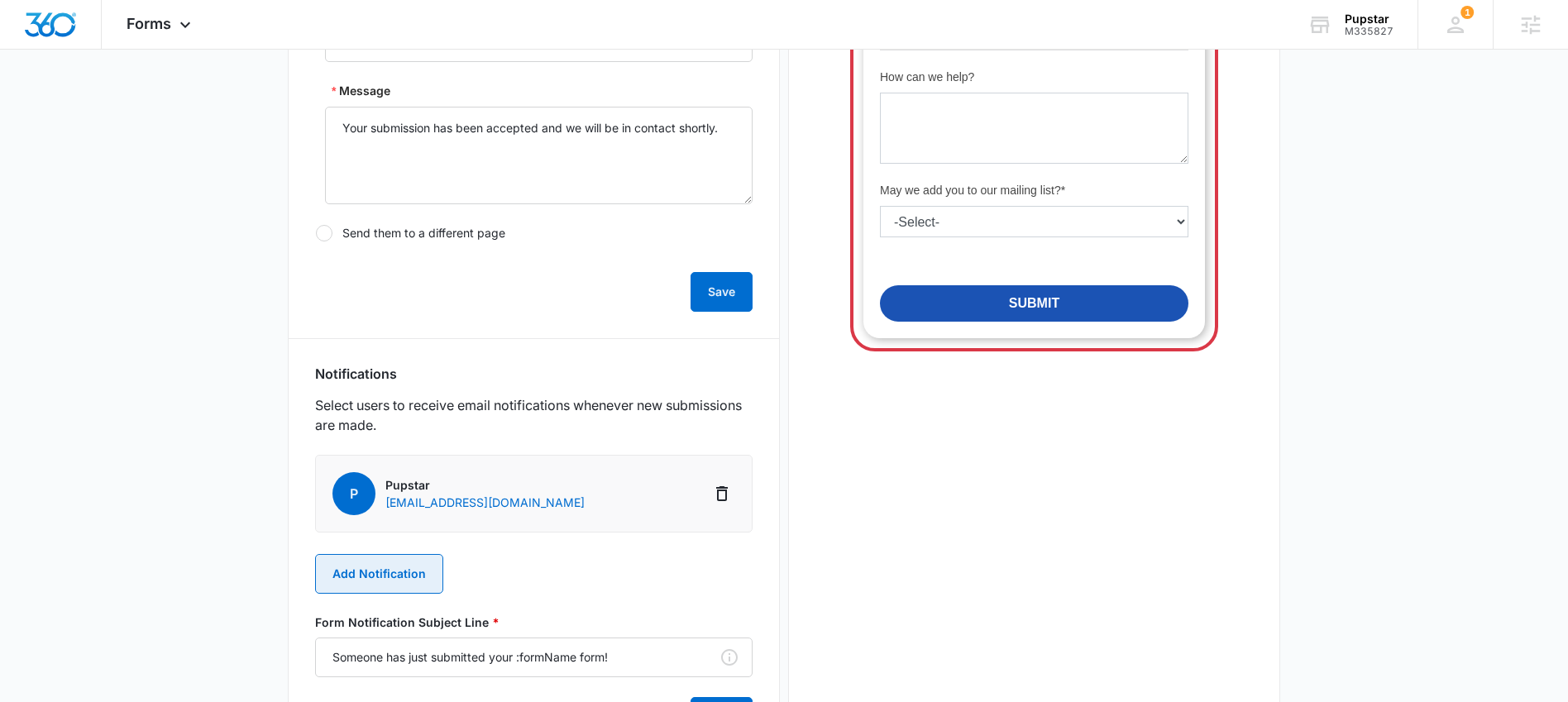
click at [390, 573] on button "Add Notification" at bounding box center [379, 574] width 128 height 39
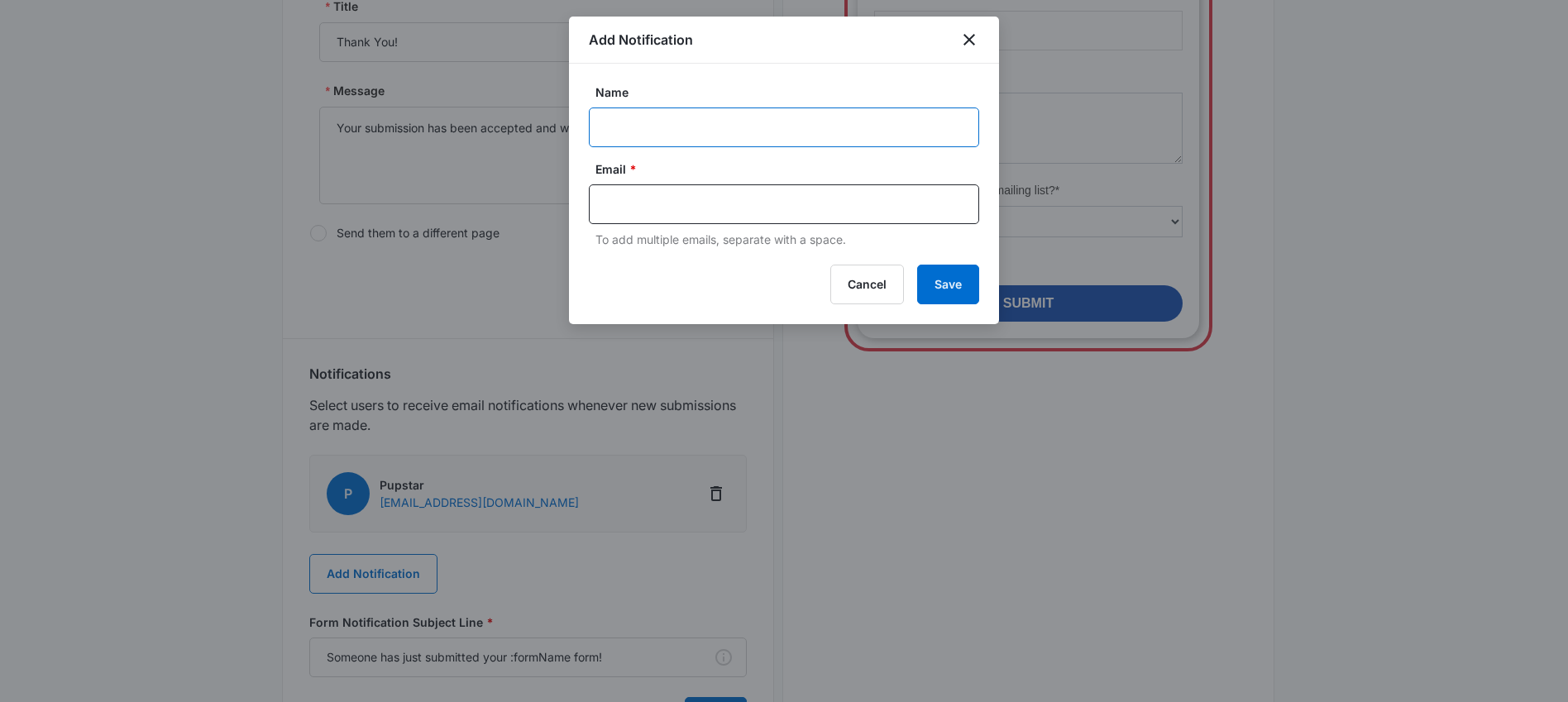
click at [630, 117] on input "Name" at bounding box center [784, 127] width 391 height 39
click at [726, 124] on input "Name" at bounding box center [784, 127] width 391 height 39
paste input "M335827"
type input "M335827 Pupstar"
click at [695, 197] on input "text" at bounding box center [785, 204] width 359 height 25
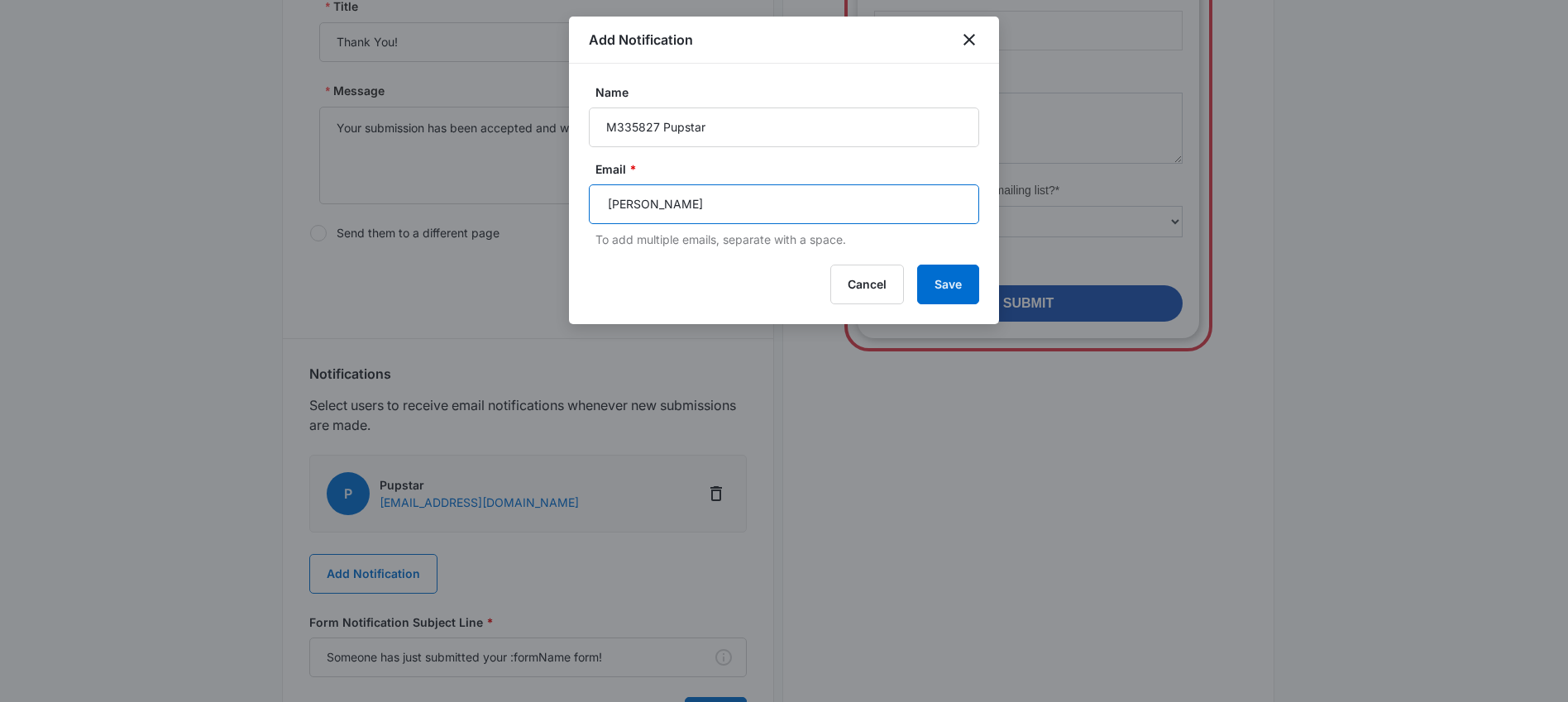
type input "[PERSON_NAME]"
click at [717, 200] on input "text" at bounding box center [841, 204] width 248 height 25
click at [697, 210] on icon "Remove" at bounding box center [704, 205] width 13 height 13
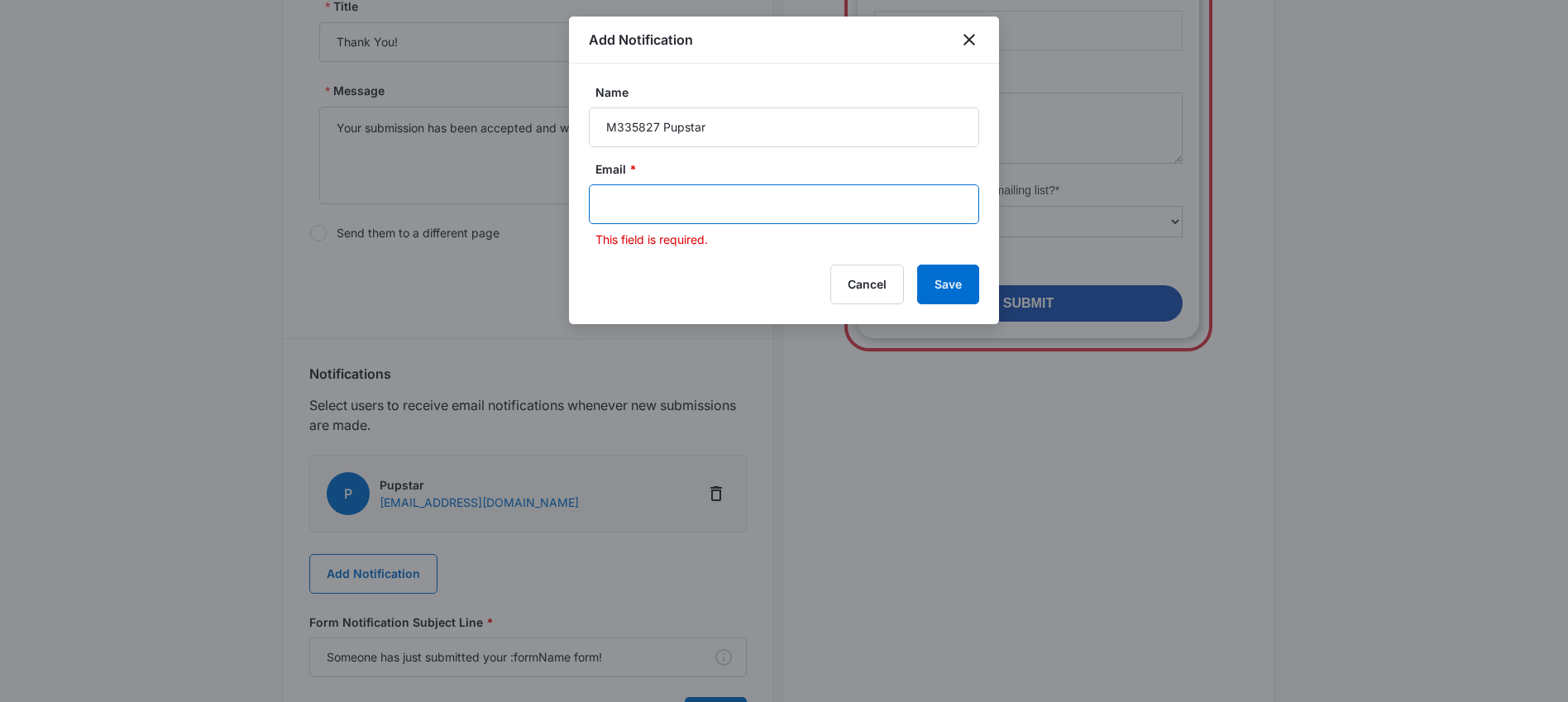
click at [645, 213] on input "text" at bounding box center [785, 204] width 359 height 25
paste input "[PERSON_NAME][EMAIL_ADDRESS][PERSON_NAME][DOMAIN_NAME]"
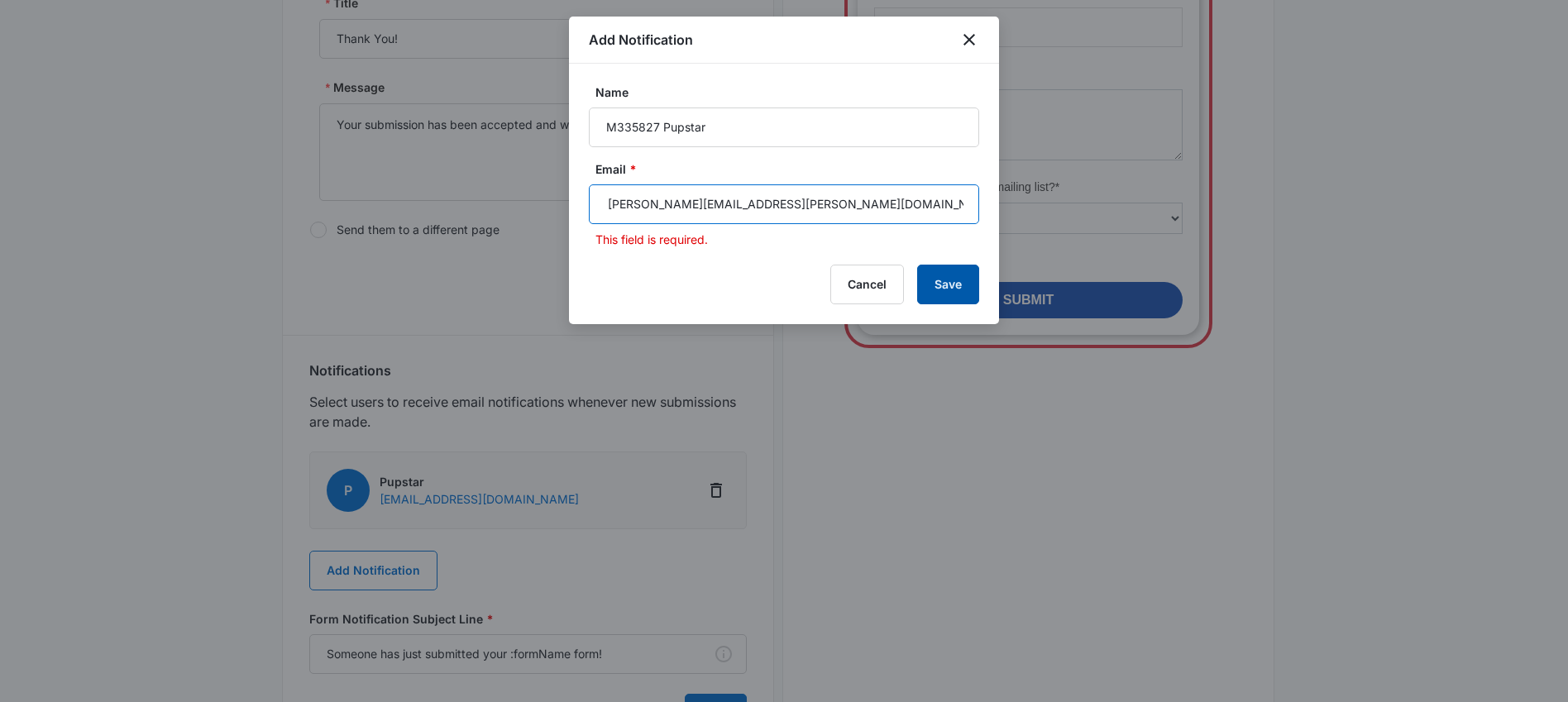
type input "[PERSON_NAME][EMAIL_ADDRESS][PERSON_NAME][DOMAIN_NAME]"
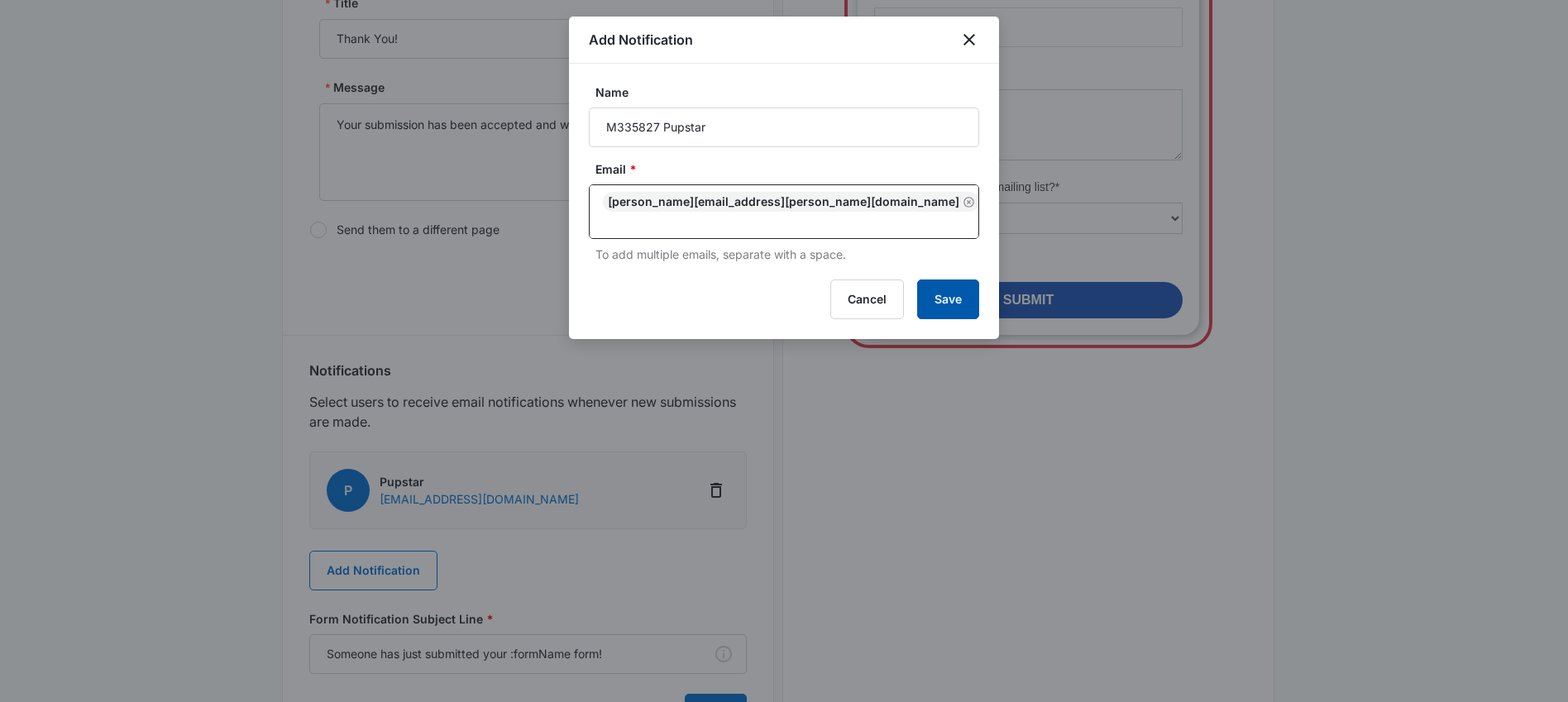
click at [928, 282] on button "Save" at bounding box center [949, 299] width 62 height 39
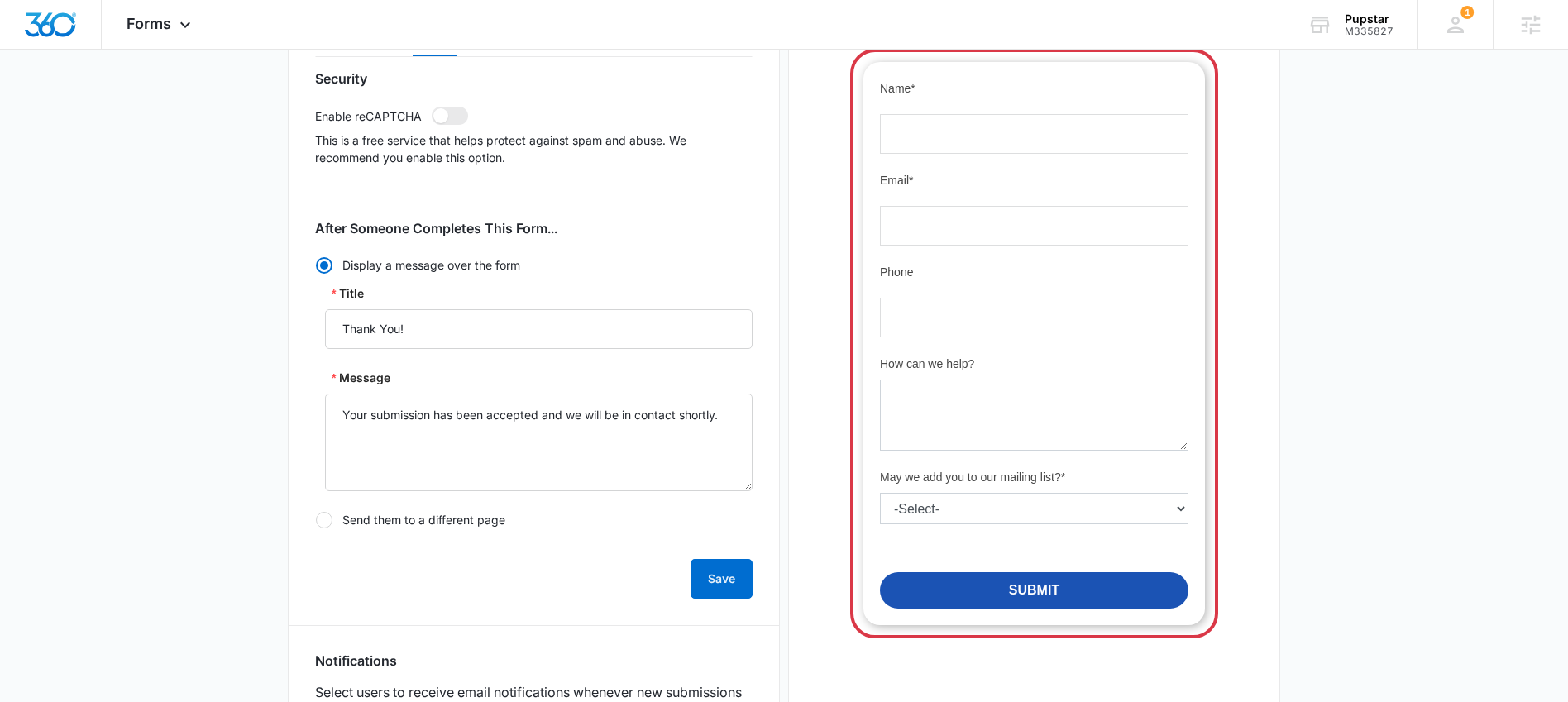
scroll to position [0, 0]
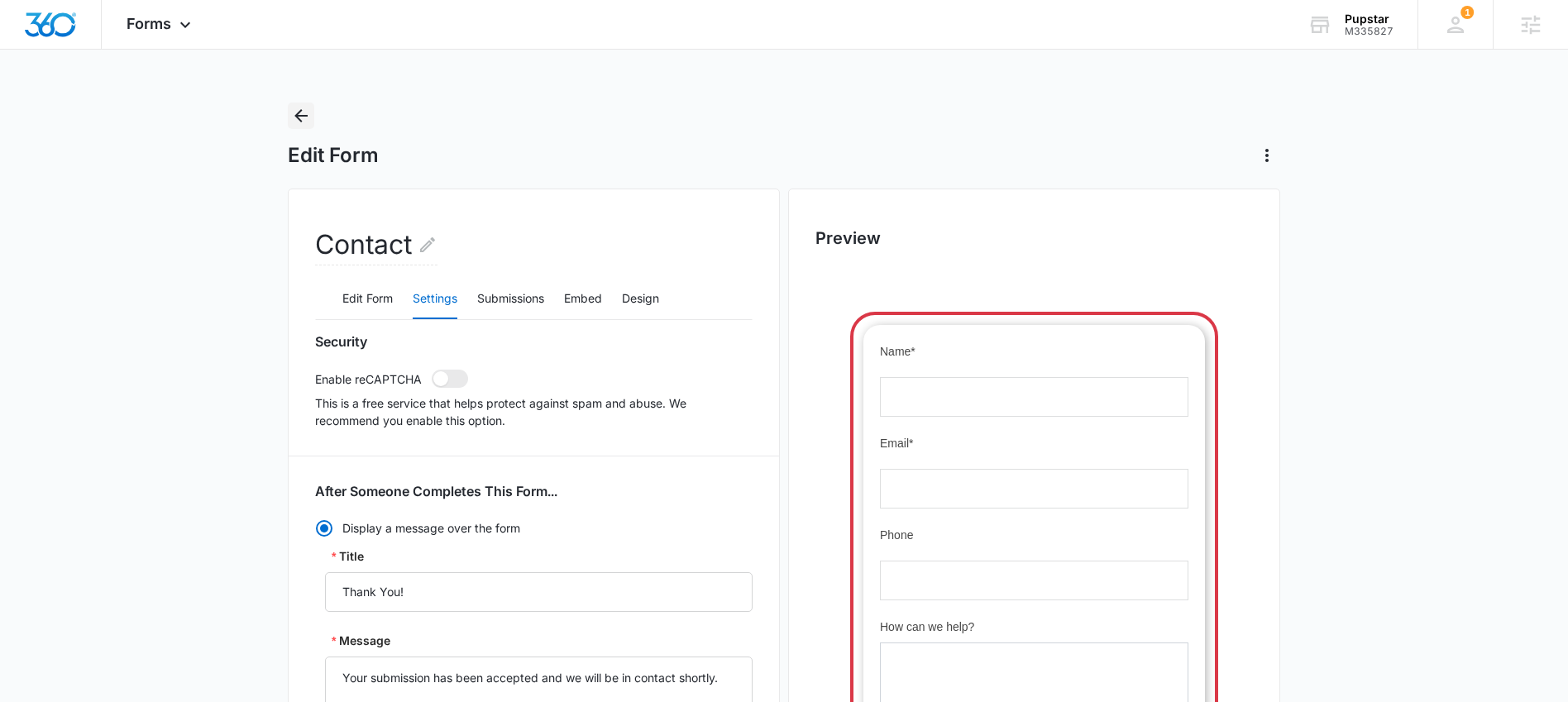
click at [298, 118] on icon "Back" at bounding box center [301, 116] width 13 height 13
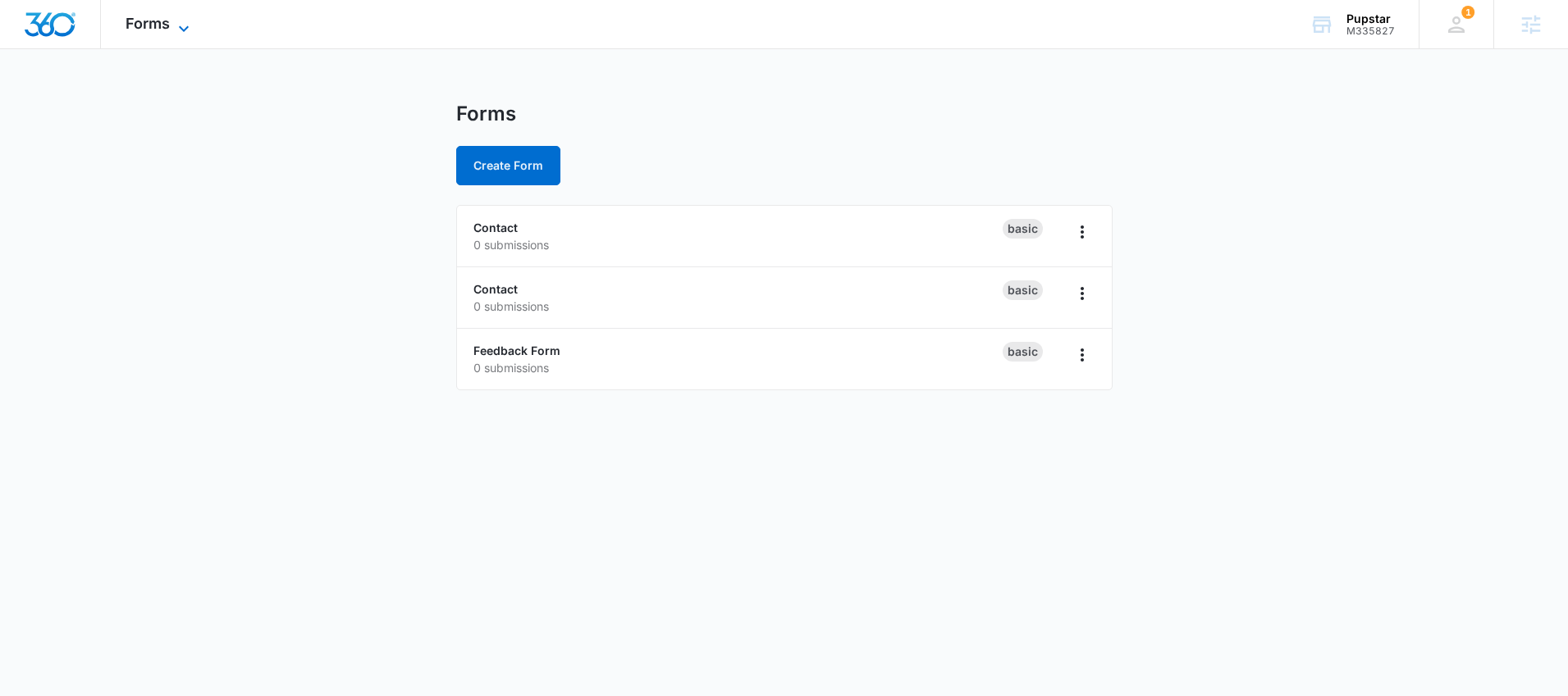
click at [144, 25] on span "Forms" at bounding box center [147, 23] width 45 height 17
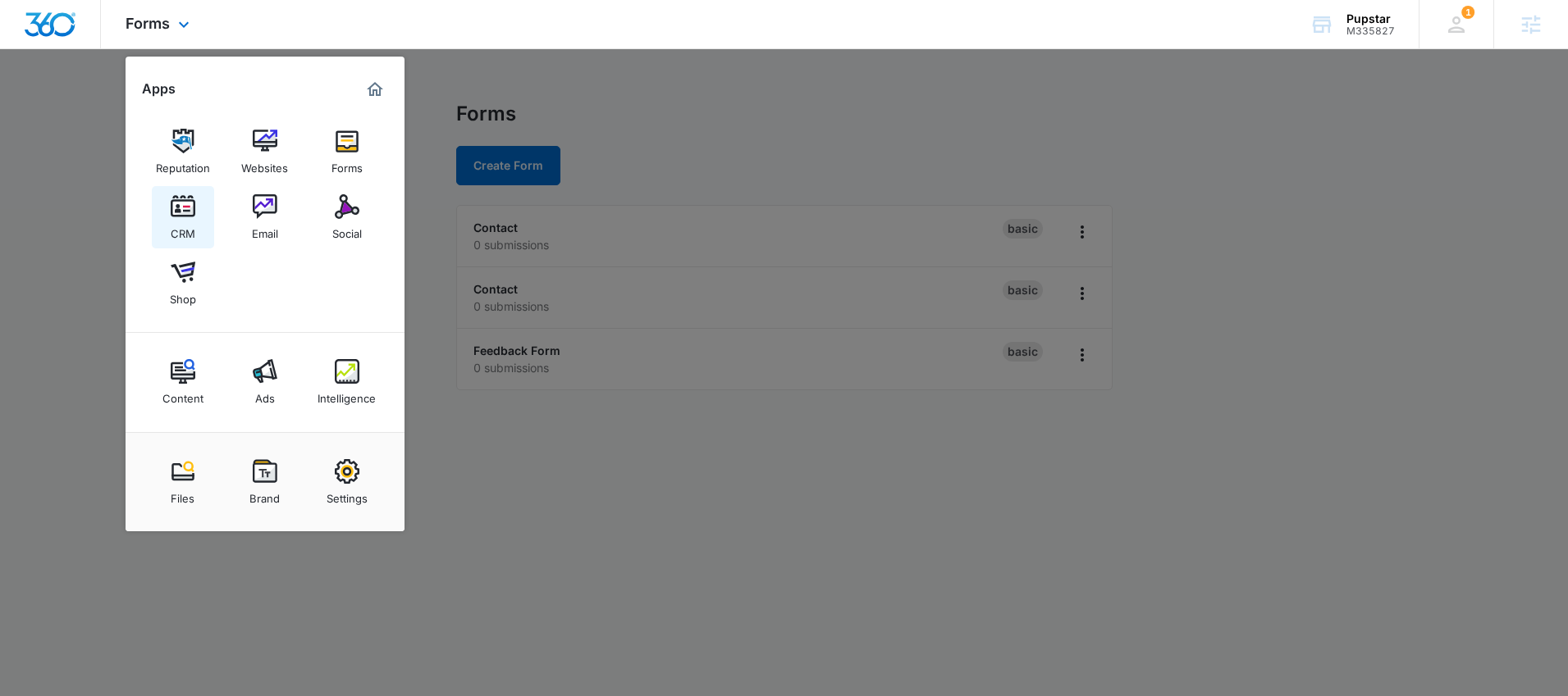
click at [184, 218] on img at bounding box center [183, 207] width 25 height 25
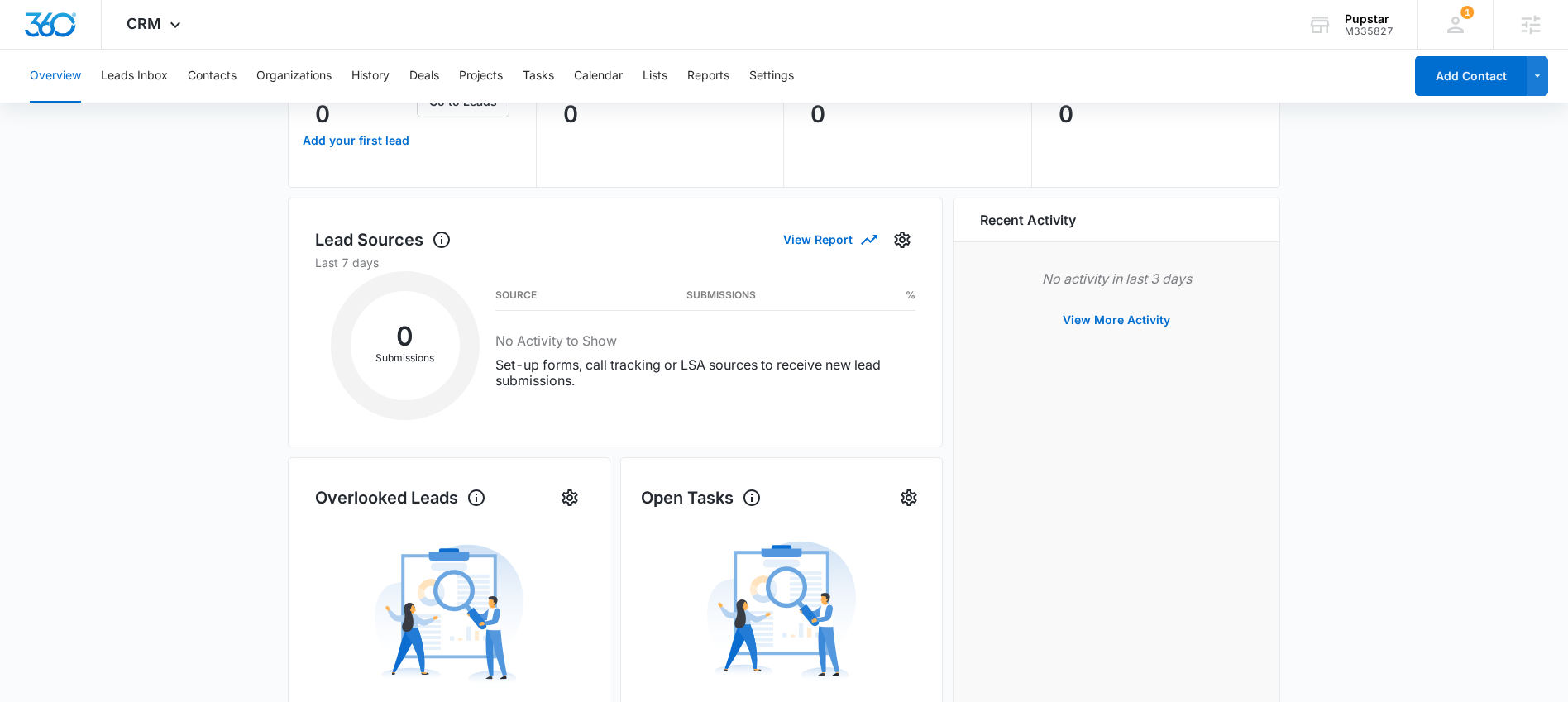
scroll to position [24, 0]
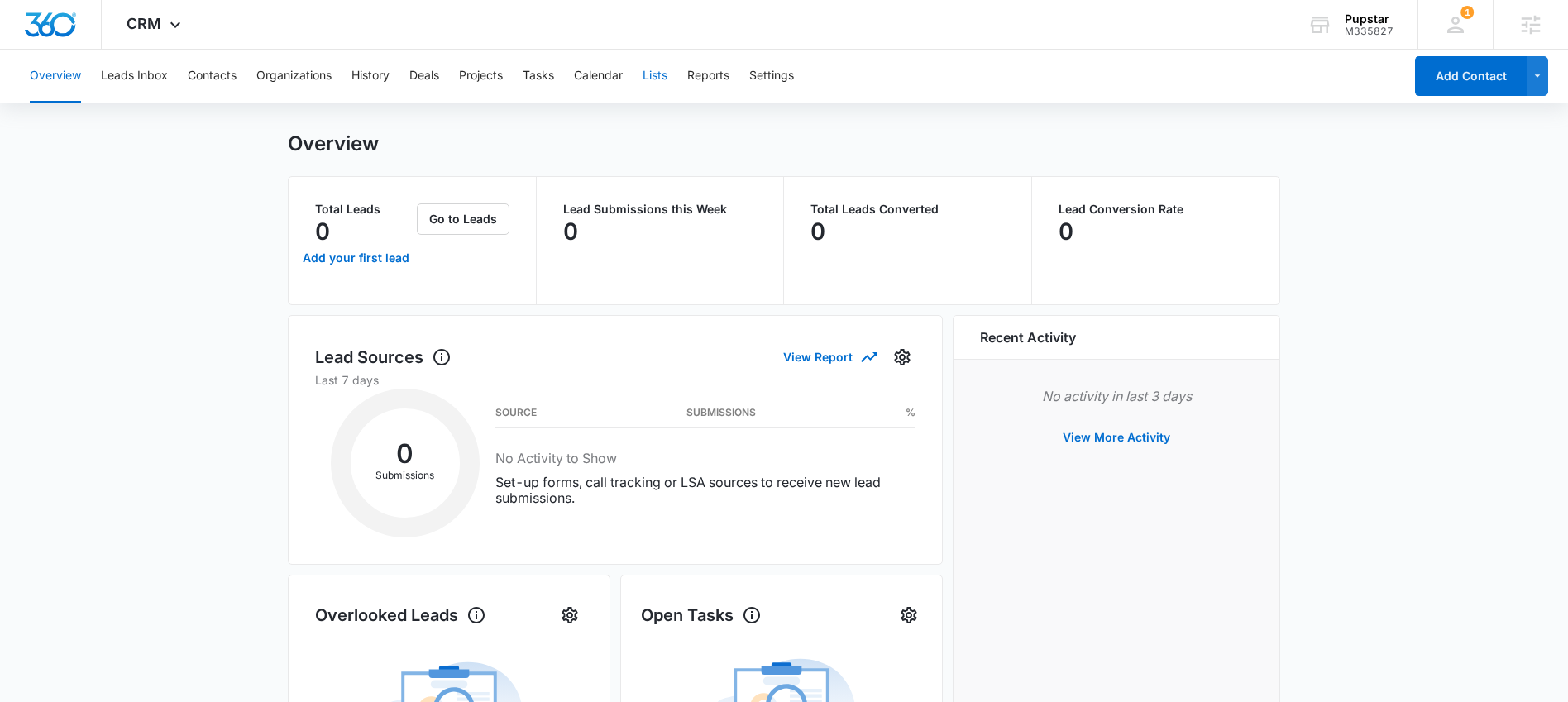
click at [662, 78] on button "Lists" at bounding box center [654, 76] width 25 height 53
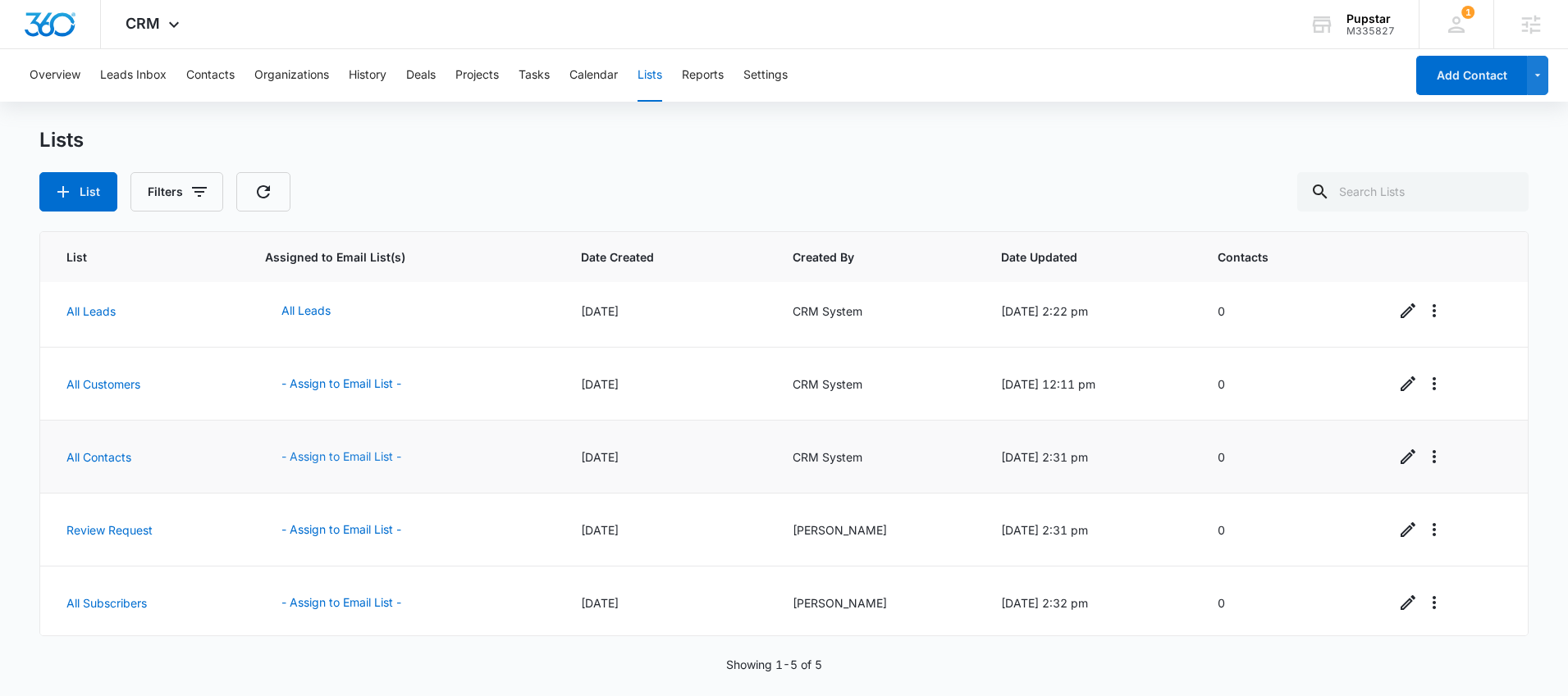
scroll to position [12, 0]
click at [337, 525] on button "- Assign to Email List -" at bounding box center [341, 526] width 153 height 39
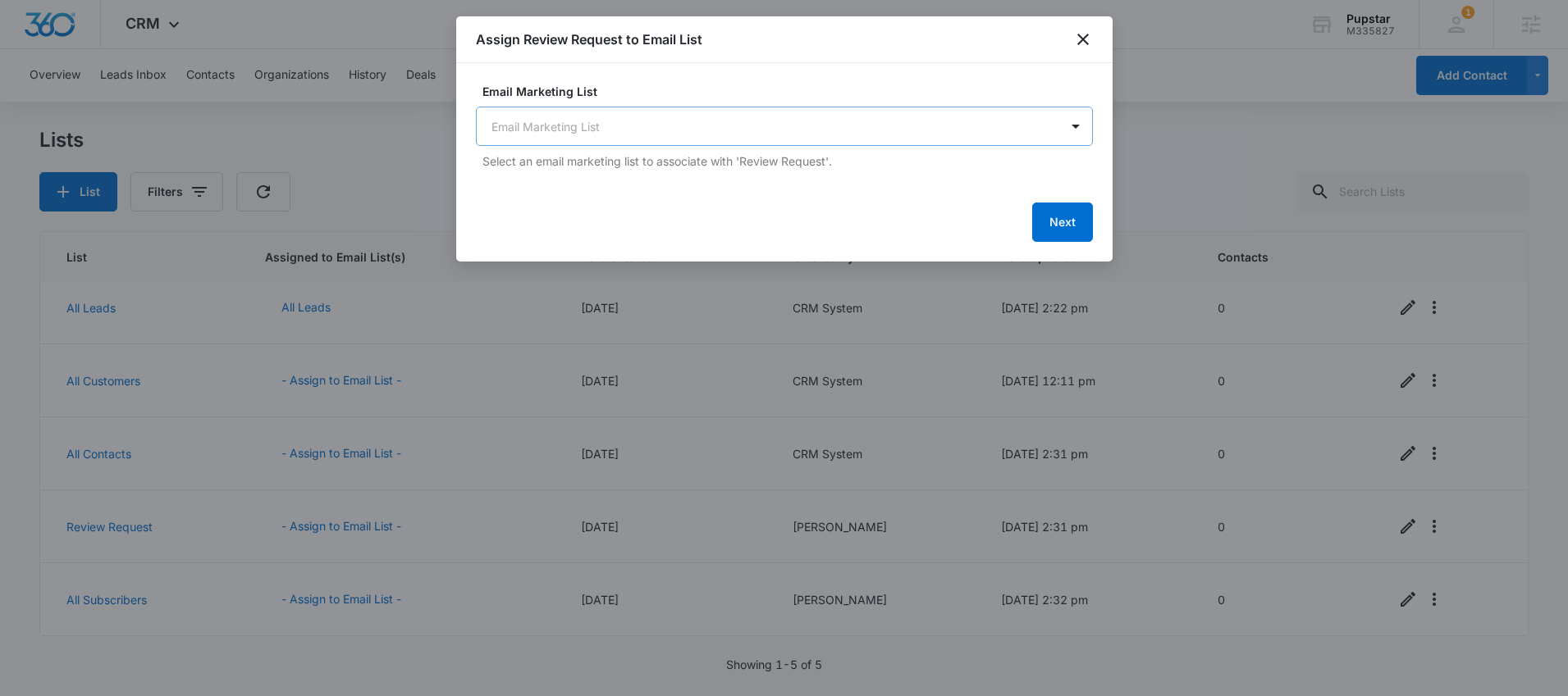
click at [781, 125] on body "CRM Apps Reputation Websites Forms CRM Email Social Shop Content Ads Intelligen…" at bounding box center [784, 348] width 1568 height 696
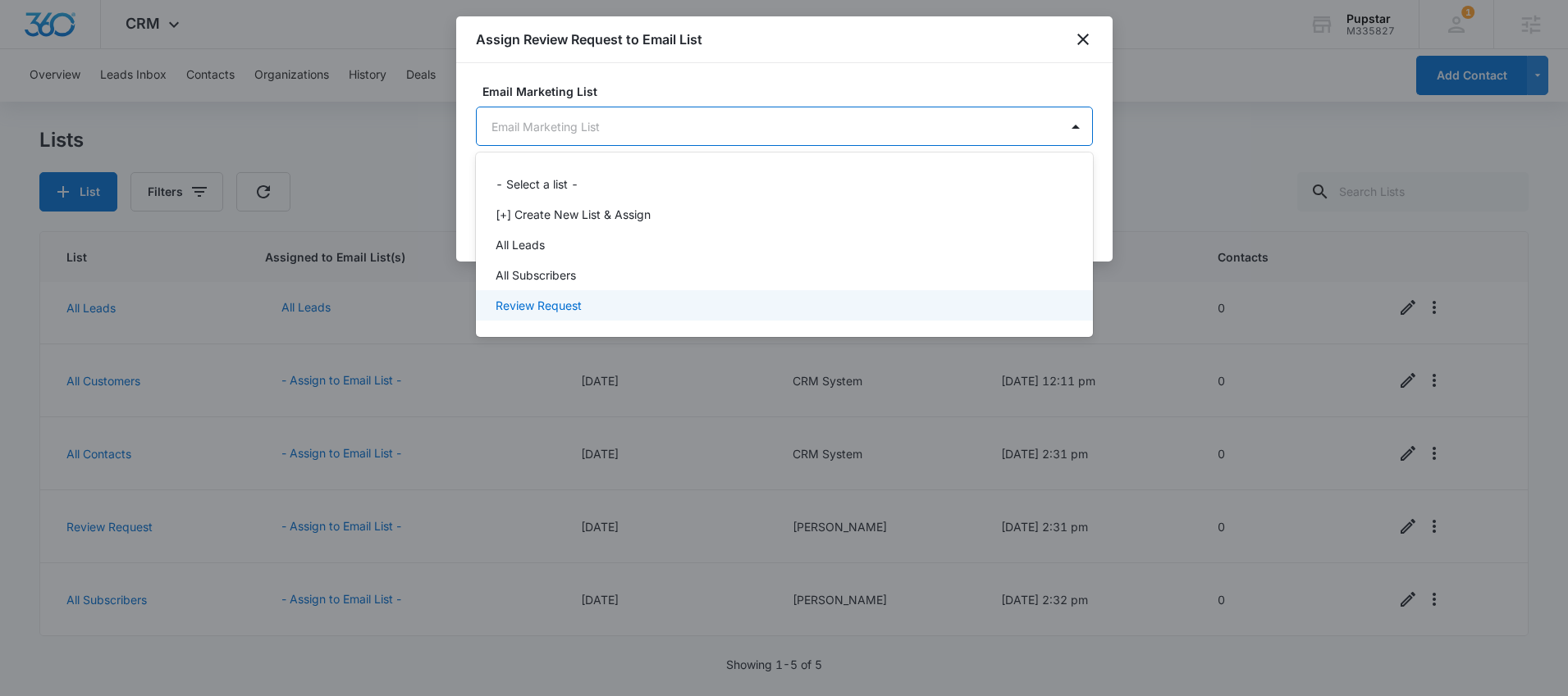
drag, startPoint x: 618, startPoint y: 301, endPoint x: 627, endPoint y: 298, distance: 9.5
click at [618, 301] on div "Review Request" at bounding box center [783, 305] width 574 height 17
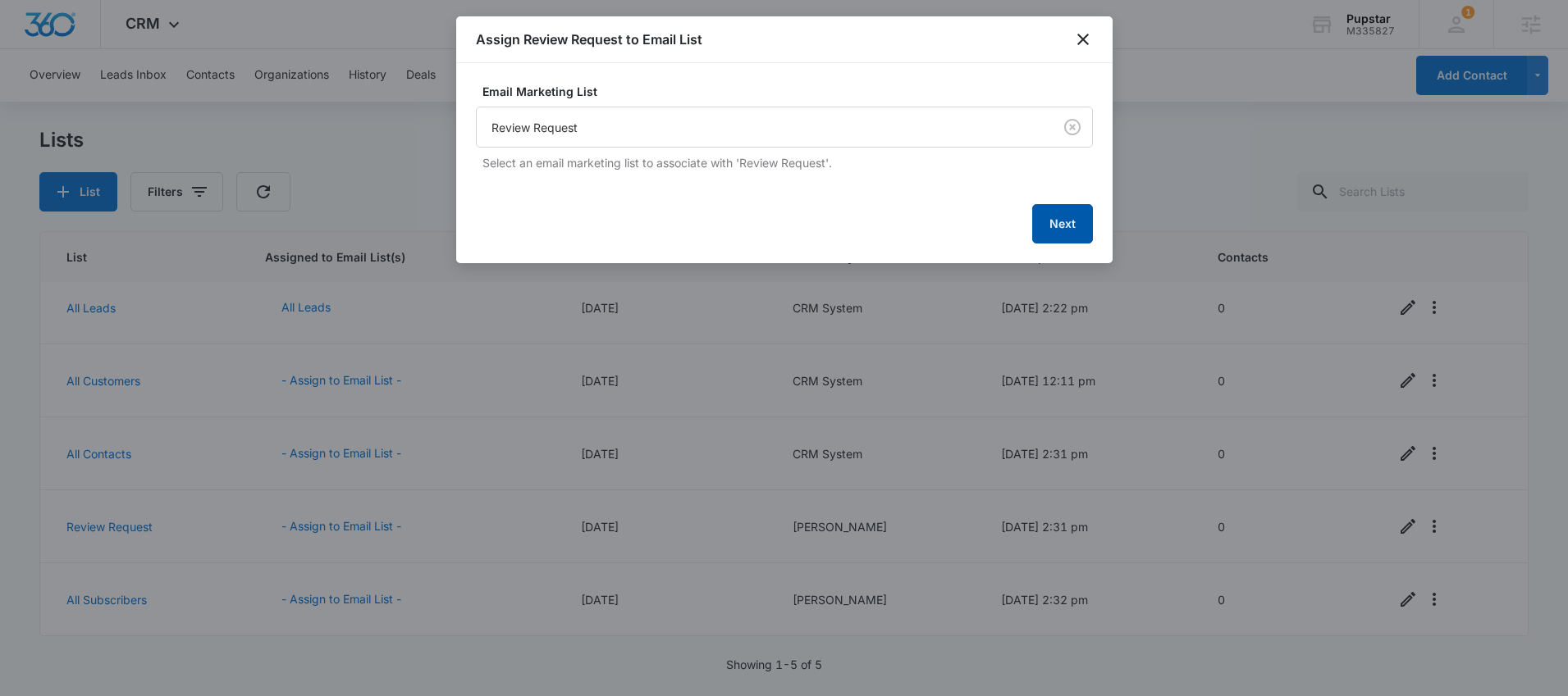
click at [1047, 235] on button "Next" at bounding box center [1062, 223] width 61 height 39
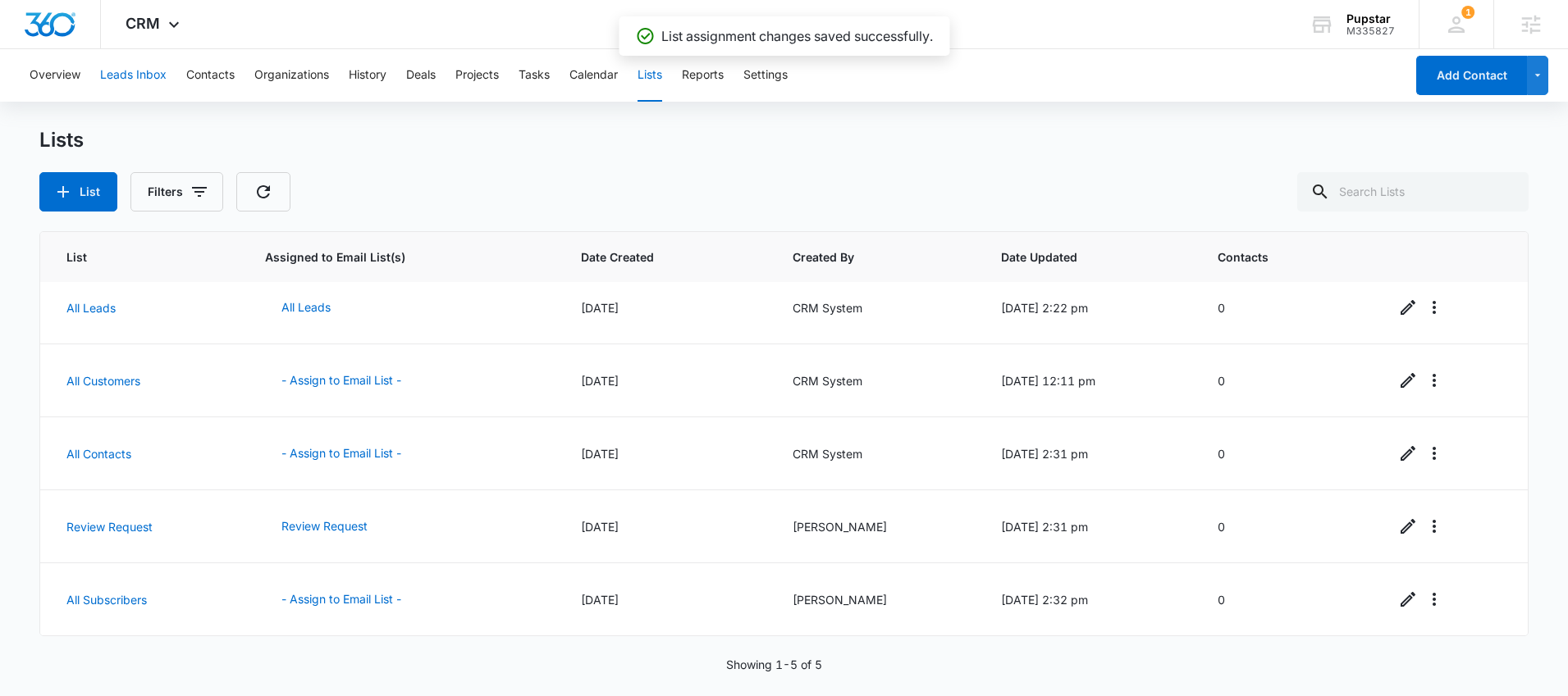
click at [138, 70] on button "Leads Inbox" at bounding box center [133, 76] width 66 height 53
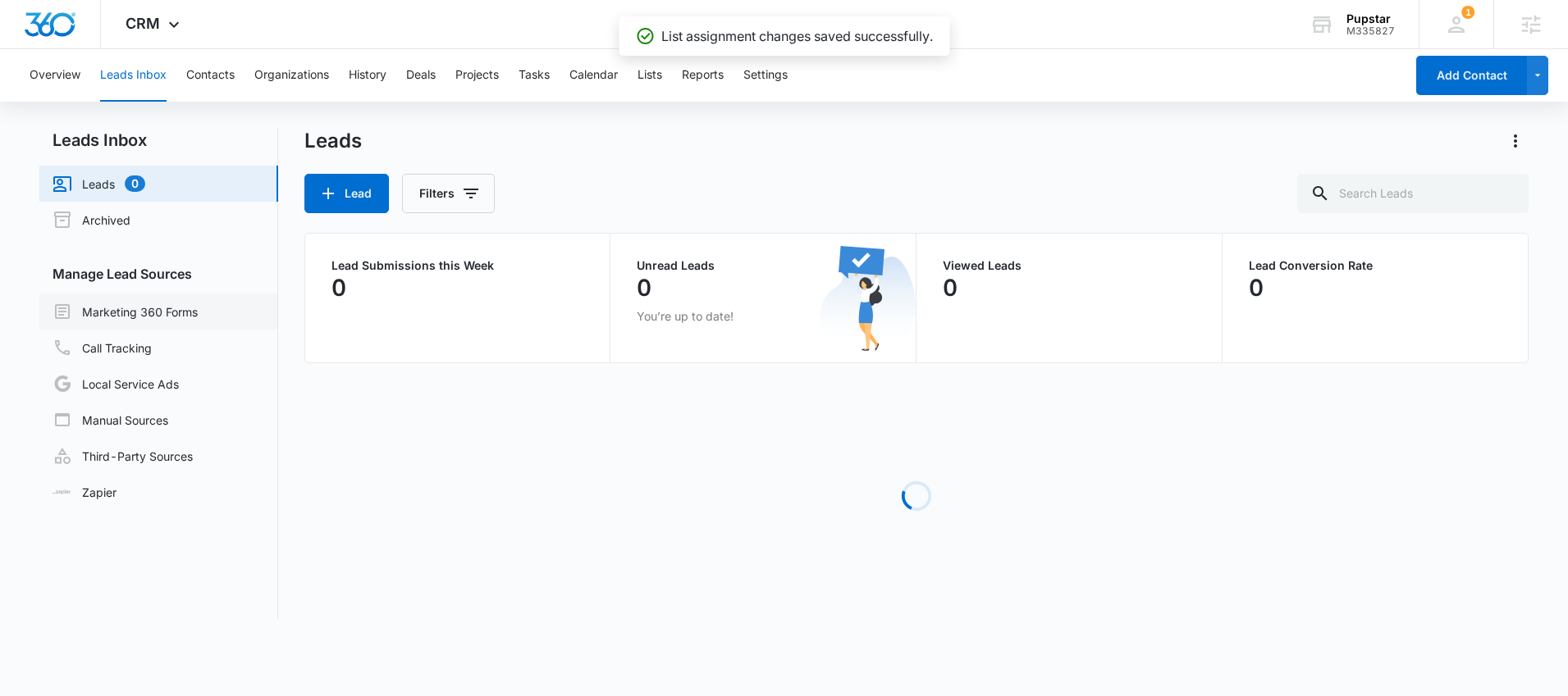
click at [147, 312] on link "Marketing 360 Forms" at bounding box center [126, 312] width 146 height 20
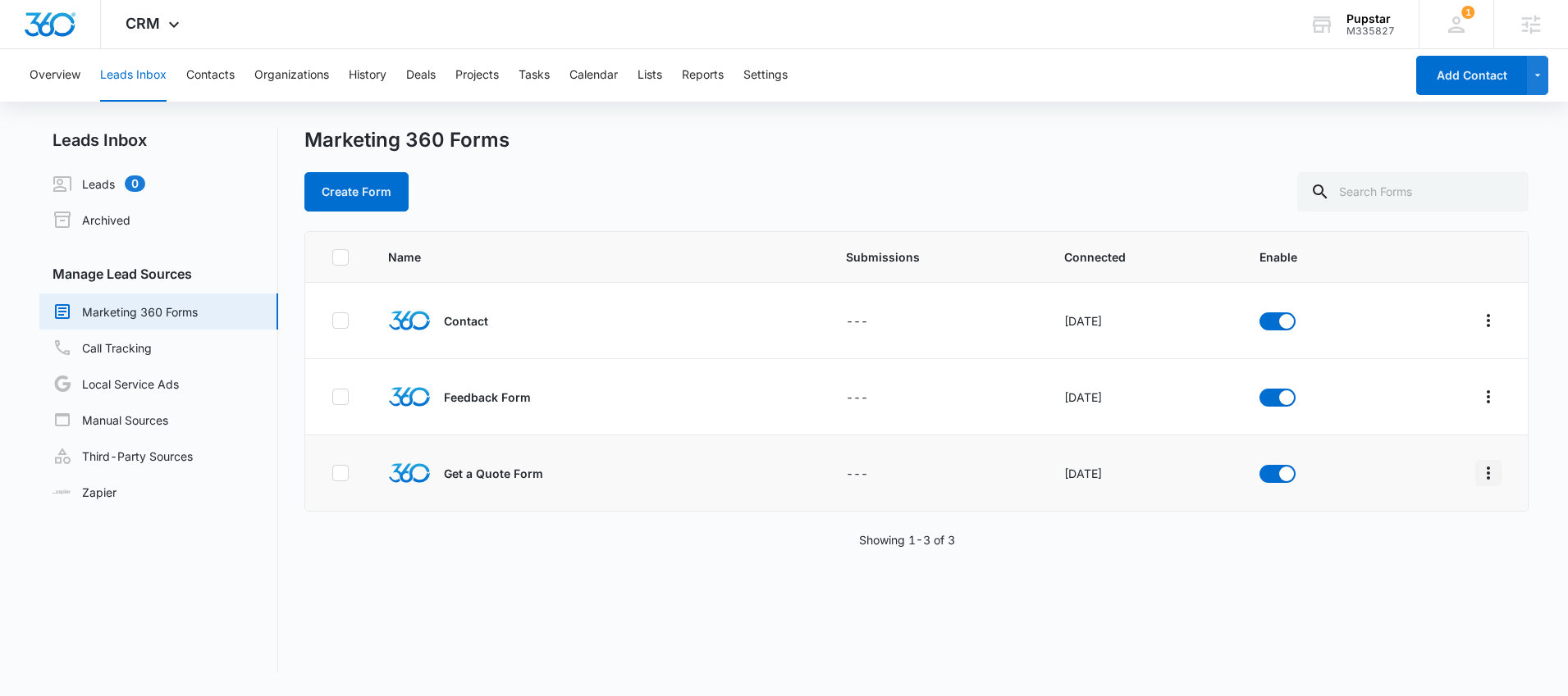
click at [1479, 469] on icon "Overflow Menu" at bounding box center [1489, 473] width 20 height 20
click at [1379, 572] on div "Field Mapping" at bounding box center [1402, 568] width 93 height 12
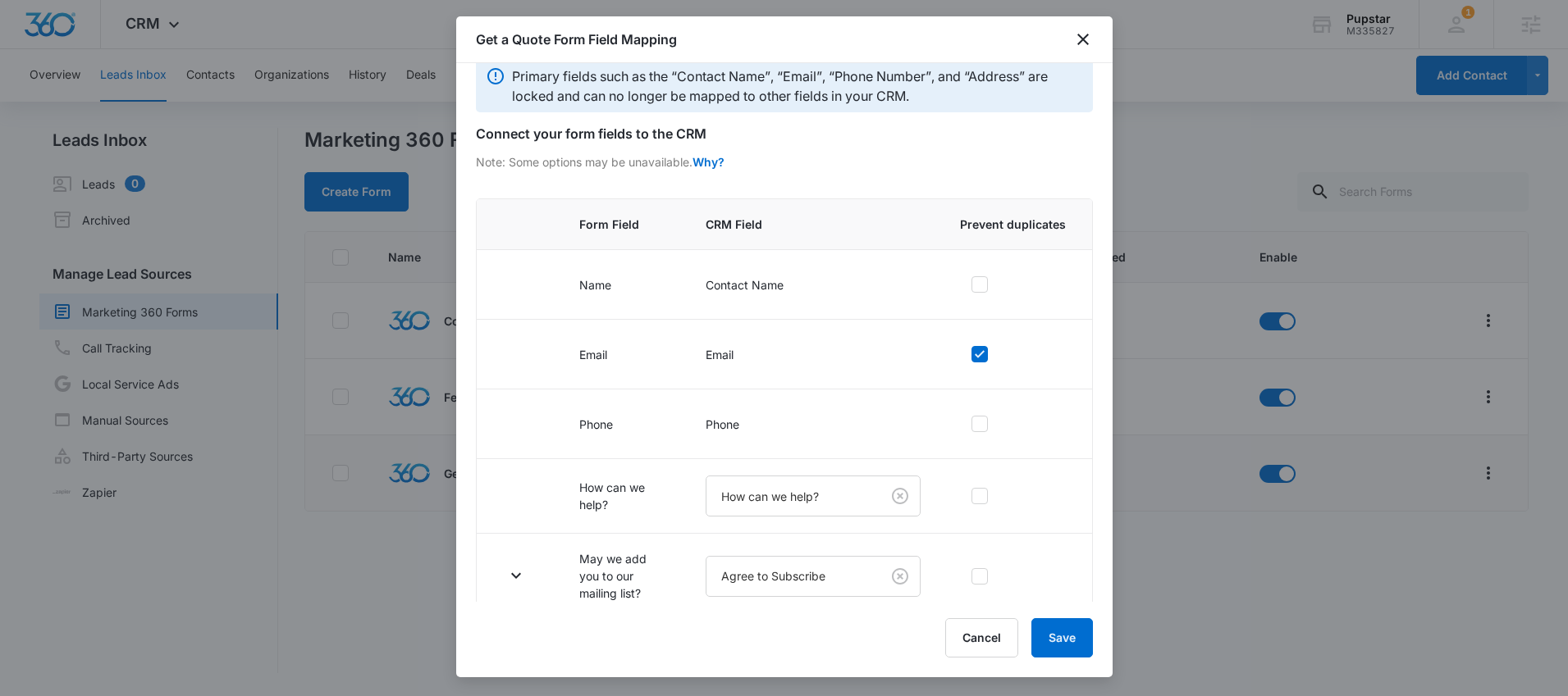
scroll to position [40, 0]
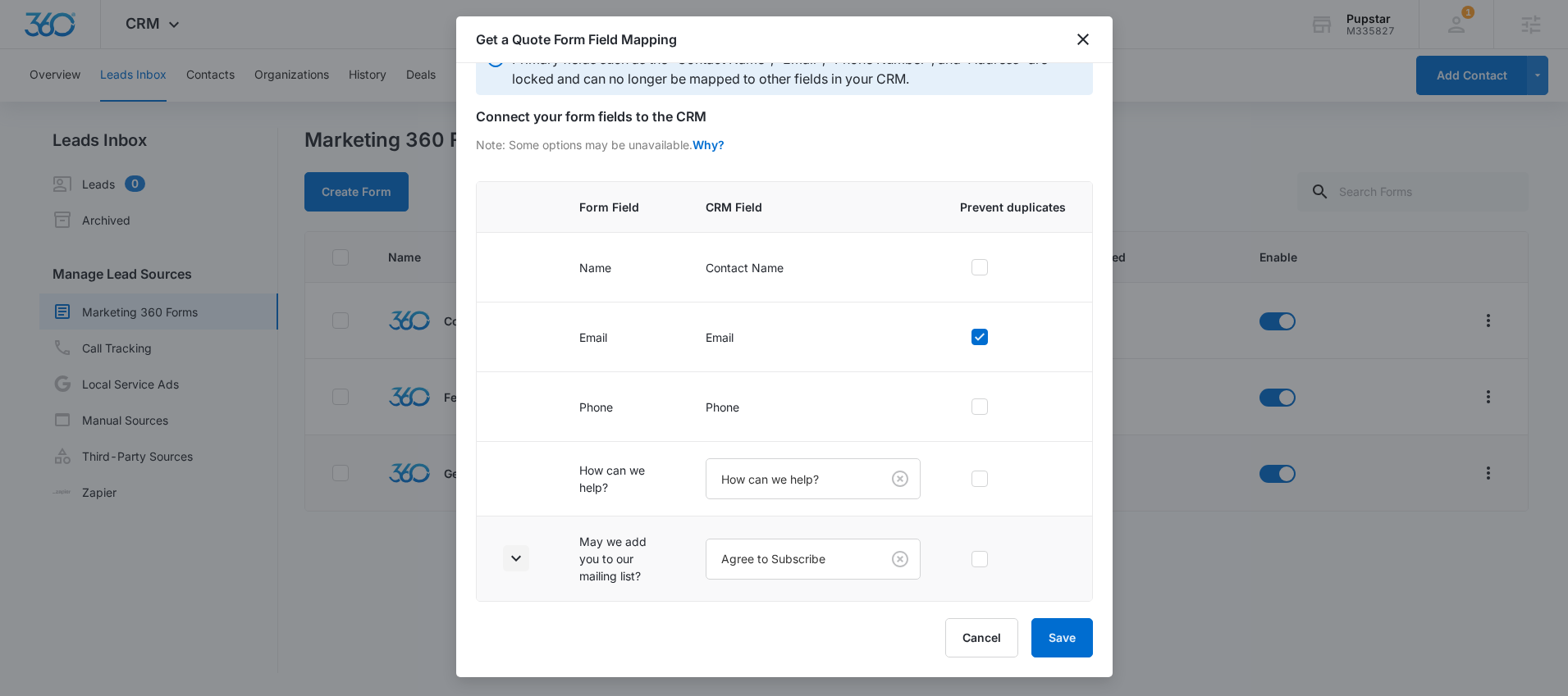
click at [511, 558] on icon "button" at bounding box center [516, 559] width 20 height 20
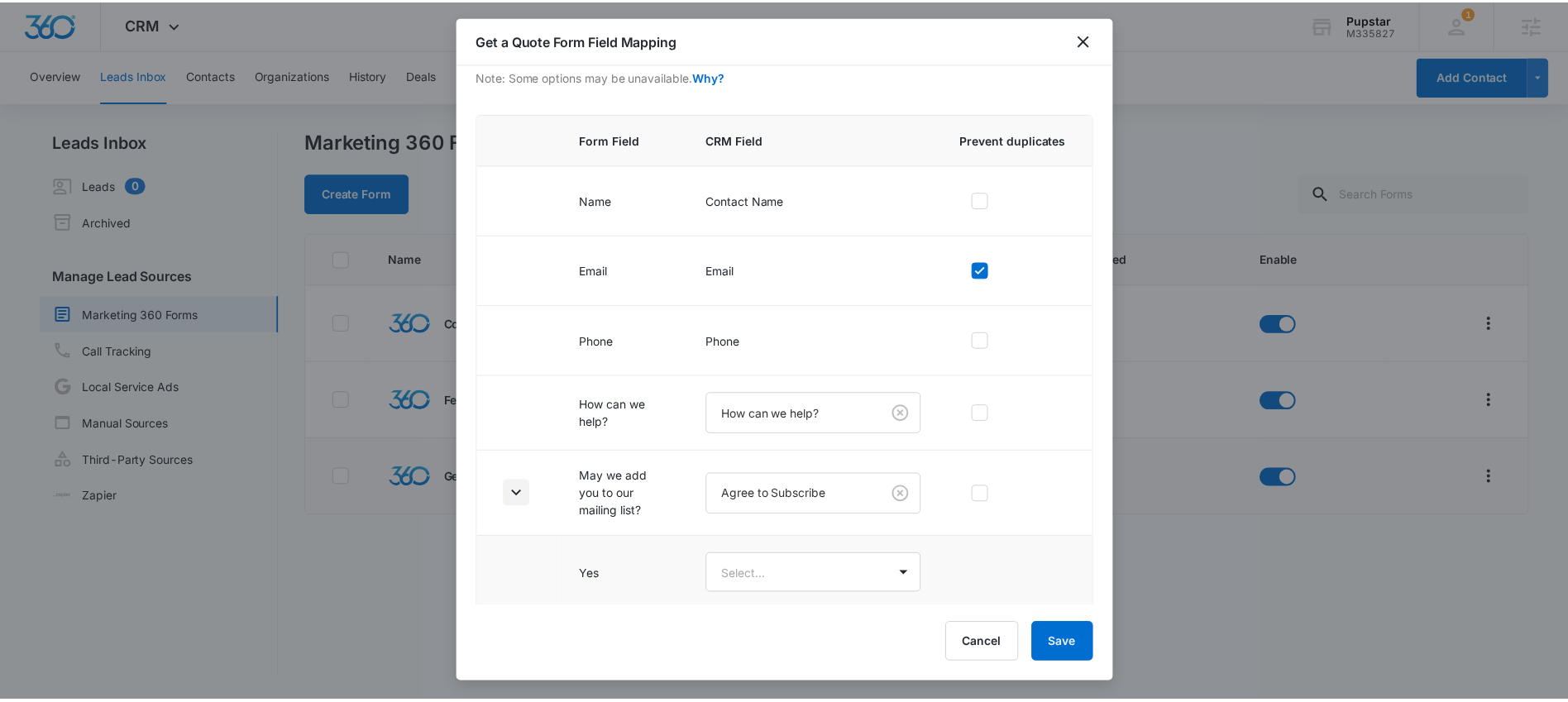
scroll to position [188, 0]
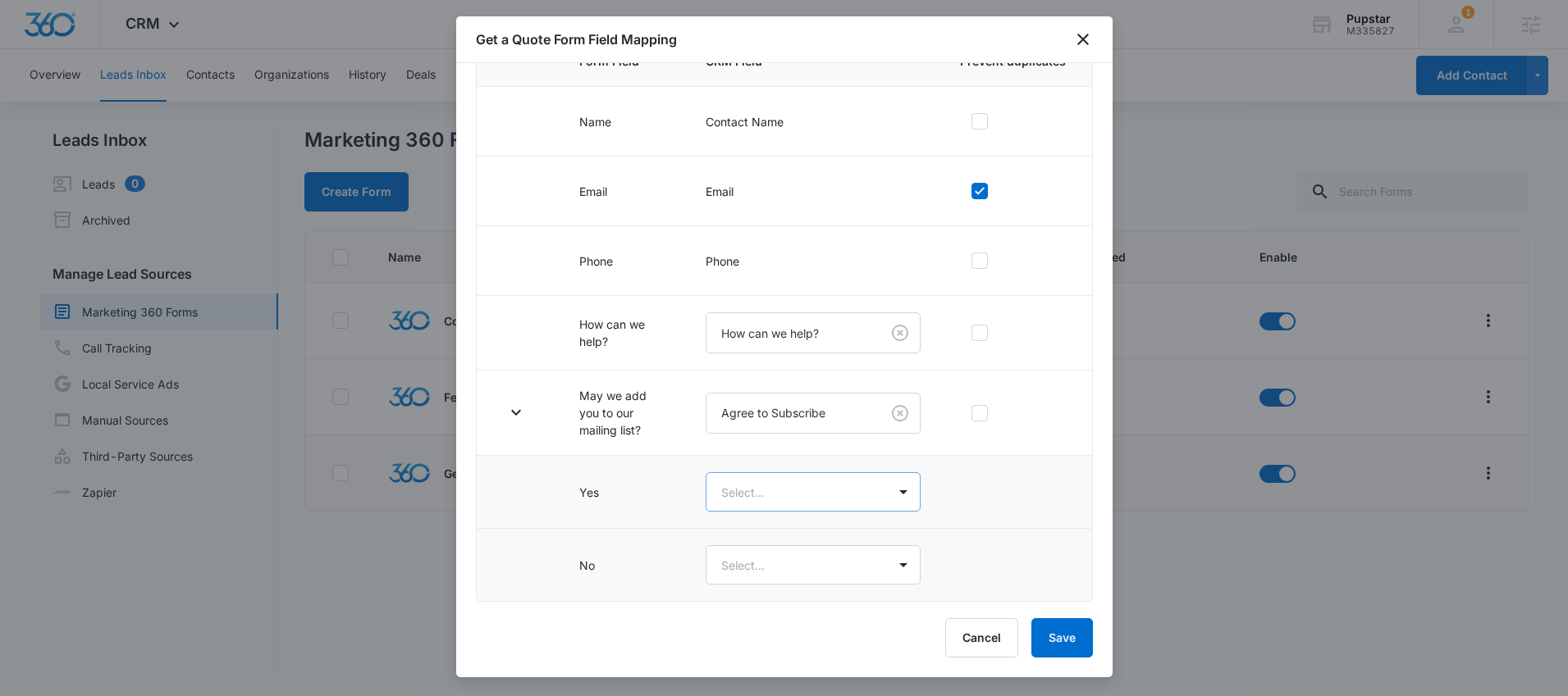
click at [791, 483] on body "CRM Apps Reputation Websites Forms CRM Email Social Shop Content Ads Intelligen…" at bounding box center [784, 348] width 1568 height 696
click at [741, 550] on p "Yes" at bounding box center [733, 550] width 20 height 17
click at [829, 570] on body "CRM Apps Reputation Websites Forms CRM Email Social Shop Content Ads Intelligen…" at bounding box center [784, 348] width 1568 height 696
click at [741, 657] on div "No" at bounding box center [804, 654] width 164 height 17
click at [1081, 636] on button "Save" at bounding box center [1062, 638] width 62 height 39
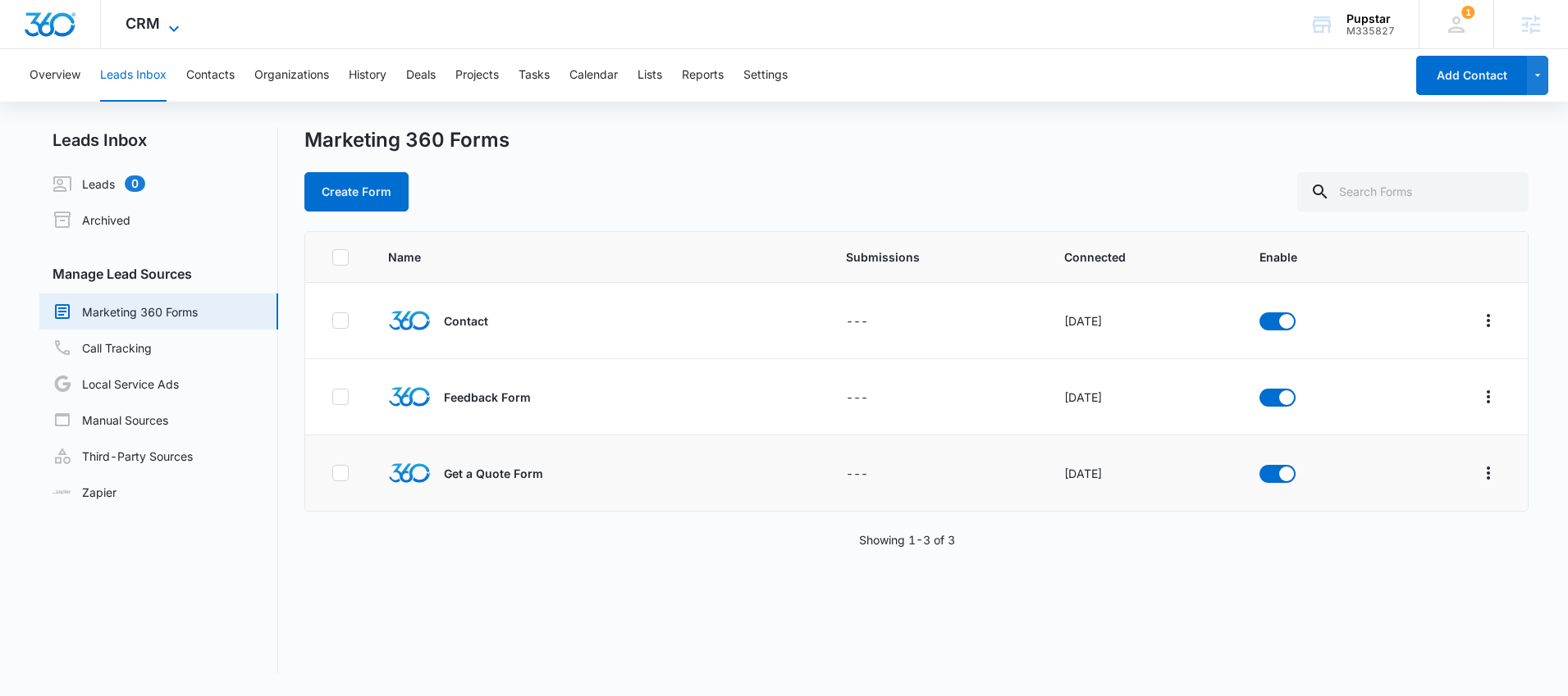
click at [157, 24] on span "CRM" at bounding box center [143, 23] width 35 height 17
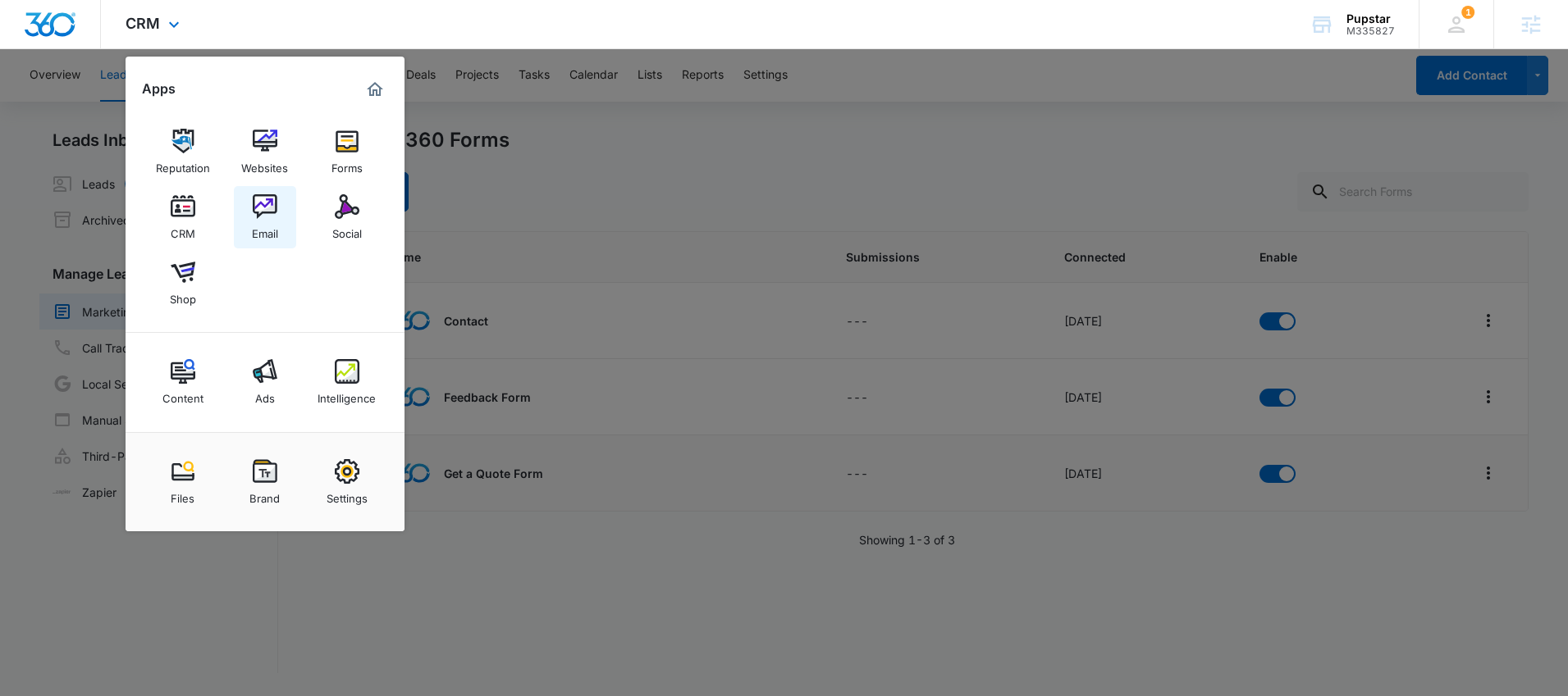
click at [266, 229] on div "Email" at bounding box center [265, 229] width 26 height 21
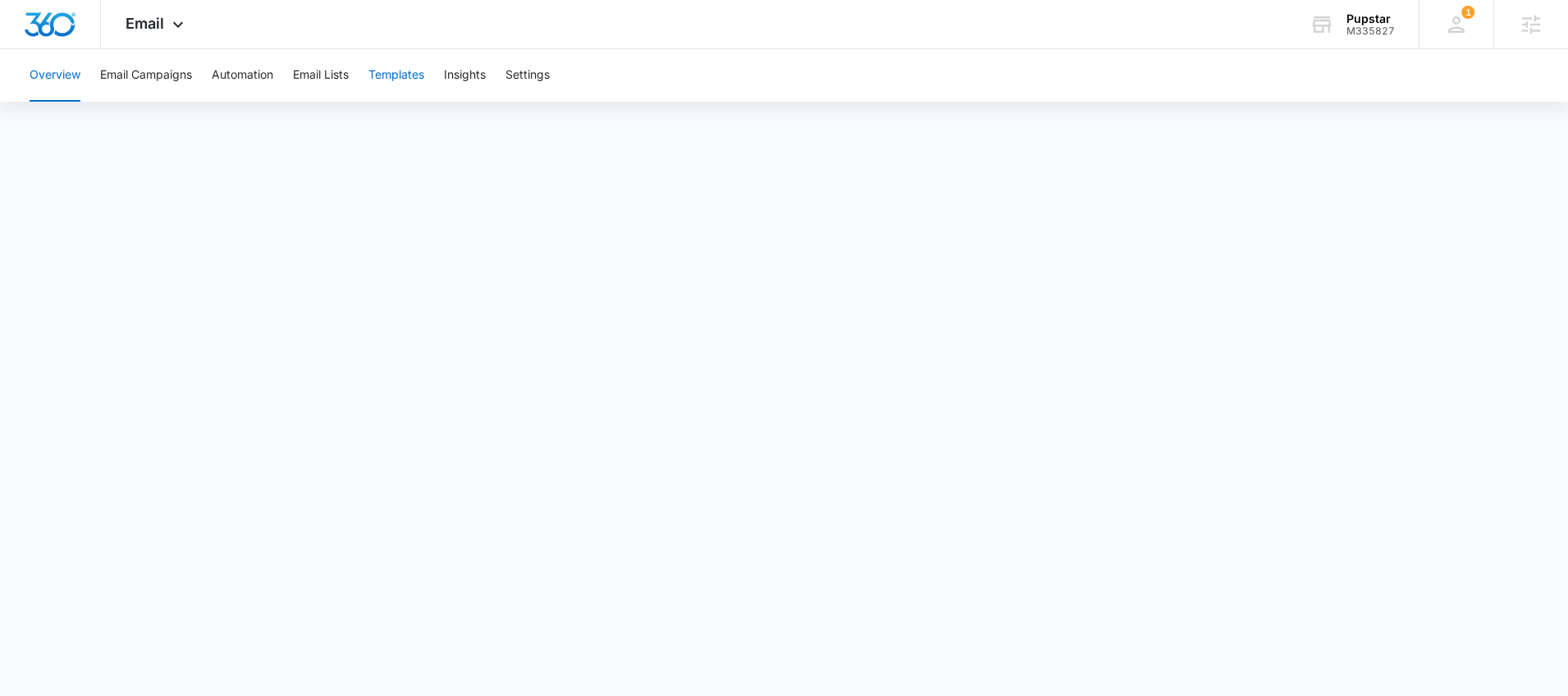
click at [407, 74] on button "Templates" at bounding box center [396, 76] width 56 height 53
click at [176, 35] on div "Email Apps Reputation Websites Forms CRM Email Social Shop Content Ads Intellig…" at bounding box center [157, 24] width 112 height 48
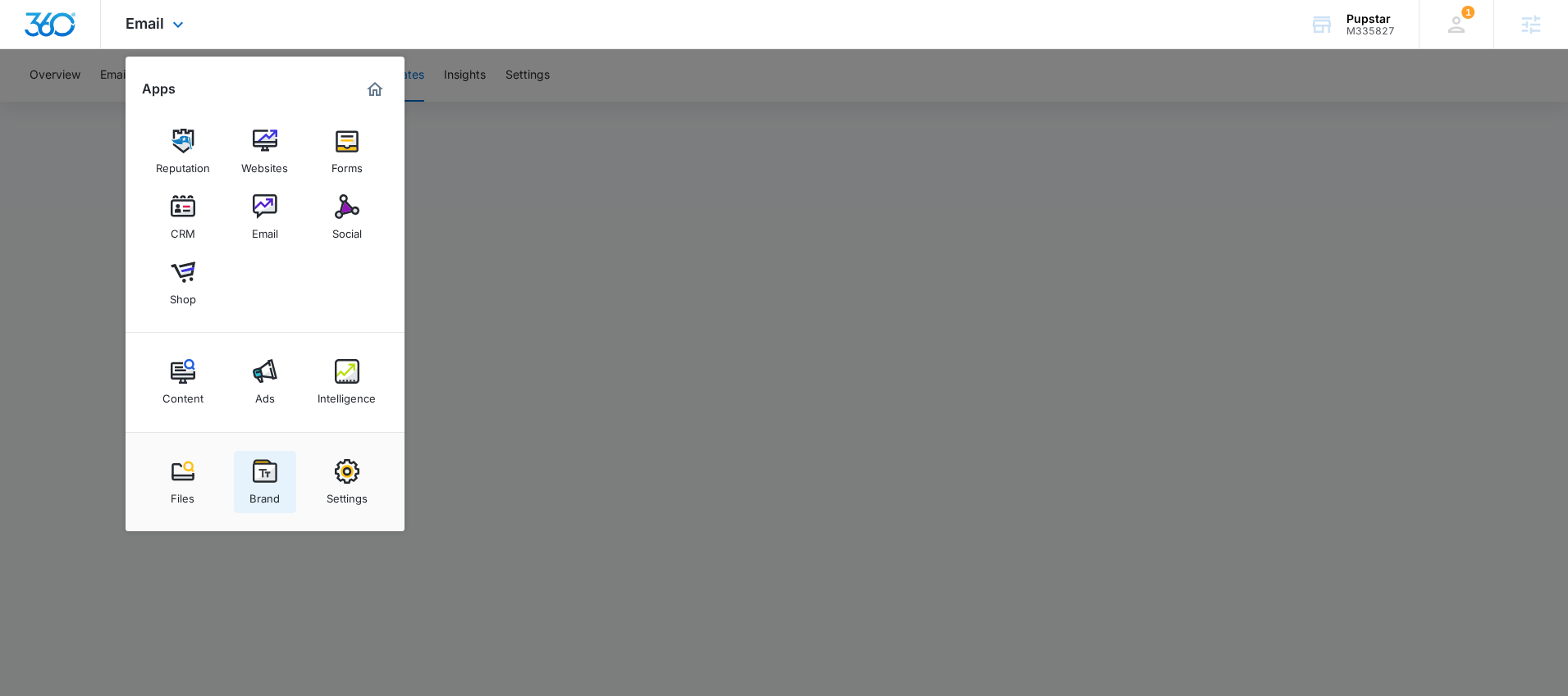
click at [259, 492] on div "Brand" at bounding box center [264, 494] width 30 height 21
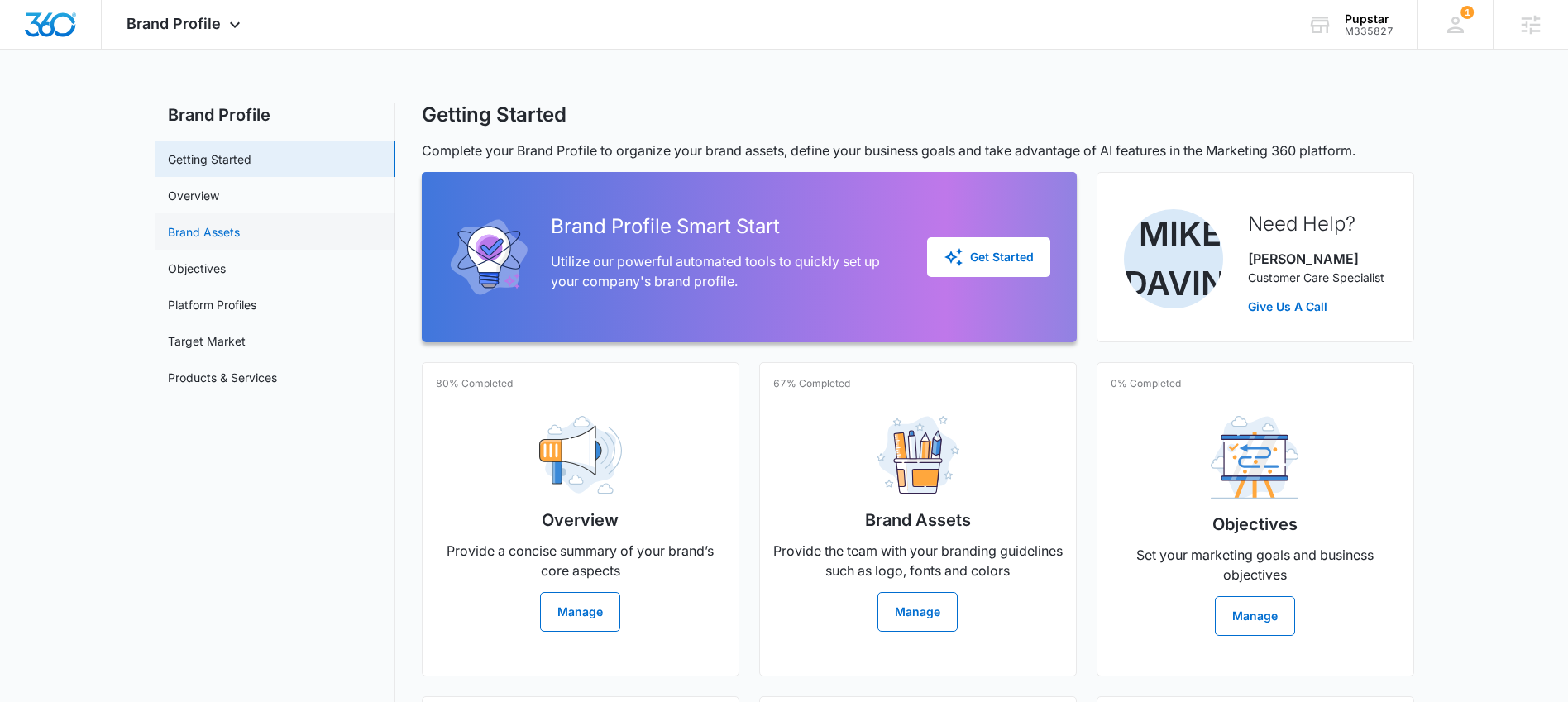
click at [211, 226] on link "Brand Assets" at bounding box center [204, 231] width 72 height 17
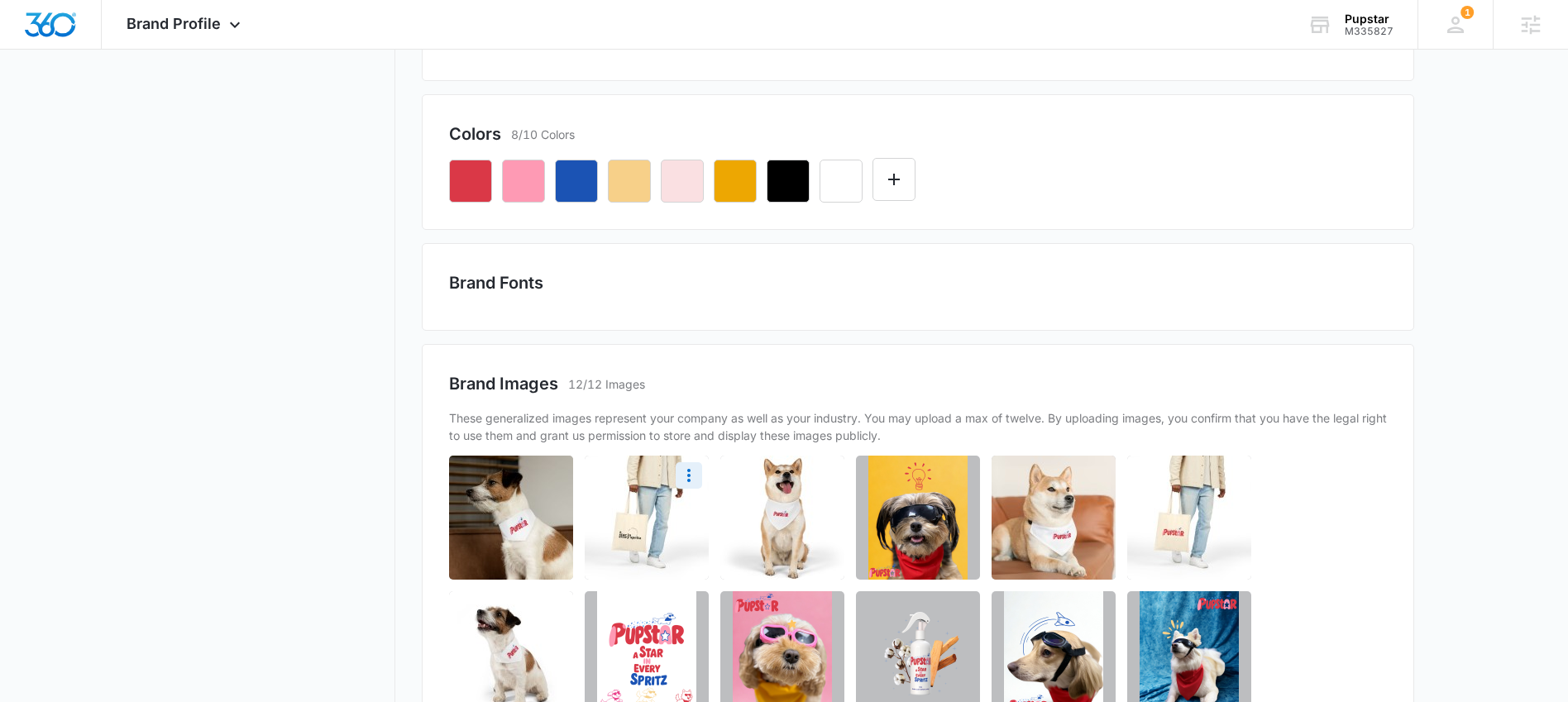
scroll to position [234, 0]
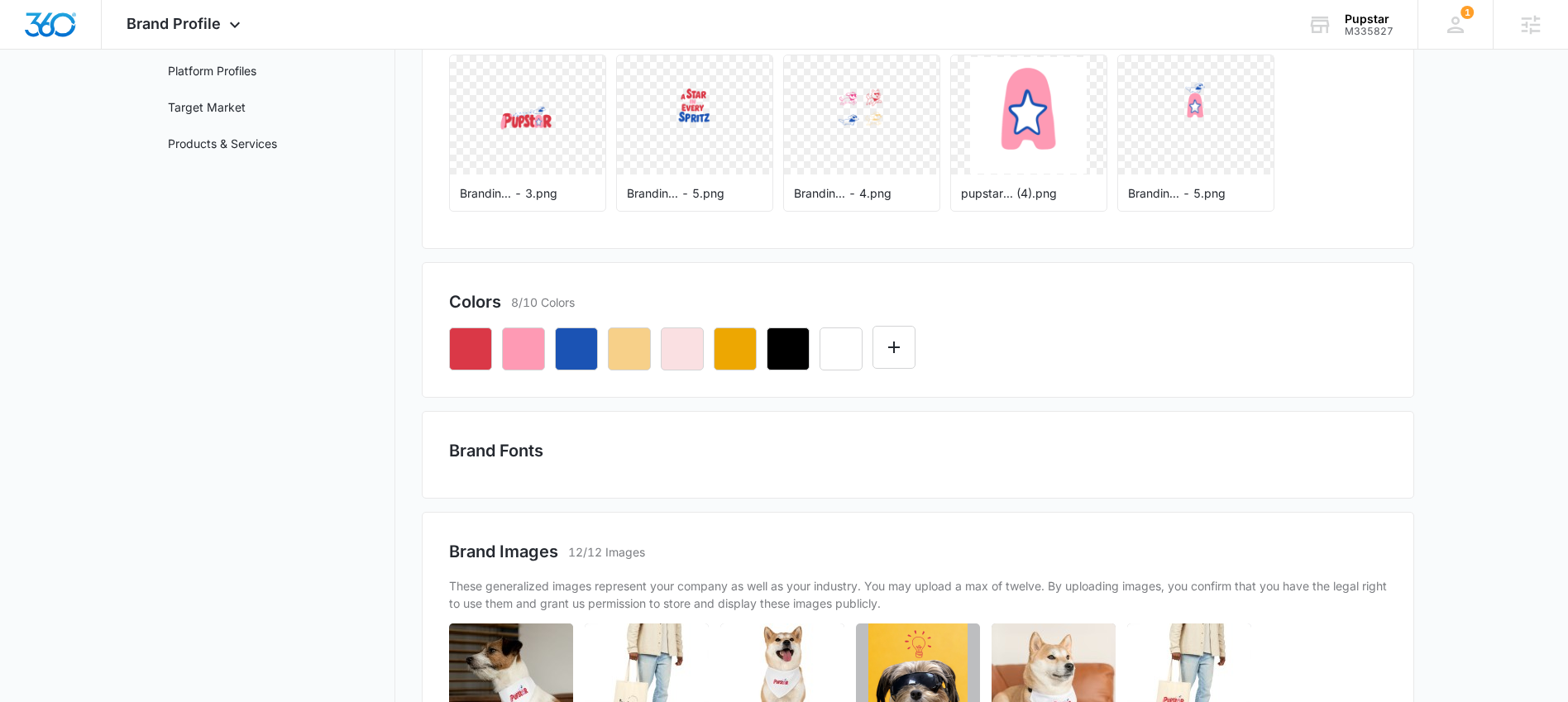
click at [549, 451] on h2 "Brand Fonts" at bounding box center [918, 451] width 938 height 25
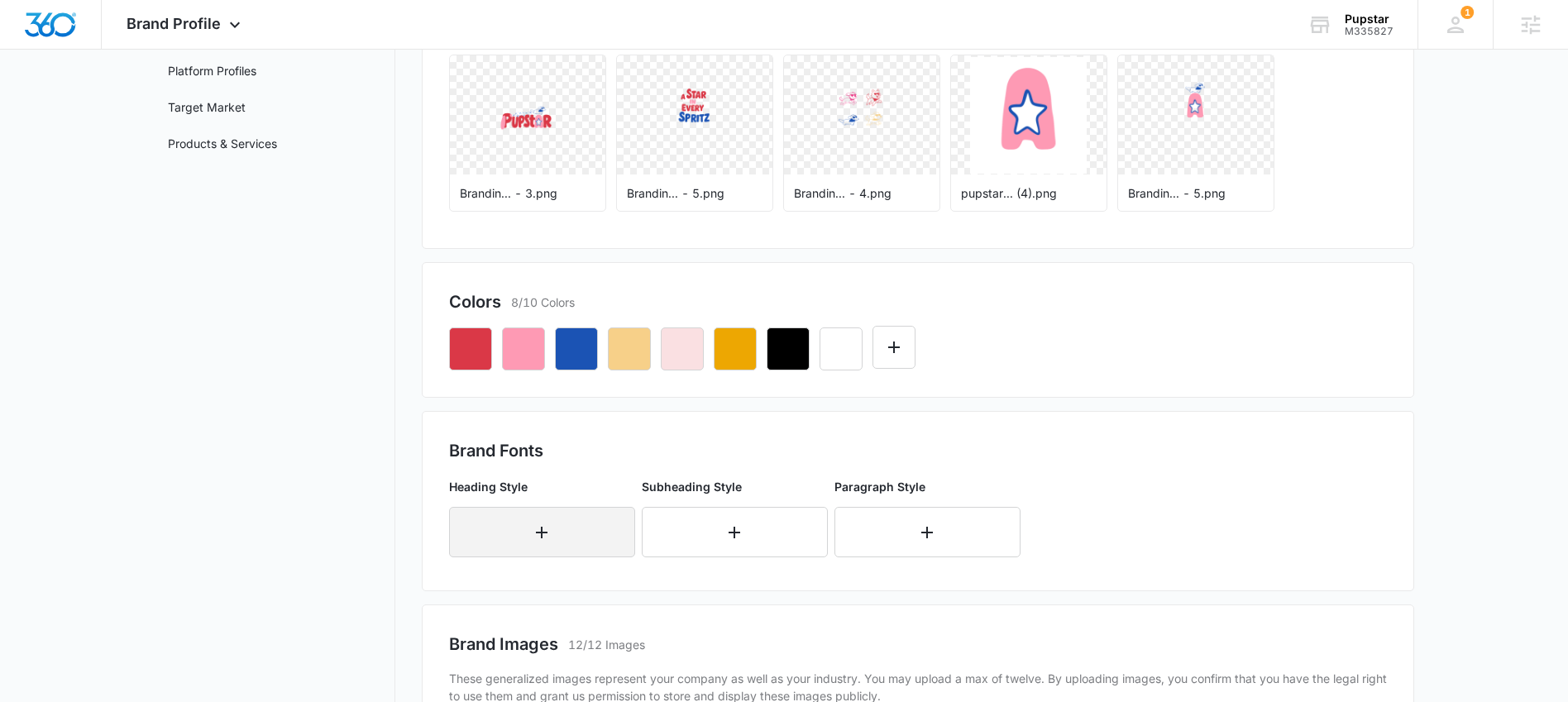
click at [547, 529] on icon "button" at bounding box center [542, 533] width 20 height 20
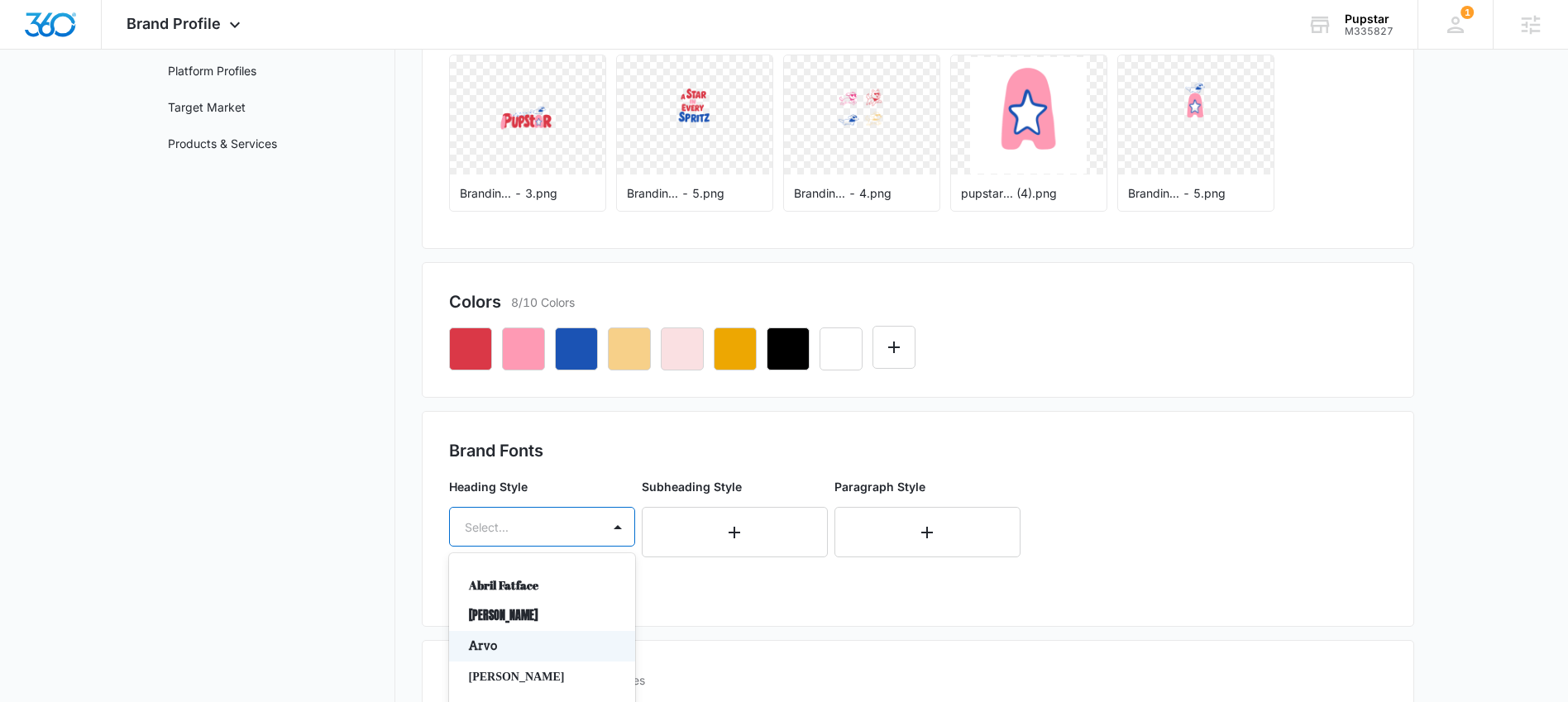
scroll to position [345, 0]
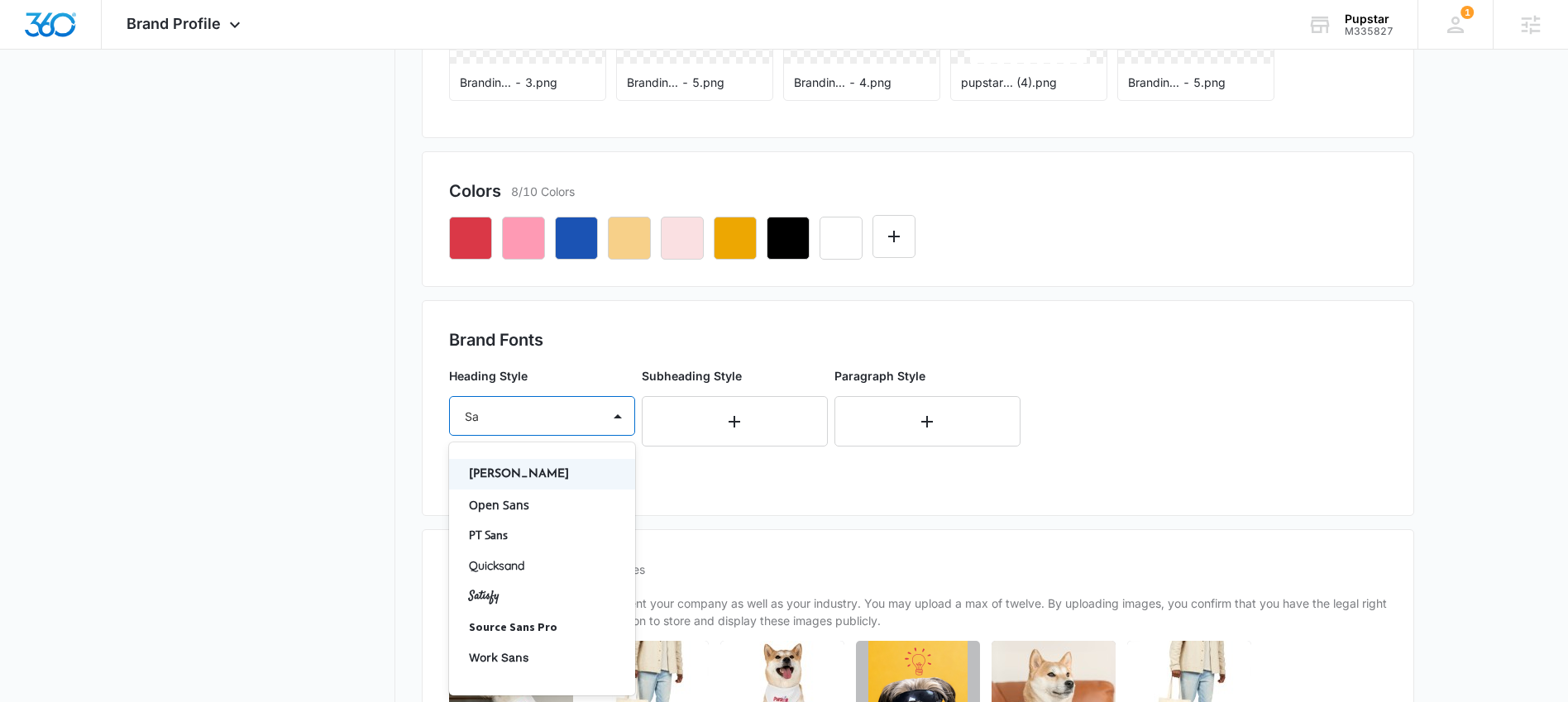
type input "S"
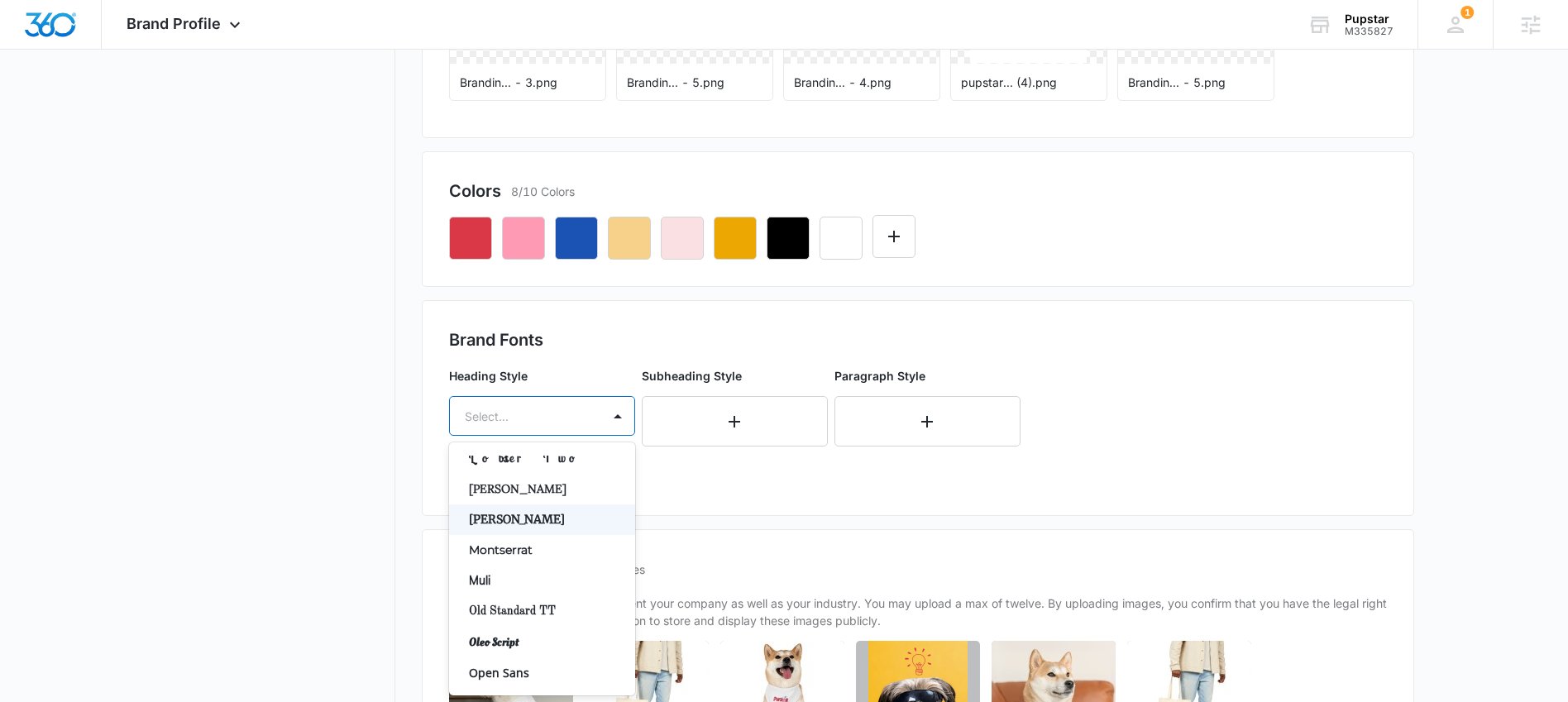
scroll to position [516, 0]
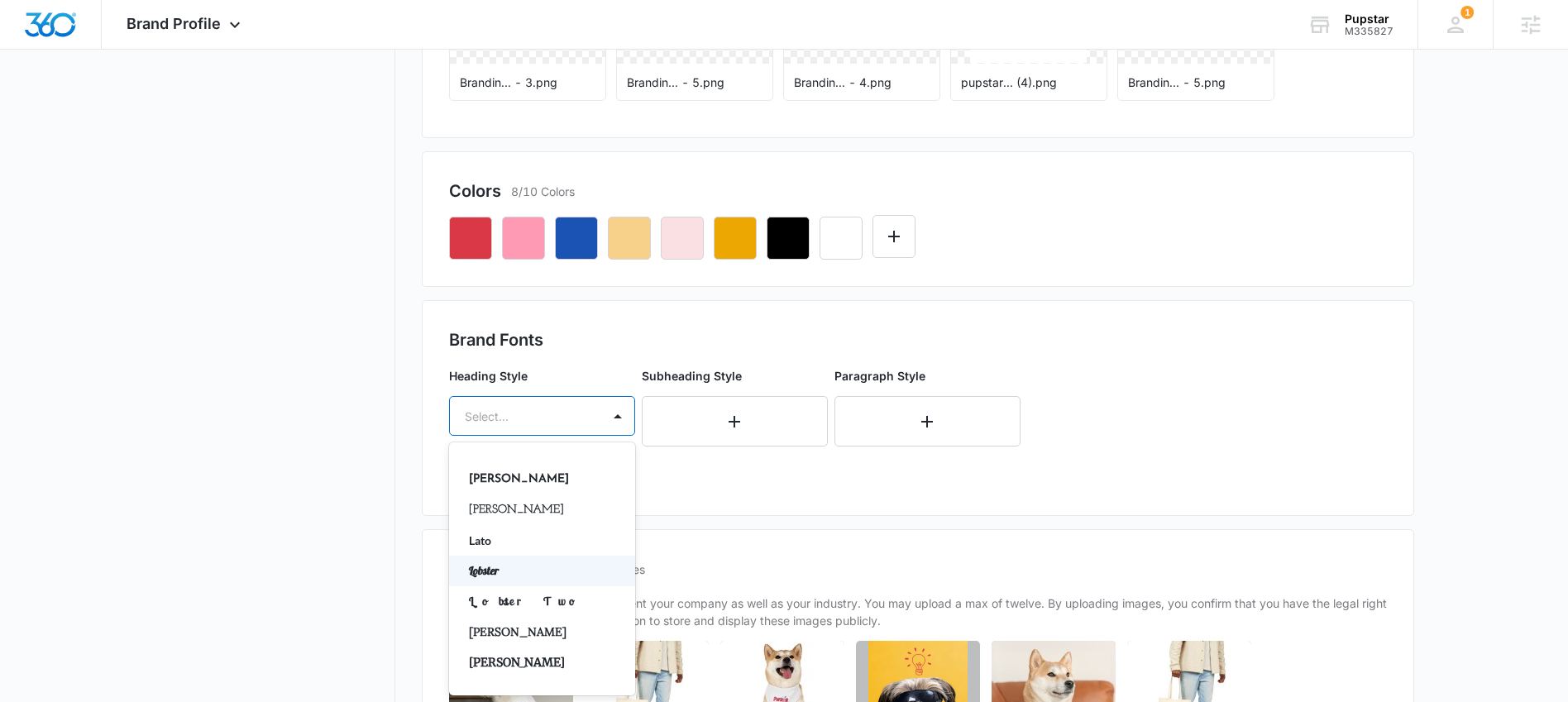
click at [520, 569] on p "Lobster" at bounding box center [540, 571] width 143 height 17
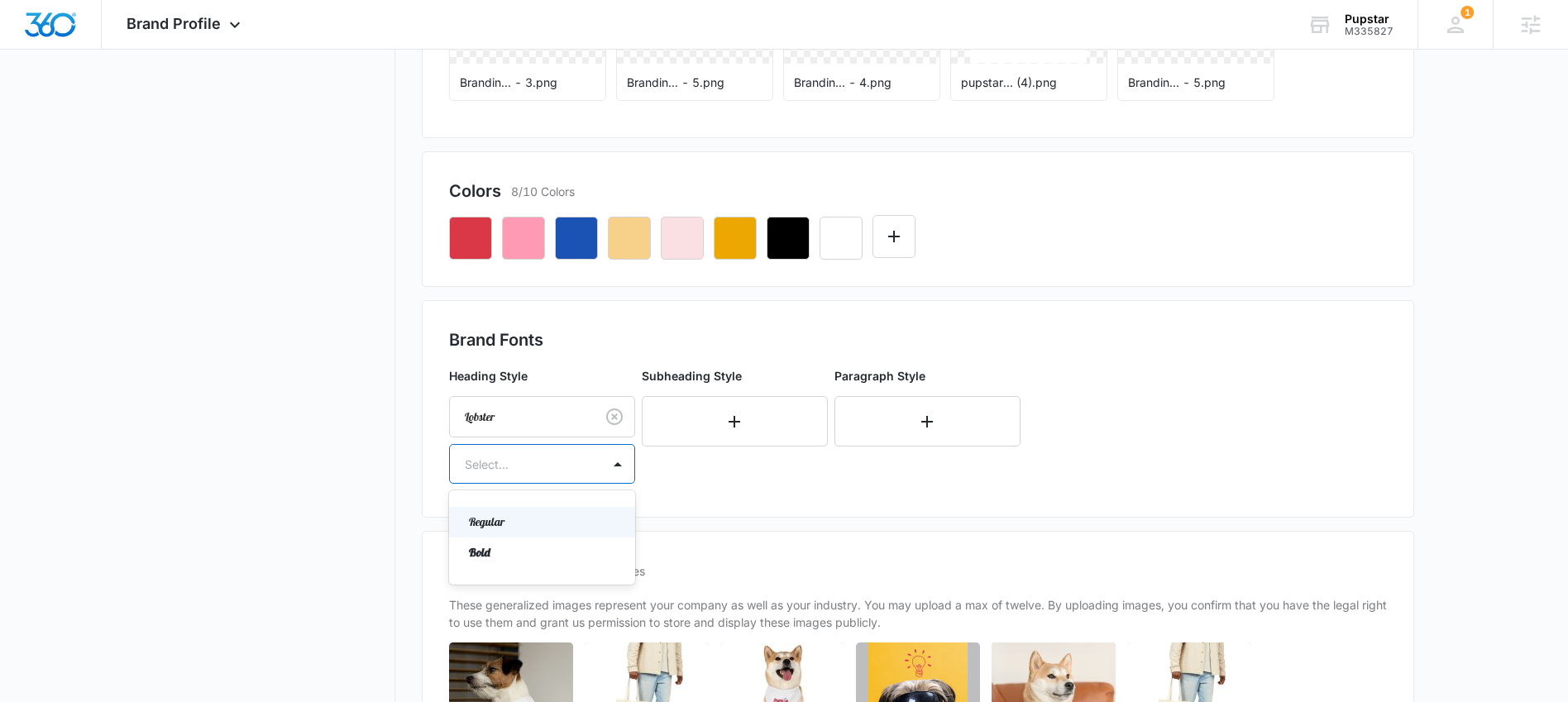
click at [567, 454] on div at bounding box center [522, 464] width 115 height 21
click at [499, 563] on div "Bold" at bounding box center [542, 552] width 186 height 30
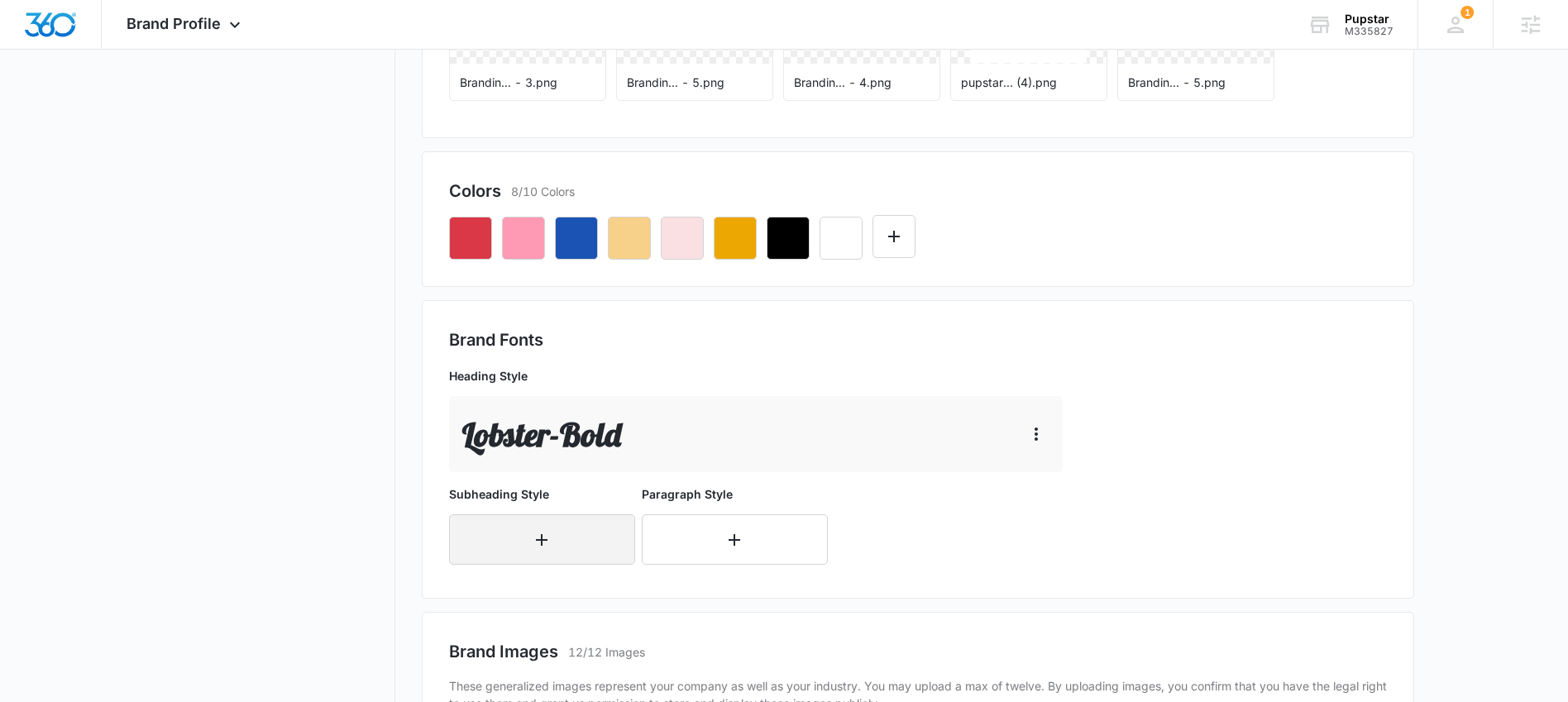
click at [576, 536] on button "button" at bounding box center [542, 540] width 186 height 50
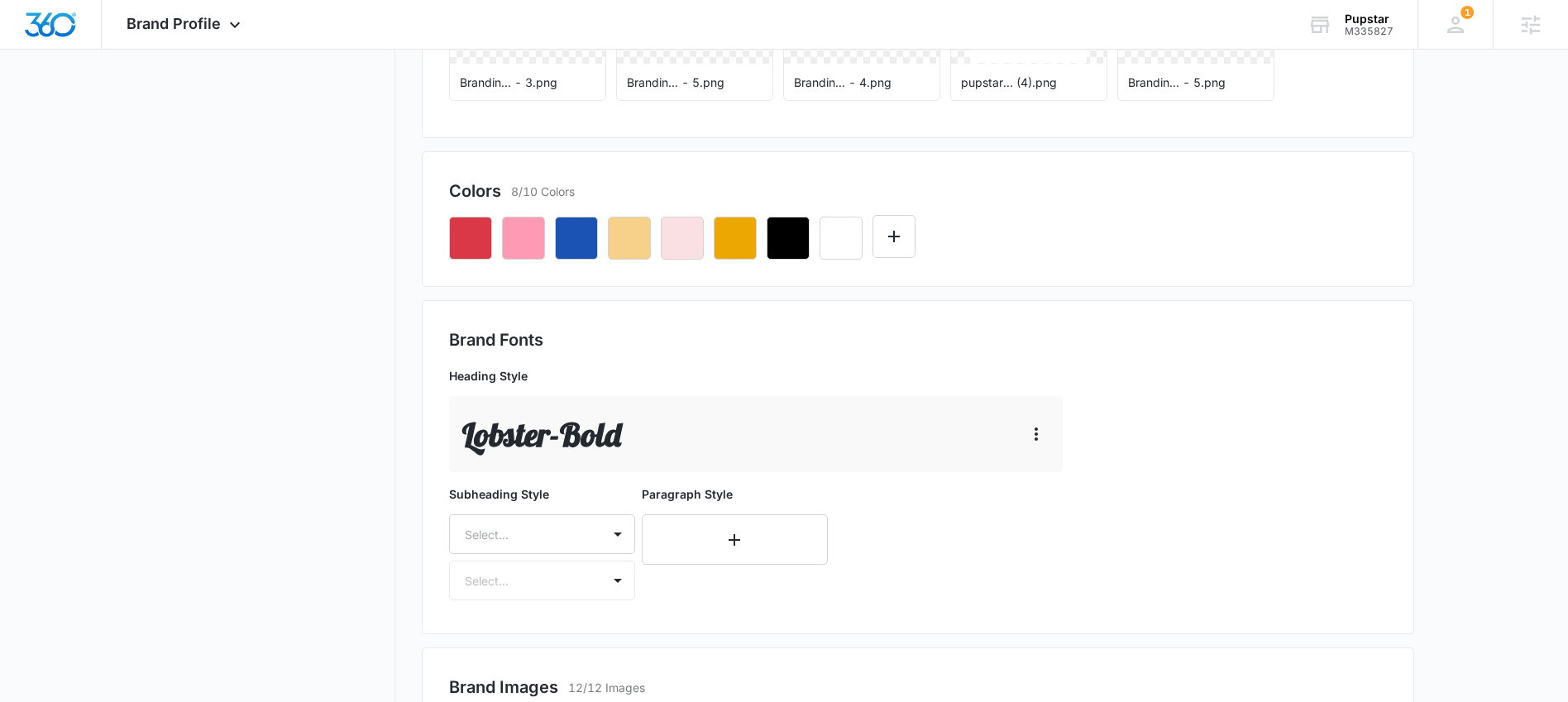
click at [576, 536] on div "Select..." at bounding box center [542, 534] width 186 height 39
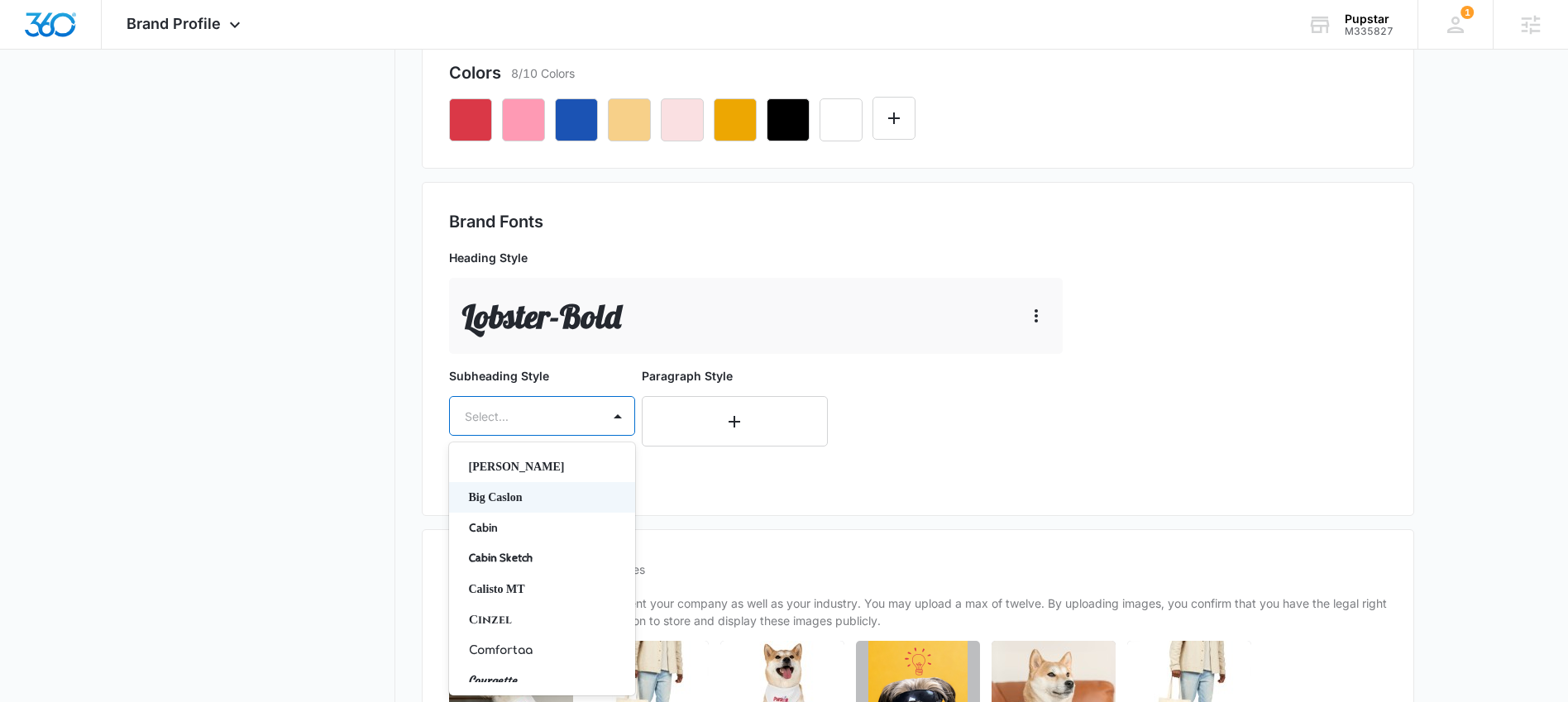
scroll to position [104, 0]
click at [539, 551] on p "Cabin Sketch" at bounding box center [540, 554] width 143 height 17
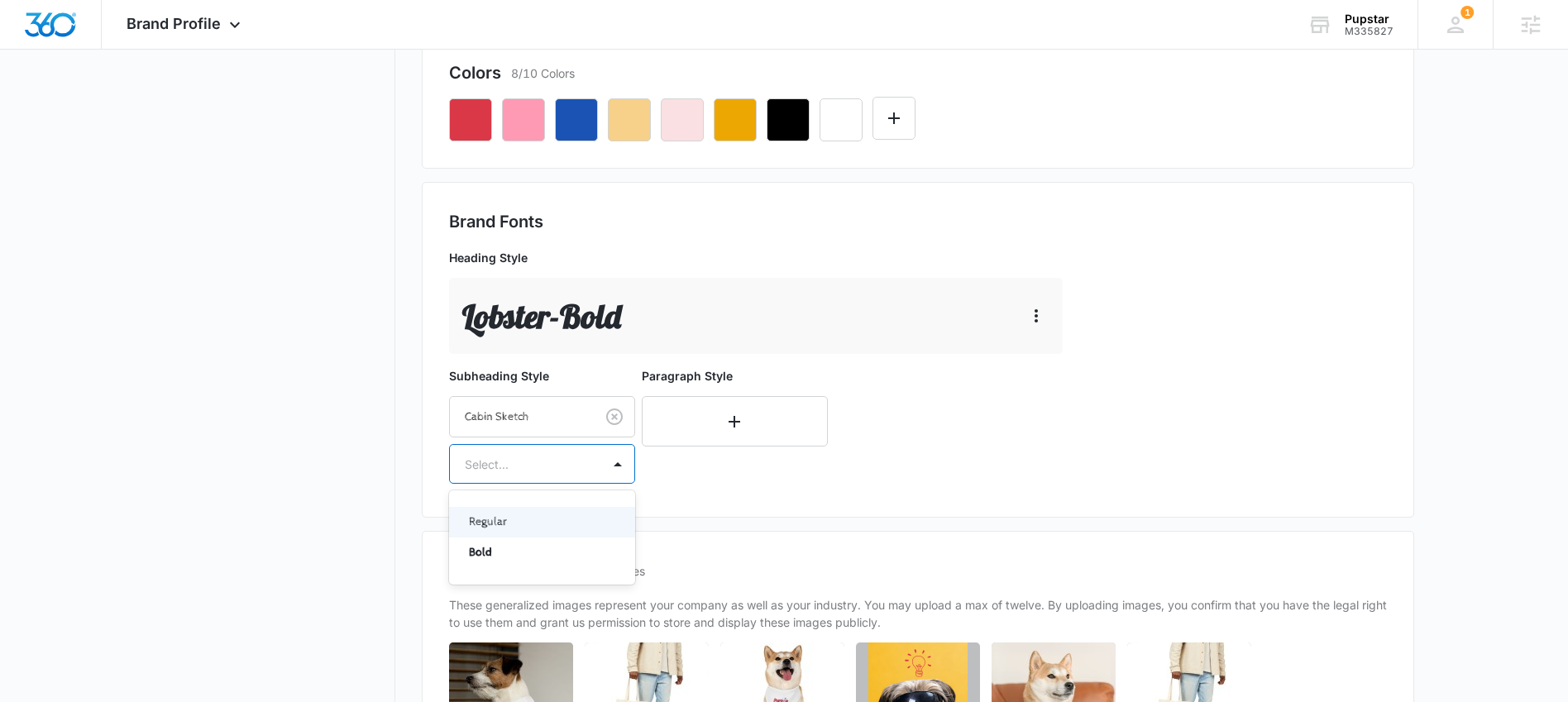
click at [541, 475] on div "Select..." at bounding box center [525, 464] width 151 height 38
click at [521, 522] on p "Regular" at bounding box center [540, 522] width 143 height 17
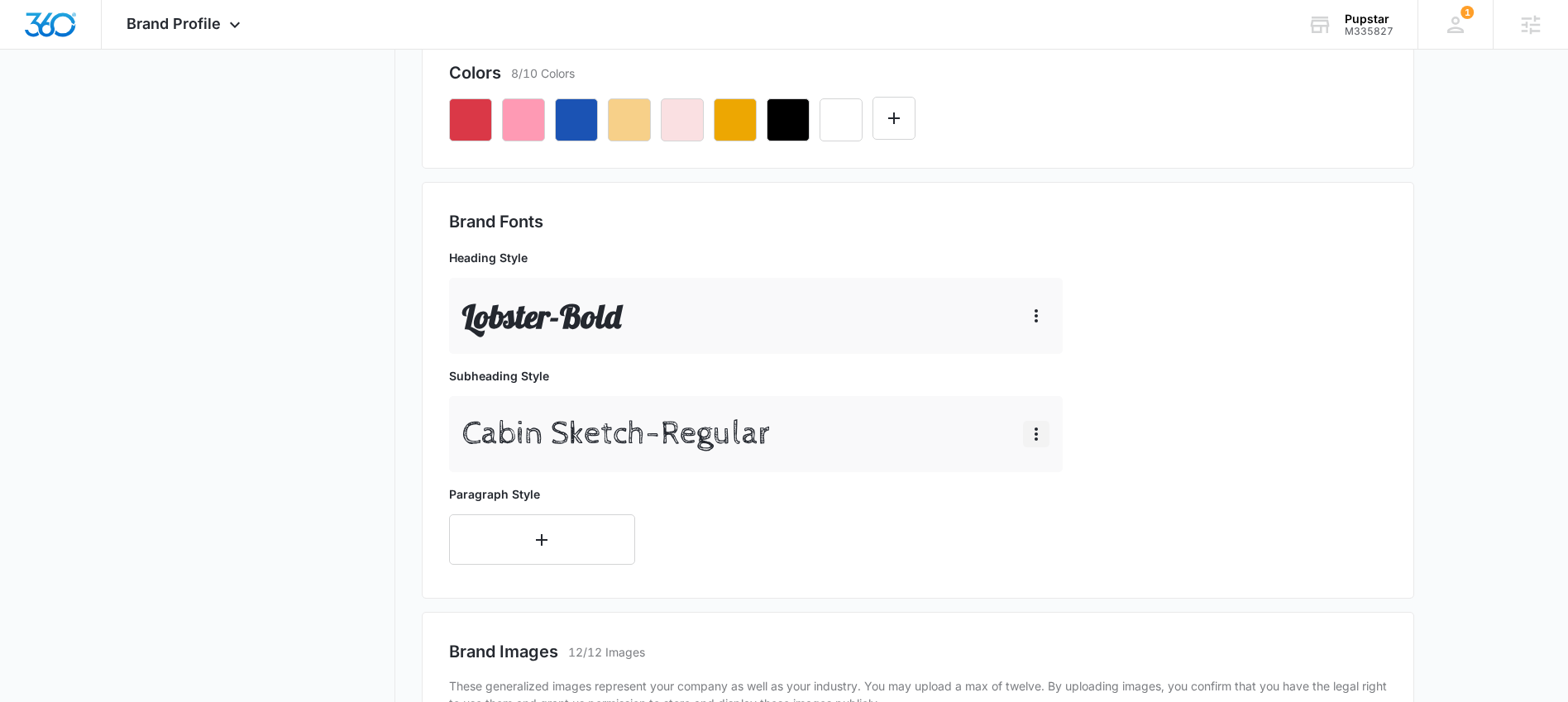
click at [1036, 432] on icon "button" at bounding box center [1037, 434] width 4 height 13
click at [1067, 476] on div "Edit" at bounding box center [1062, 480] width 35 height 12
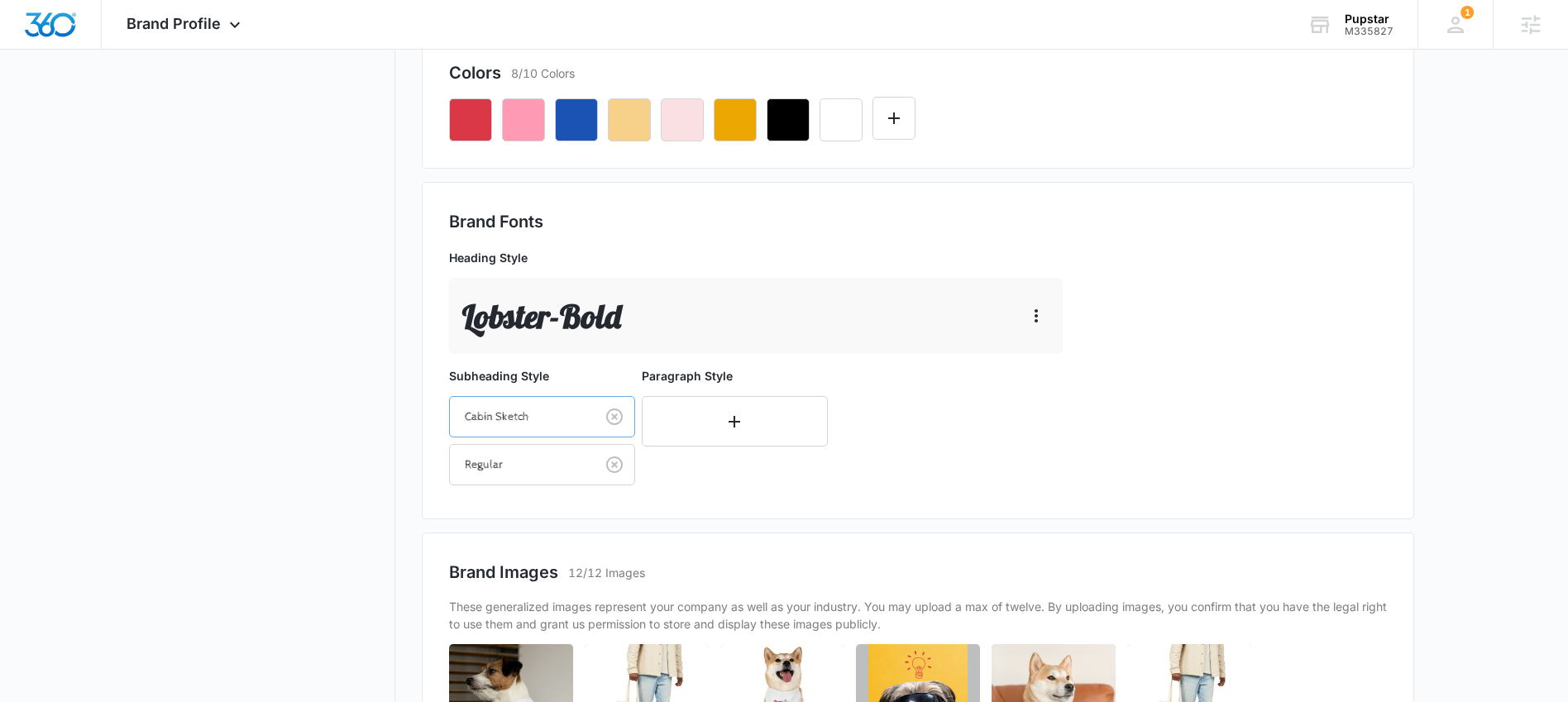
click at [534, 426] on div at bounding box center [519, 418] width 108 height 21
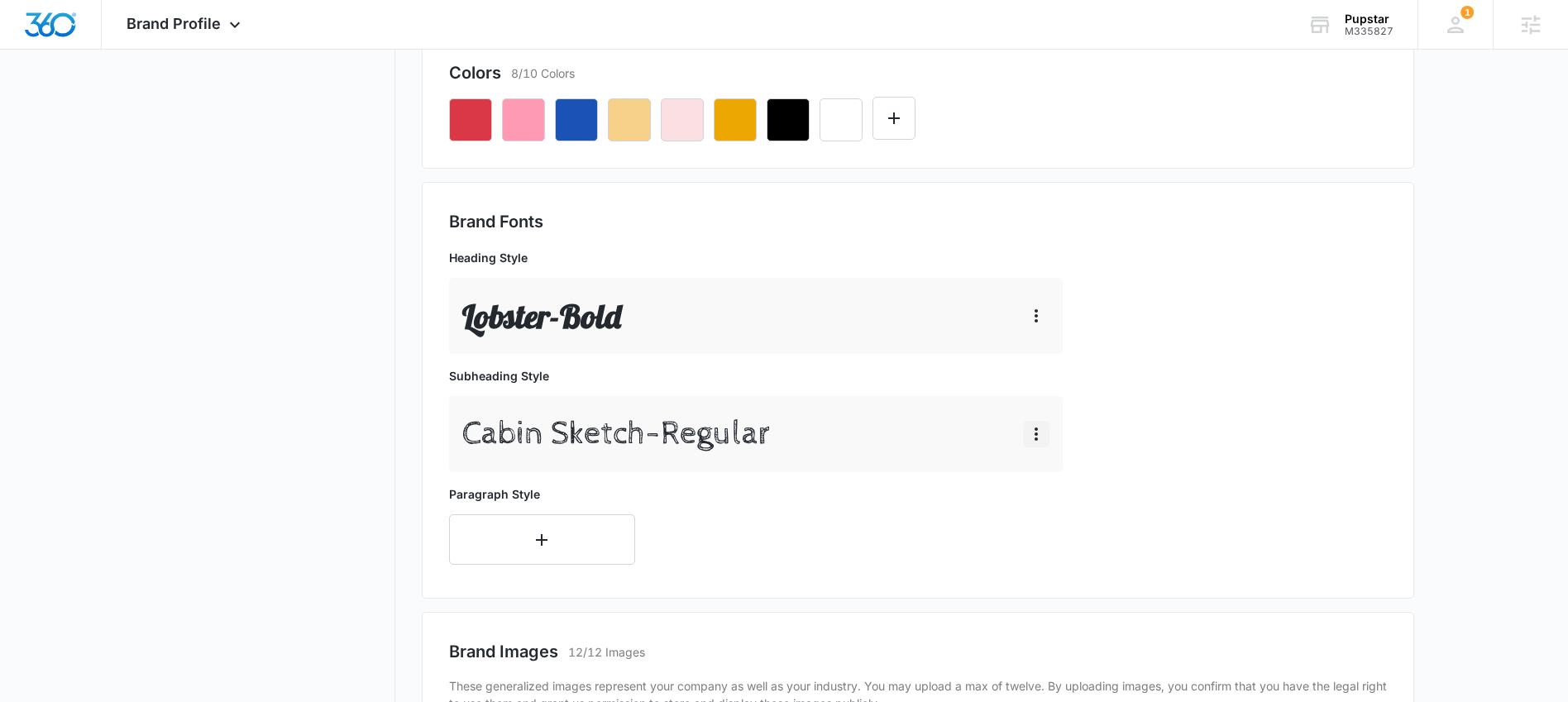
click at [1041, 439] on icon "button" at bounding box center [1037, 434] width 20 height 20
click at [1054, 474] on div "Edit" at bounding box center [1062, 480] width 35 height 12
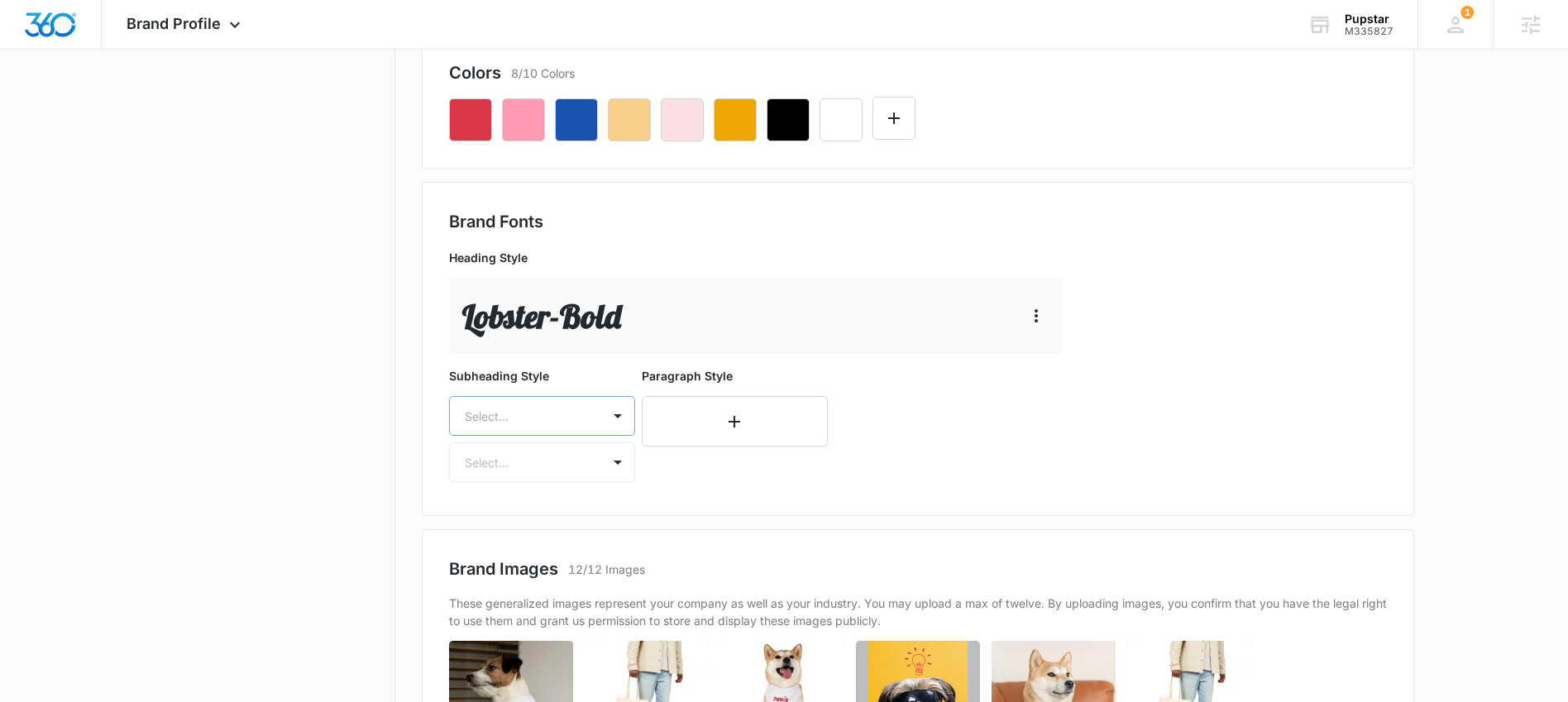
click at [544, 418] on div at bounding box center [522, 417] width 115 height 21
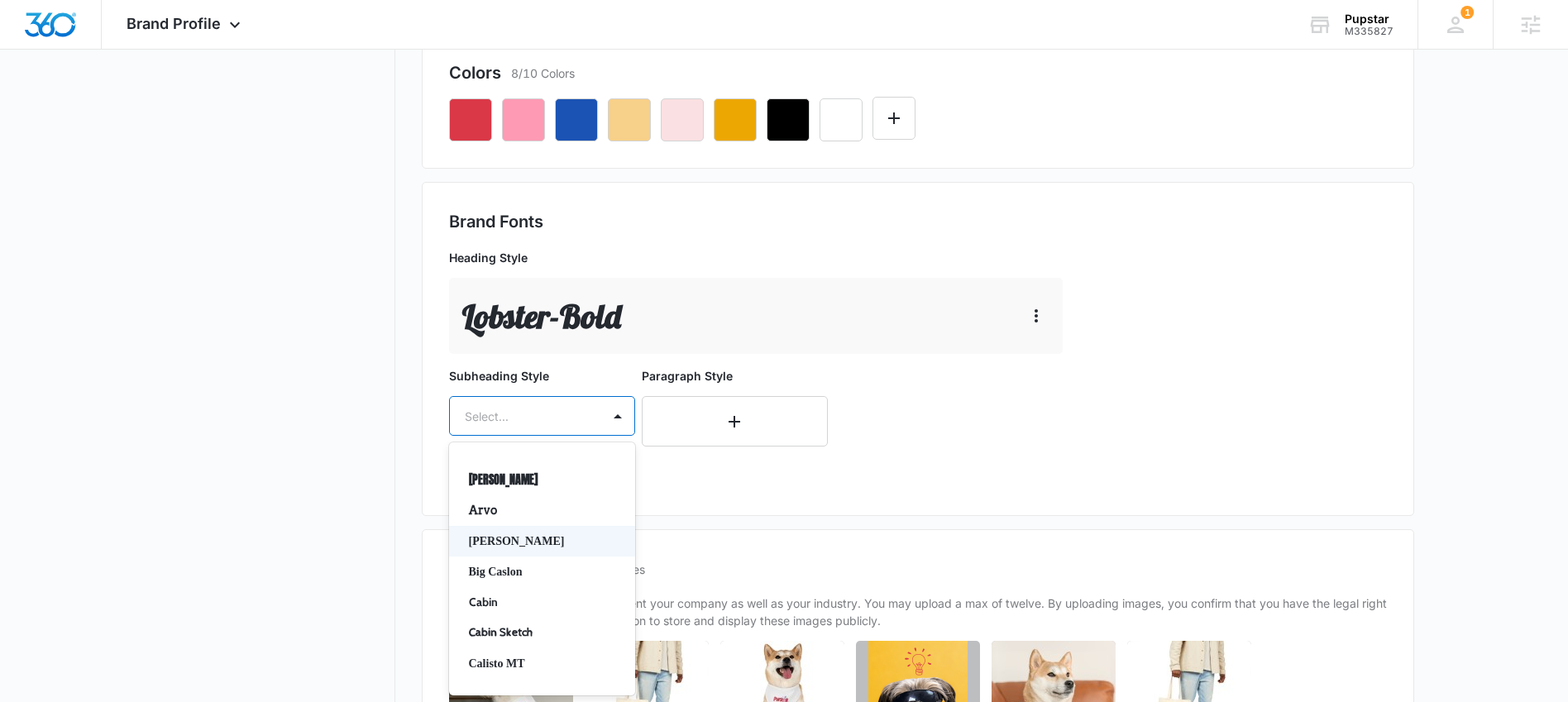
scroll to position [43, 0]
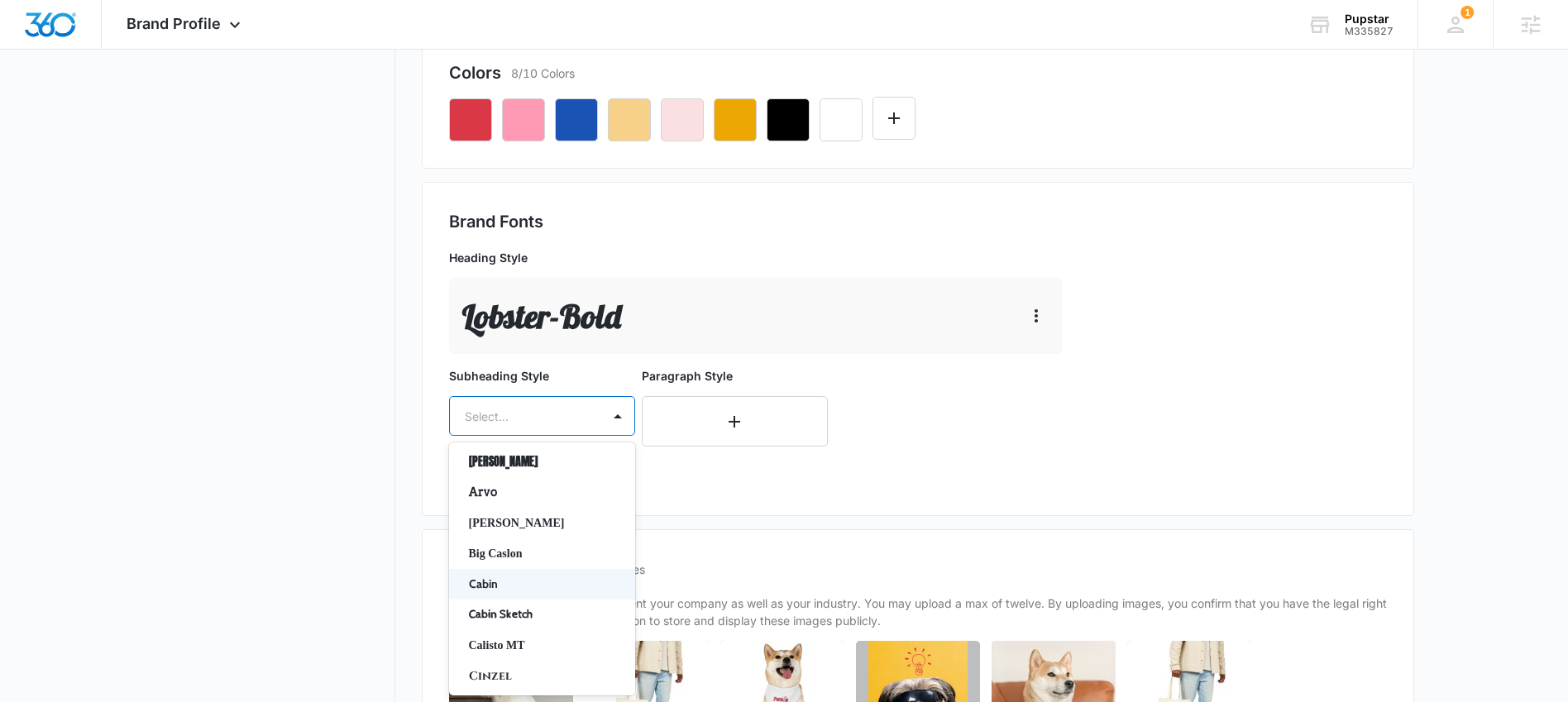
click at [485, 583] on p "Cabin" at bounding box center [540, 584] width 143 height 17
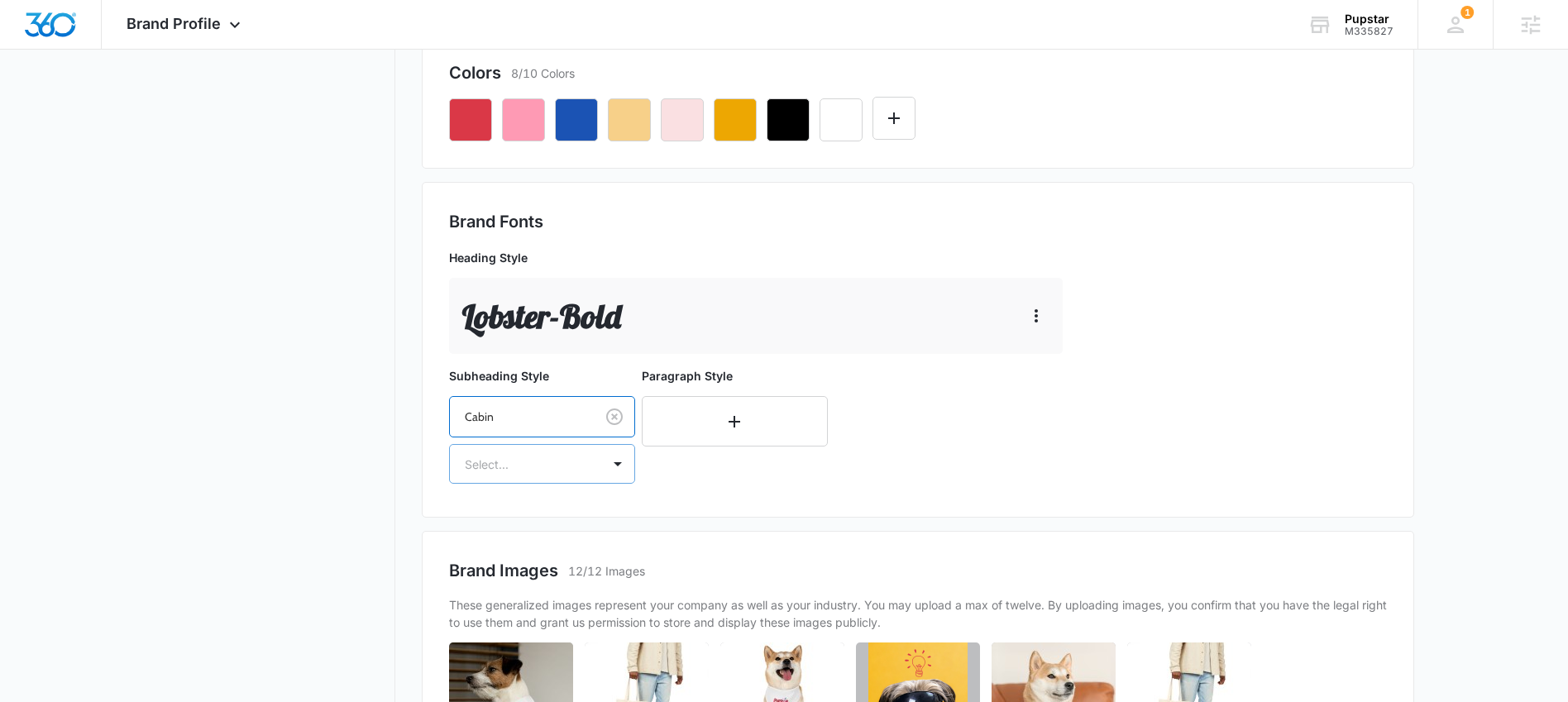
click at [559, 454] on div at bounding box center [522, 464] width 115 height 21
click at [494, 529] on p "Regular" at bounding box center [540, 522] width 143 height 17
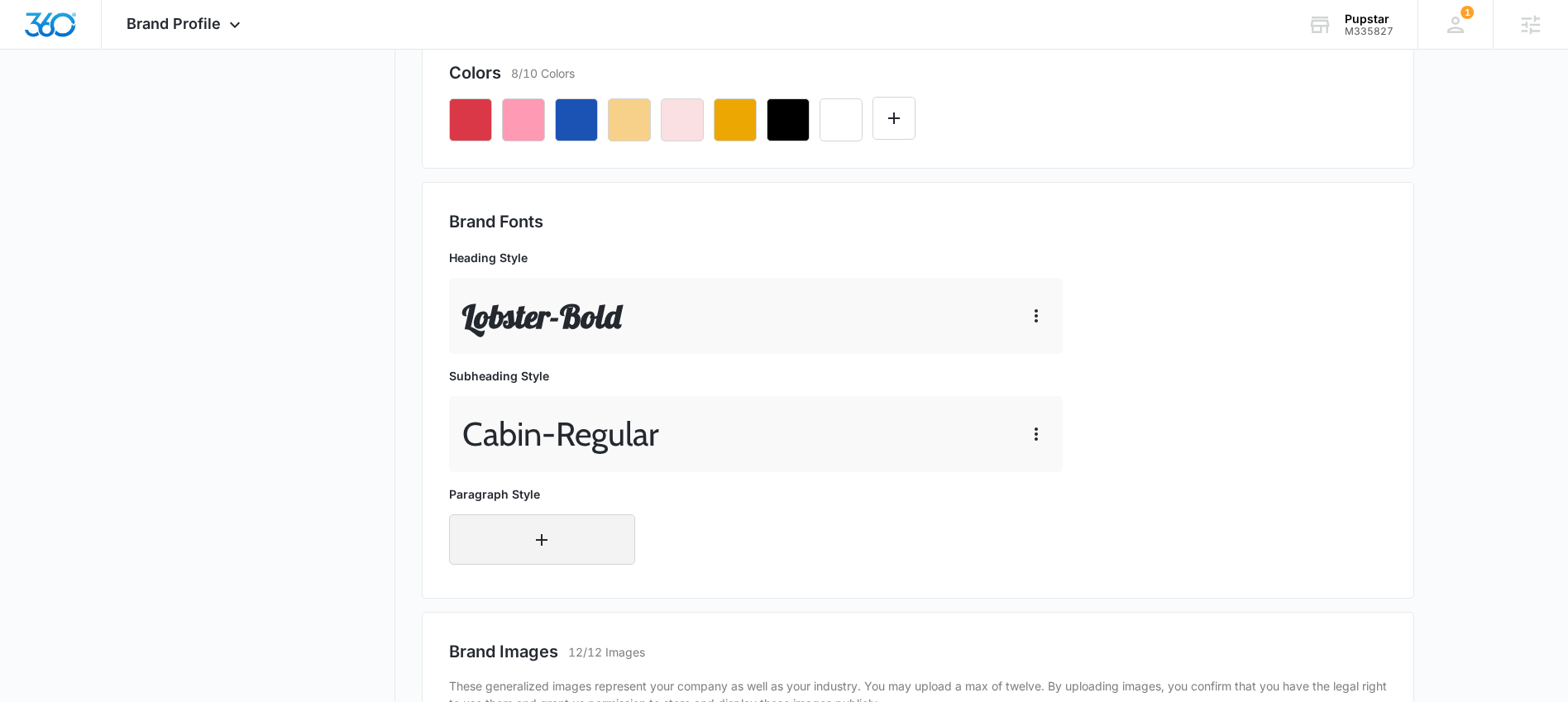
click at [581, 547] on button "button" at bounding box center [542, 540] width 186 height 50
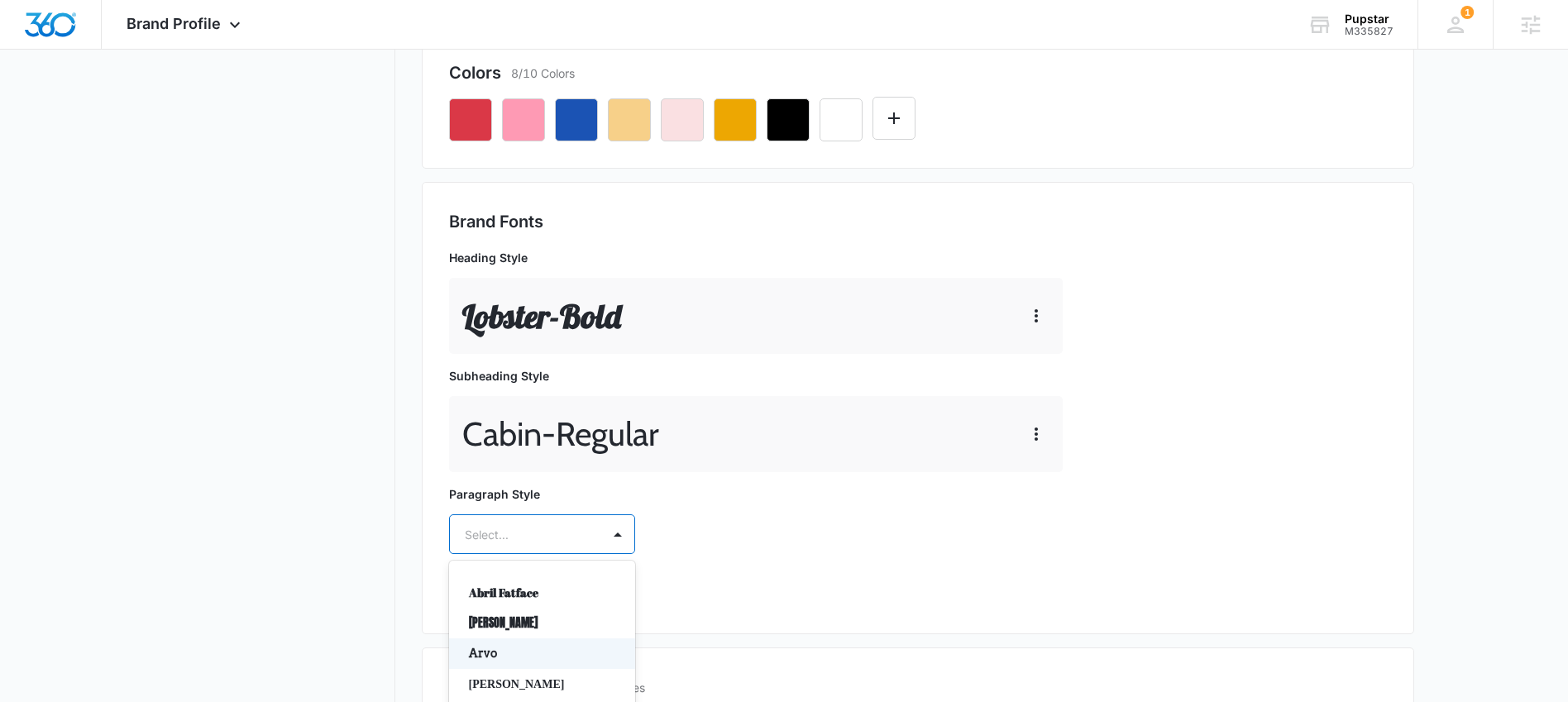
click at [550, 536] on div "Arvo, 3 of 50. 50 results available. Use Up and Down to choose options, press E…" at bounding box center [542, 534] width 186 height 39
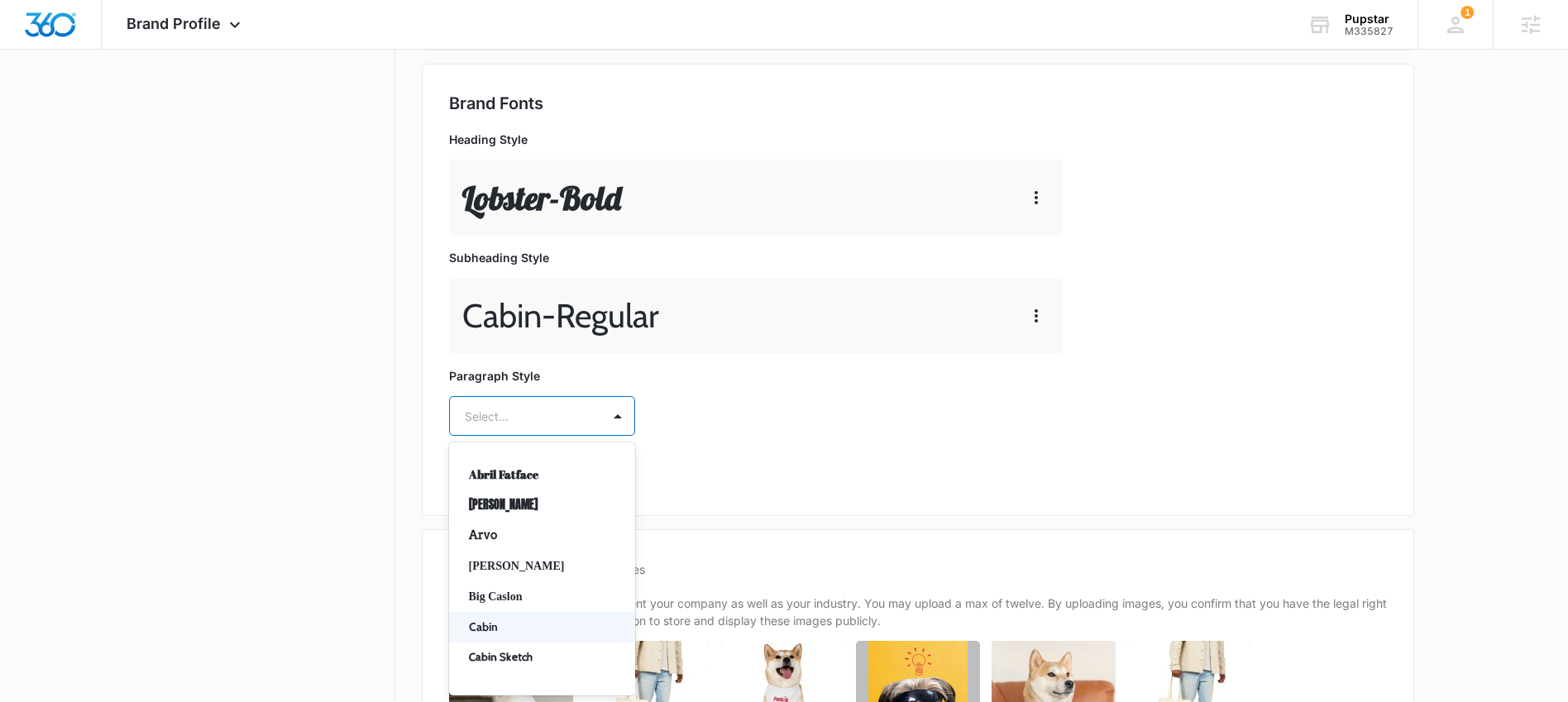
click at [517, 623] on p "Cabin" at bounding box center [540, 627] width 143 height 17
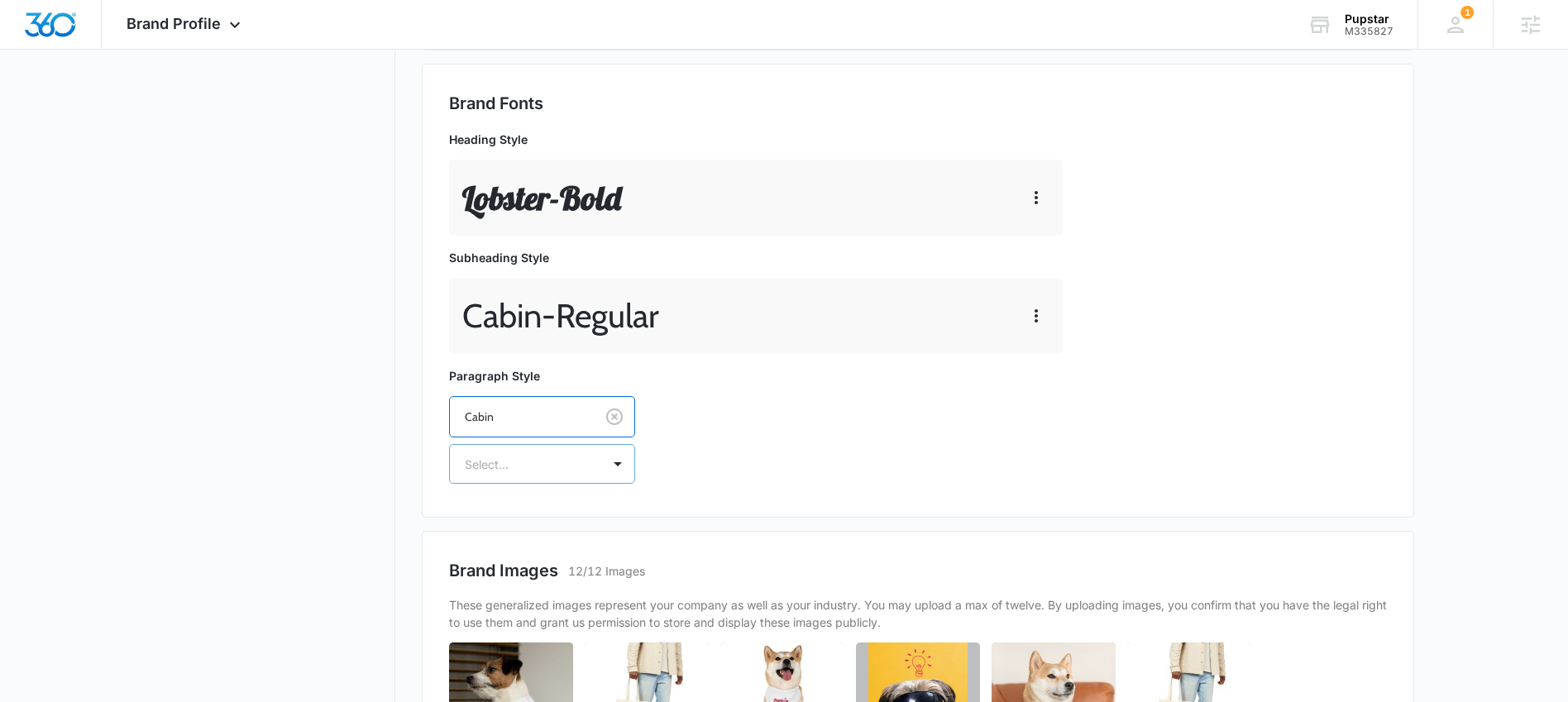
click at [546, 462] on div at bounding box center [522, 464] width 115 height 21
click at [516, 524] on p "Regular" at bounding box center [540, 522] width 143 height 17
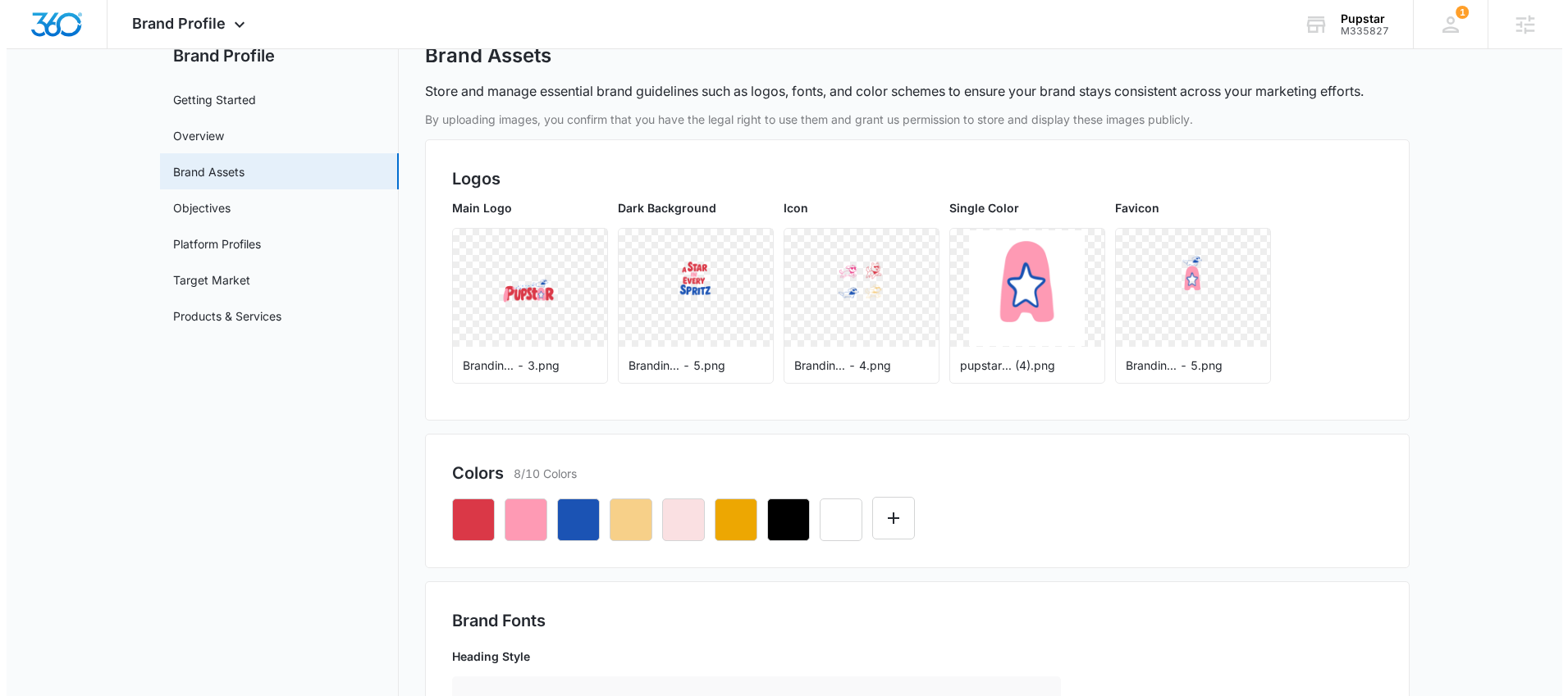
scroll to position [0, 0]
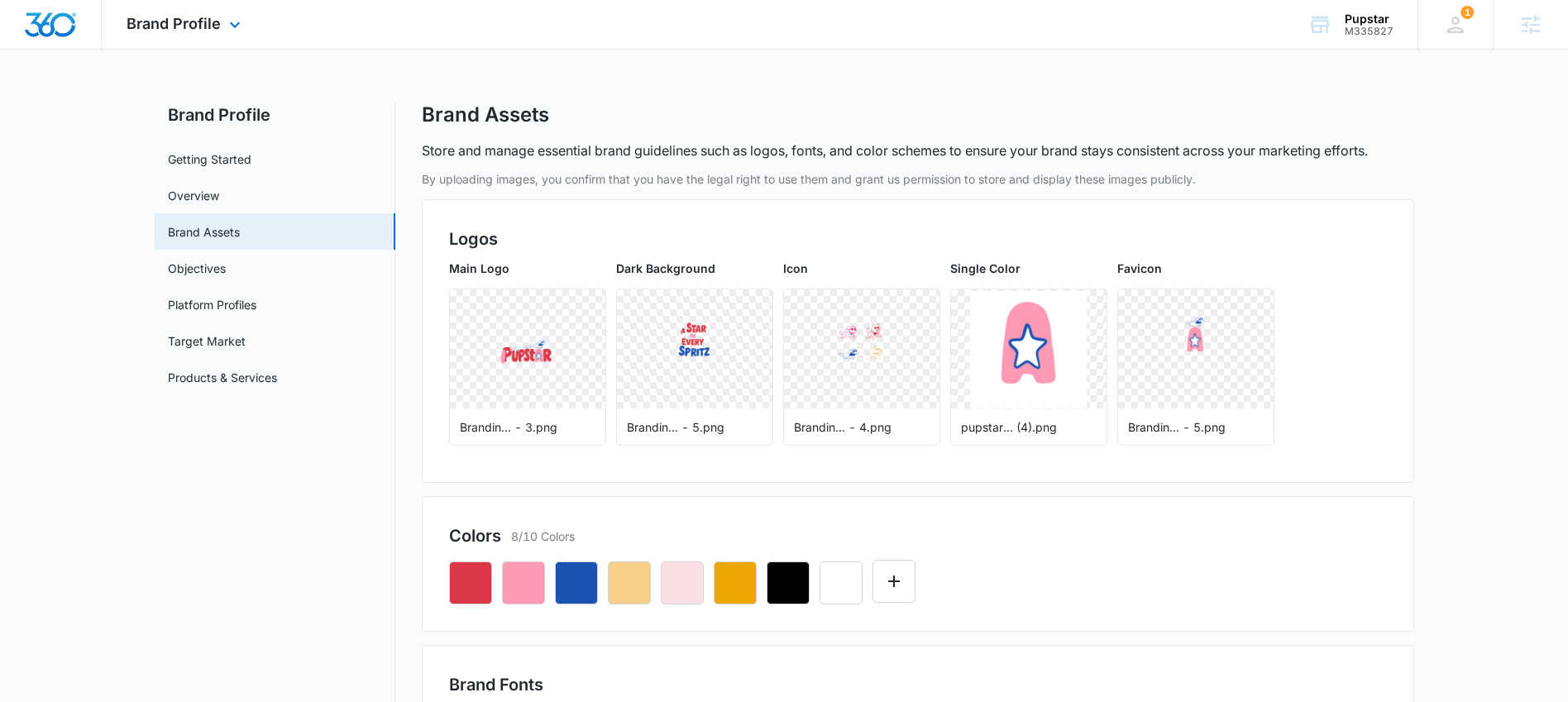
click at [252, 11] on div "Brand Profile Apps Reputation Websites Forms CRM Email Social Shop Content Ads …" at bounding box center [185, 24] width 168 height 49
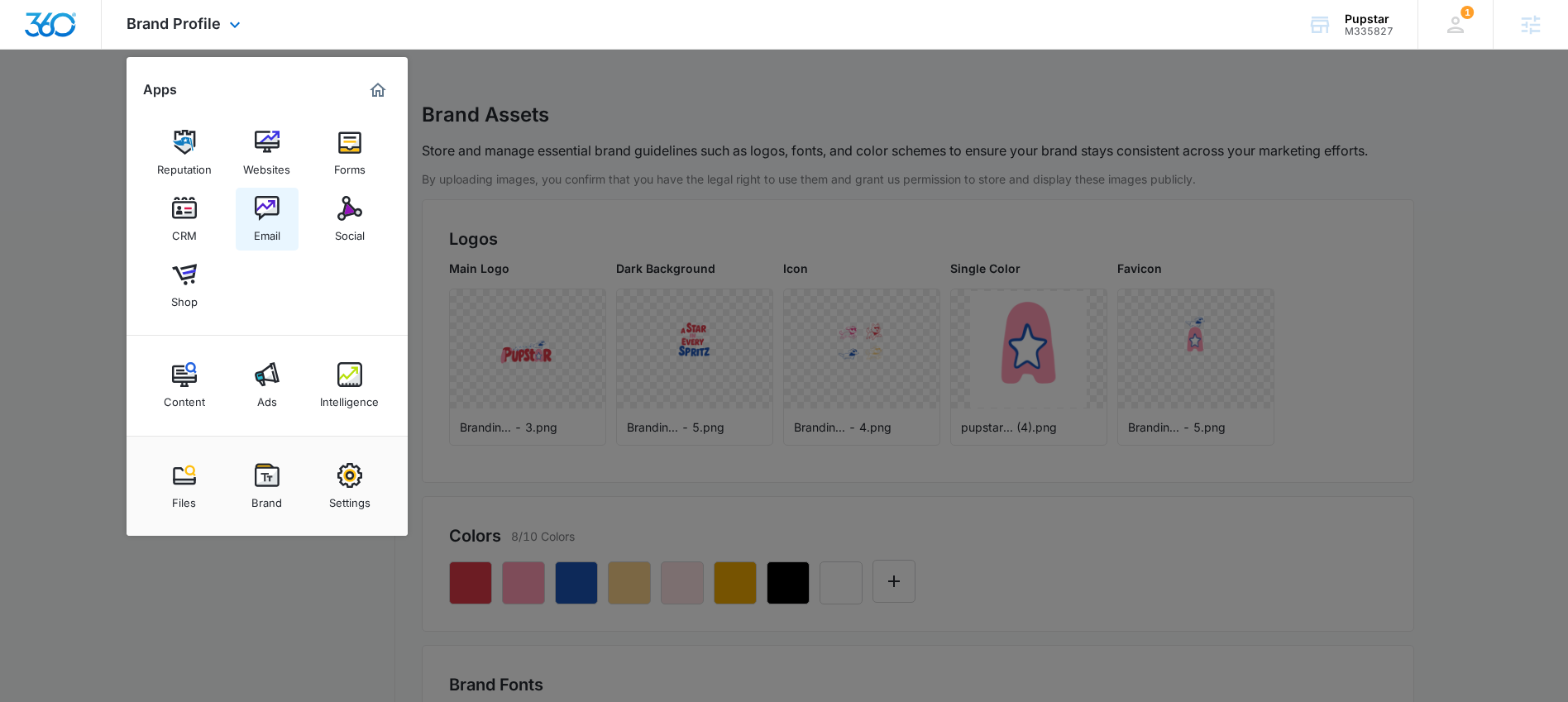
click at [278, 205] on img at bounding box center [267, 208] width 25 height 25
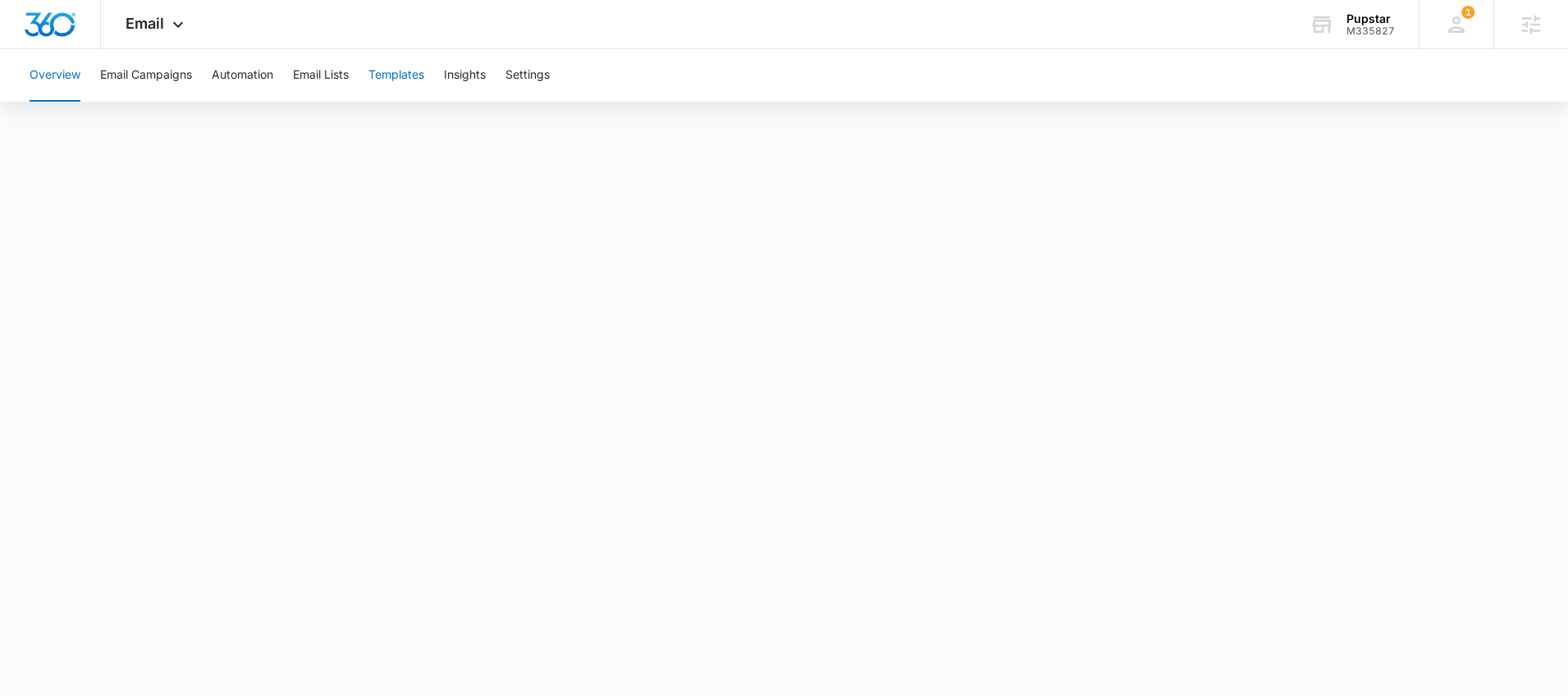
click at [396, 79] on button "Templates" at bounding box center [396, 76] width 56 height 53
click at [230, 71] on button "Automation" at bounding box center [243, 76] width 62 height 53
